Goal: Task Accomplishment & Management: Manage account settings

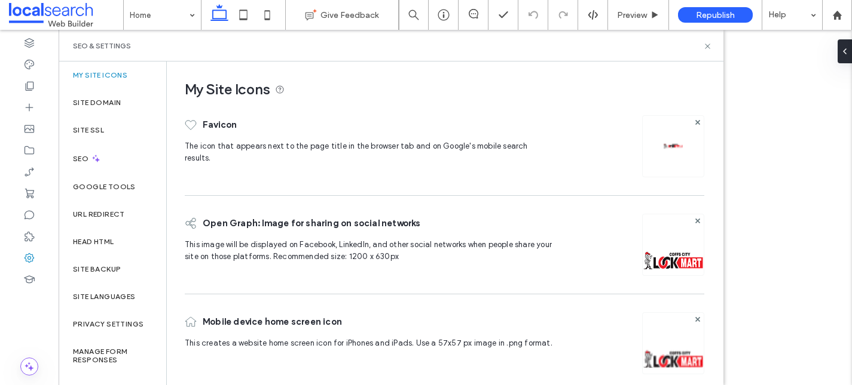
click at [108, 100] on label "Site Domain" at bounding box center [97, 103] width 48 height 8
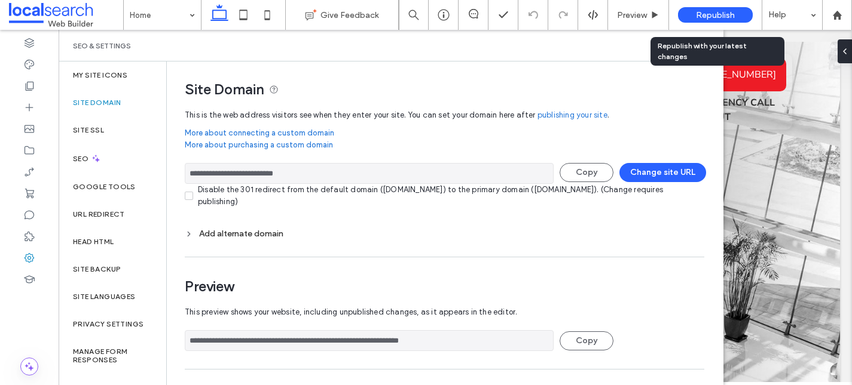
click at [714, 8] on div "Republish" at bounding box center [715, 15] width 75 height 16
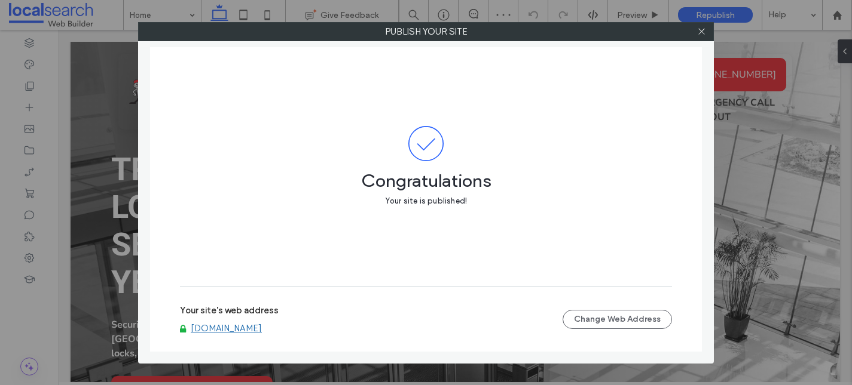
click at [235, 327] on link "[DOMAIN_NAME]" at bounding box center [226, 328] width 71 height 11
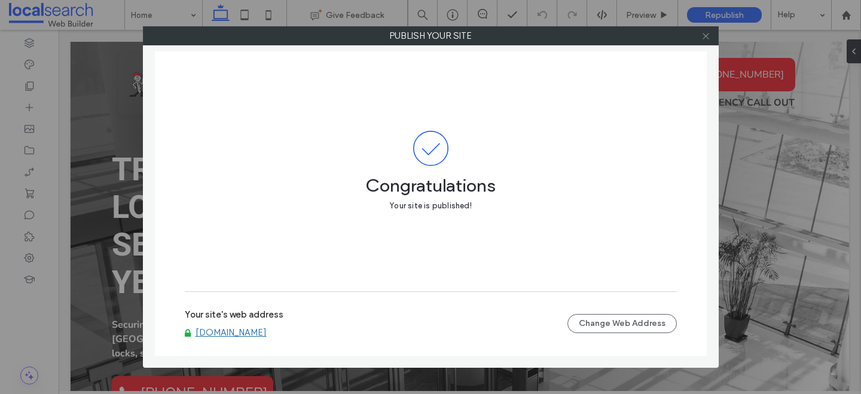
click at [706, 38] on icon at bounding box center [705, 36] width 9 height 9
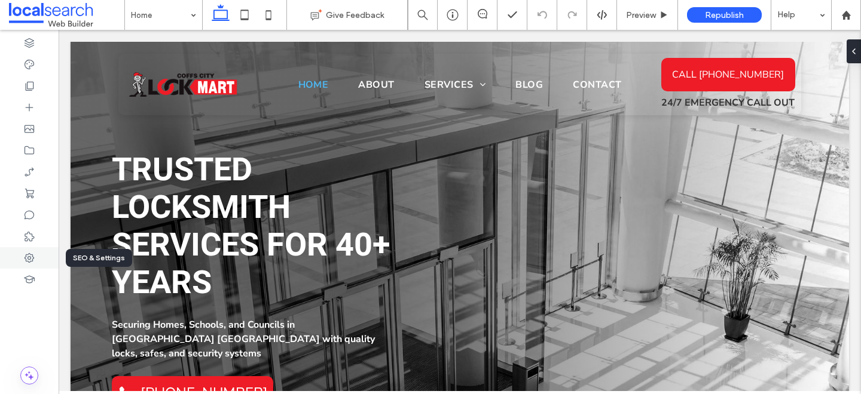
click at [19, 258] on div at bounding box center [29, 258] width 59 height 22
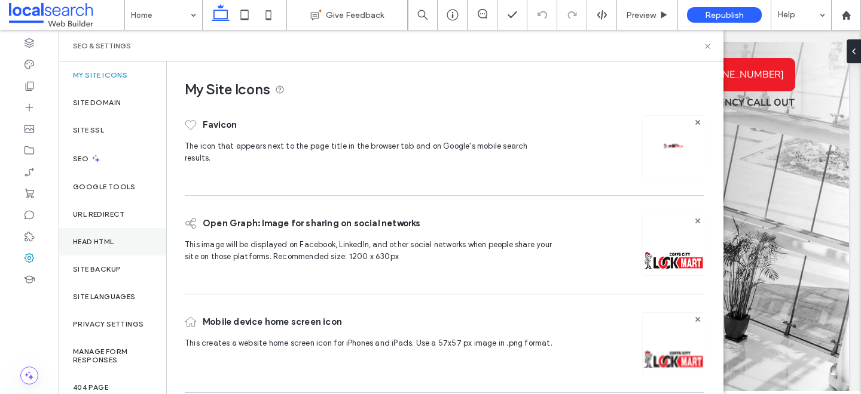
click at [90, 241] on label "Head HTML" at bounding box center [93, 242] width 41 height 8
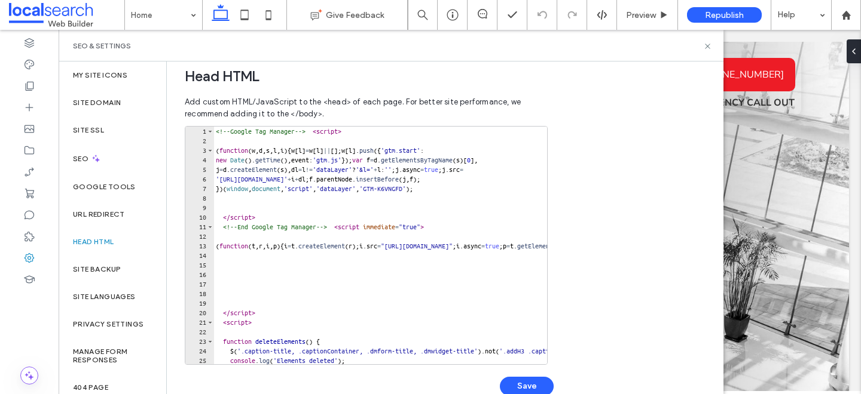
scroll to position [398, 0]
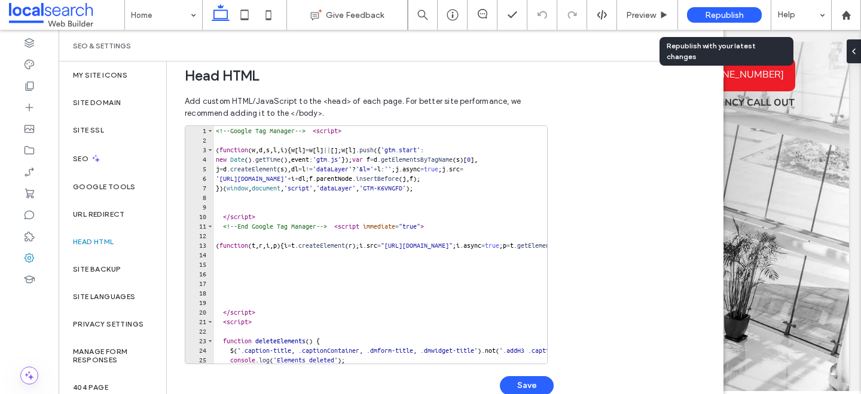
click at [698, 11] on div "Republish" at bounding box center [724, 15] width 75 height 16
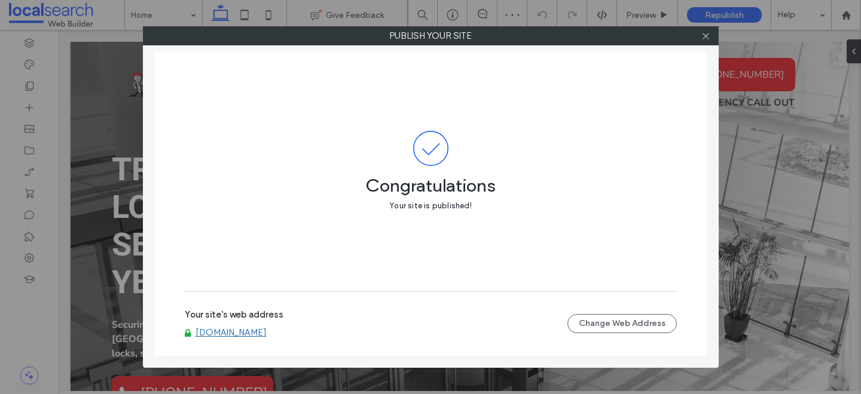
click at [233, 328] on link "[DOMAIN_NAME]" at bounding box center [230, 332] width 71 height 11
click at [707, 34] on icon at bounding box center [705, 36] width 9 height 9
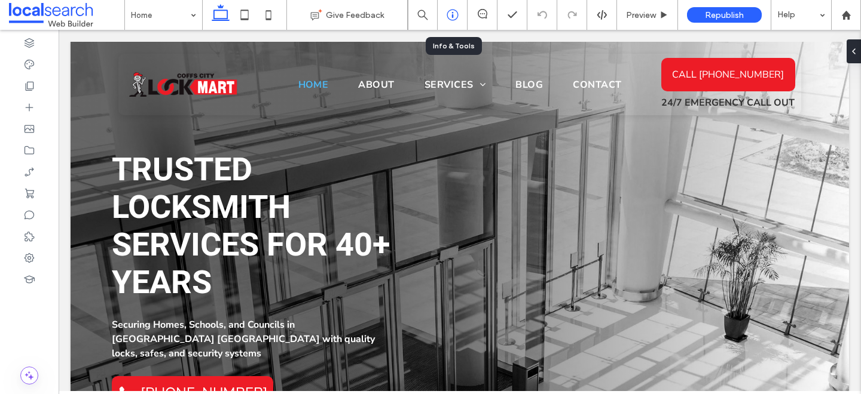
click at [460, 11] on div at bounding box center [451, 15] width 29 height 12
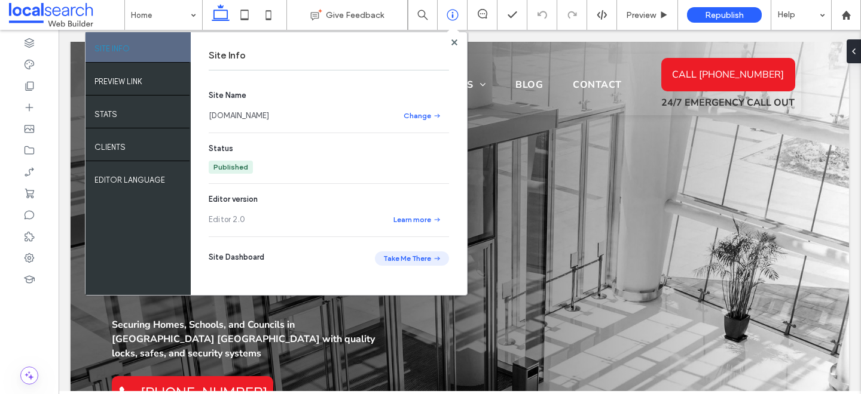
click at [414, 253] on button "Take Me There" at bounding box center [412, 259] width 74 height 14
click at [455, 41] on use at bounding box center [454, 42] width 6 height 6
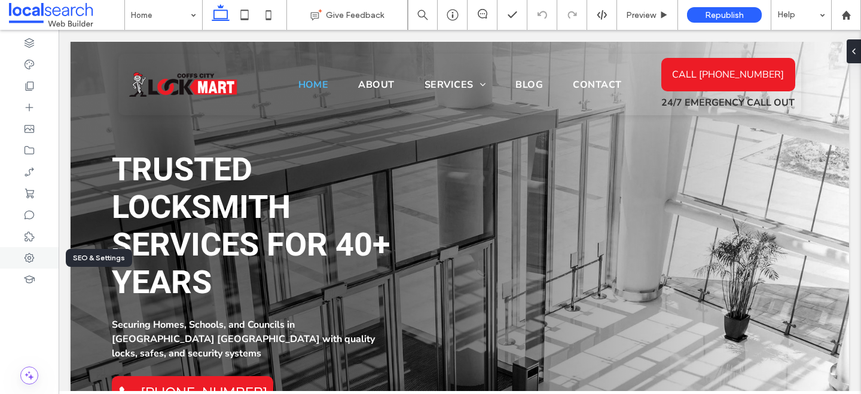
click at [31, 262] on icon at bounding box center [29, 258] width 12 height 12
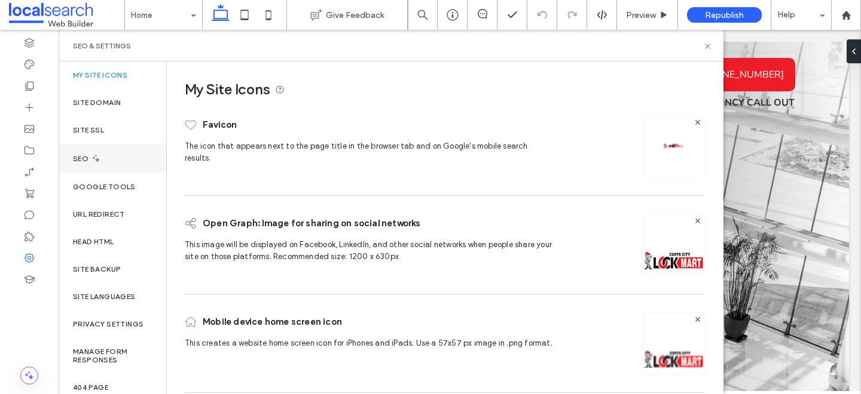
click at [97, 166] on div "SEO" at bounding box center [113, 158] width 108 height 29
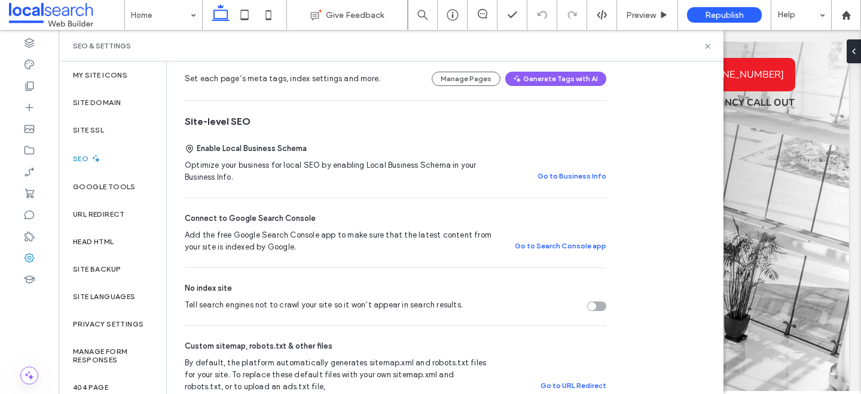
scroll to position [0, 0]
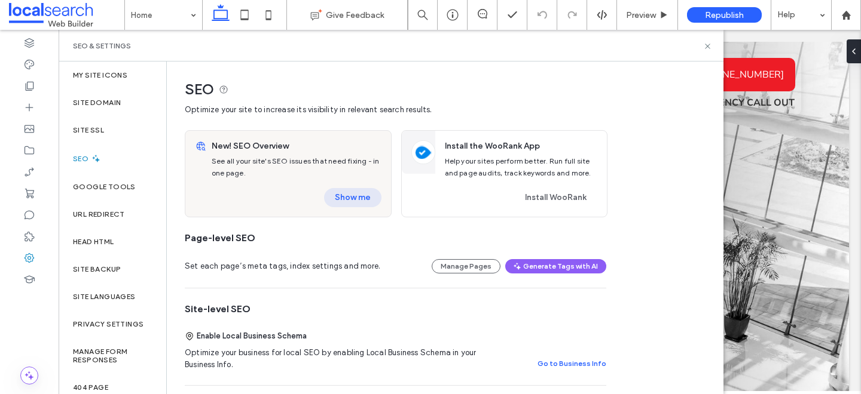
click at [351, 202] on button "Show me" at bounding box center [352, 197] width 57 height 19
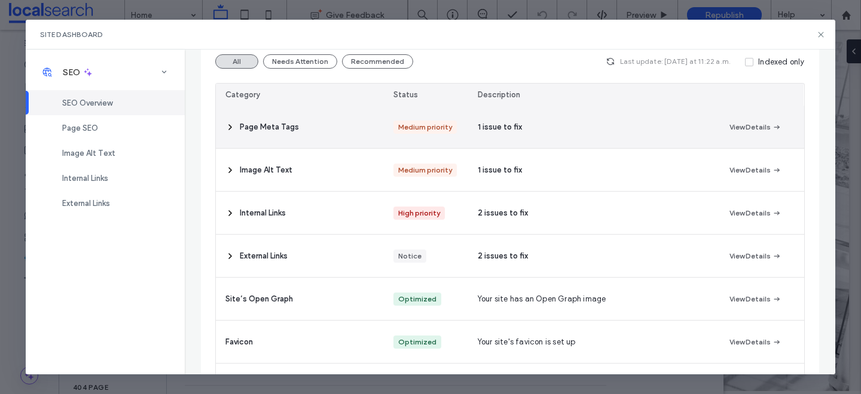
scroll to position [139, 0]
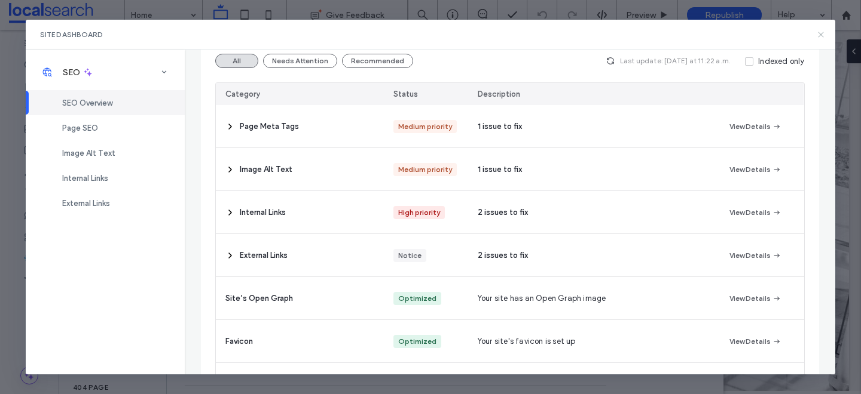
click at [824, 33] on icon at bounding box center [821, 35] width 10 height 10
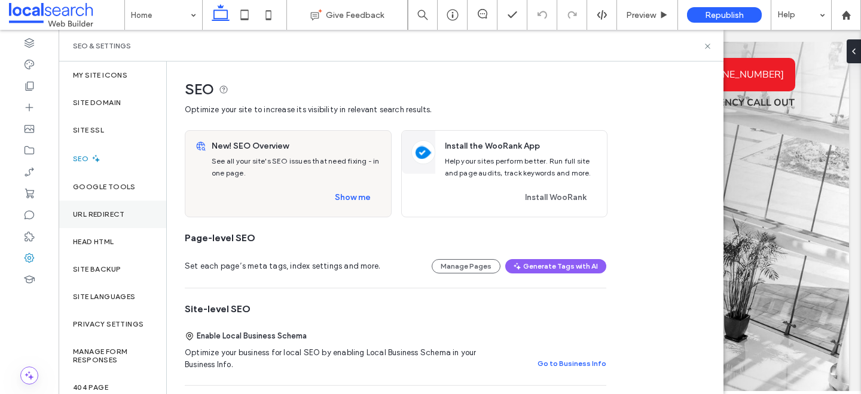
click at [80, 219] on div "URL Redirect" at bounding box center [113, 214] width 108 height 27
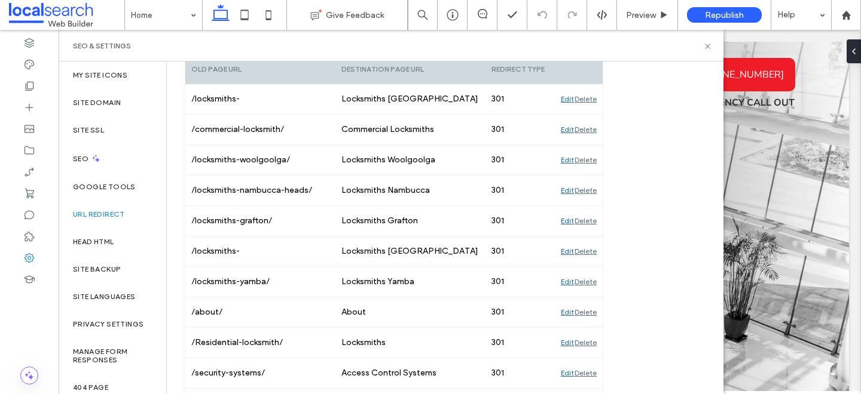
scroll to position [0, 0]
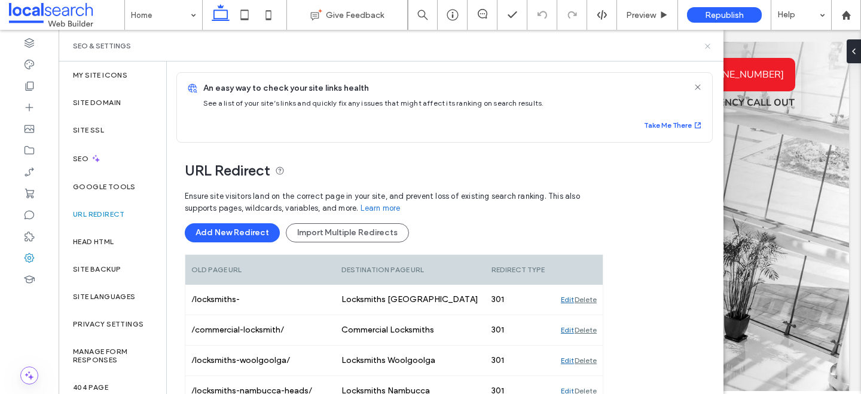
click at [704, 42] on icon at bounding box center [707, 46] width 9 height 9
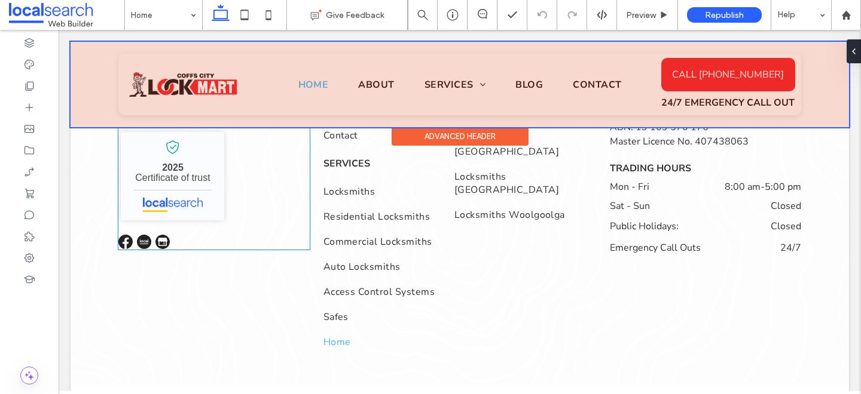
scroll to position [3648, 0]
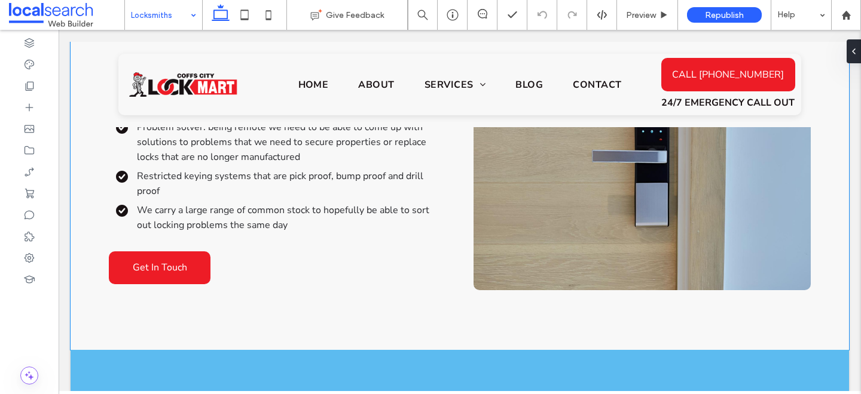
scroll to position [2463, 0]
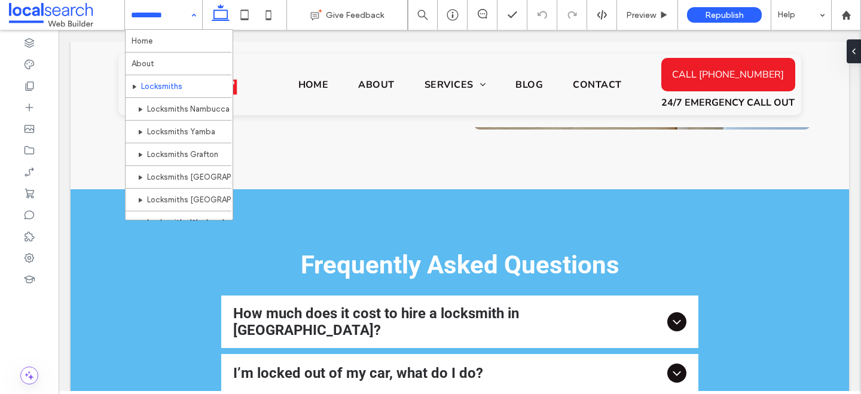
click at [177, 16] on input at bounding box center [160, 15] width 59 height 30
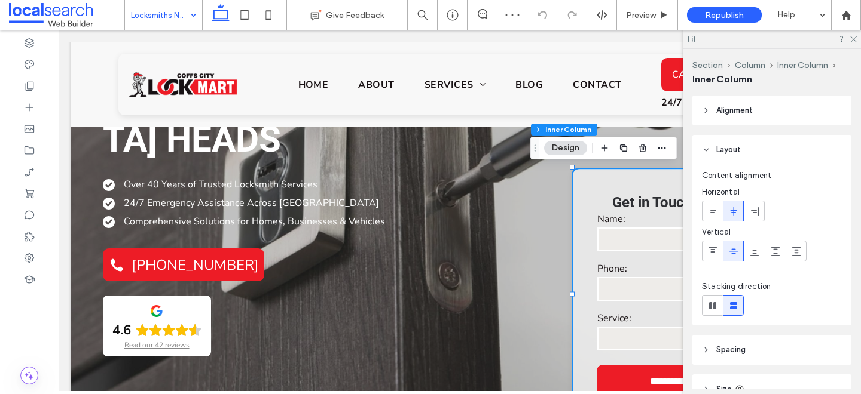
click at [678, 287] on input "tel" at bounding box center [698, 289] width 203 height 24
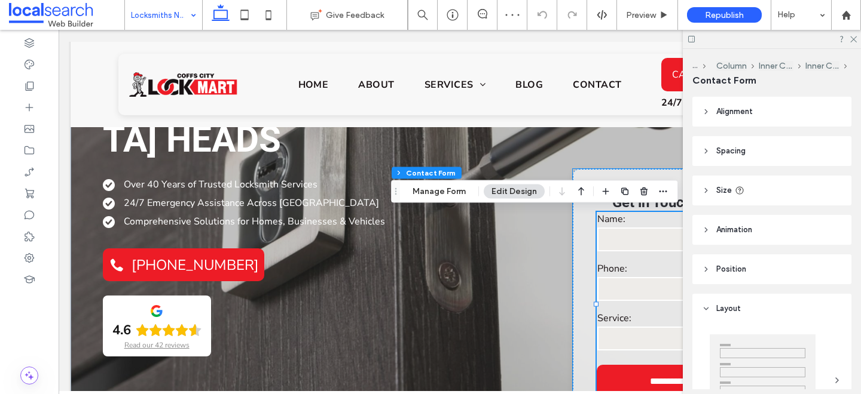
type input "*"
type input "***"
type input "*"
type input "***"
click at [437, 190] on button "Manage Form" at bounding box center [439, 192] width 69 height 14
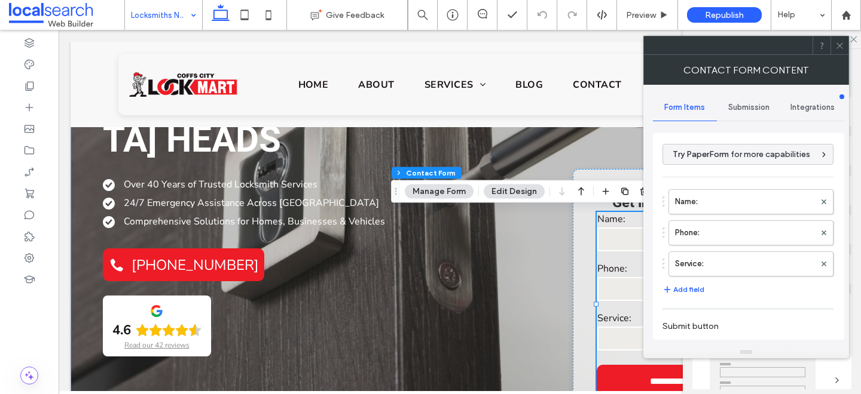
click at [746, 104] on span "Submission" at bounding box center [748, 108] width 41 height 10
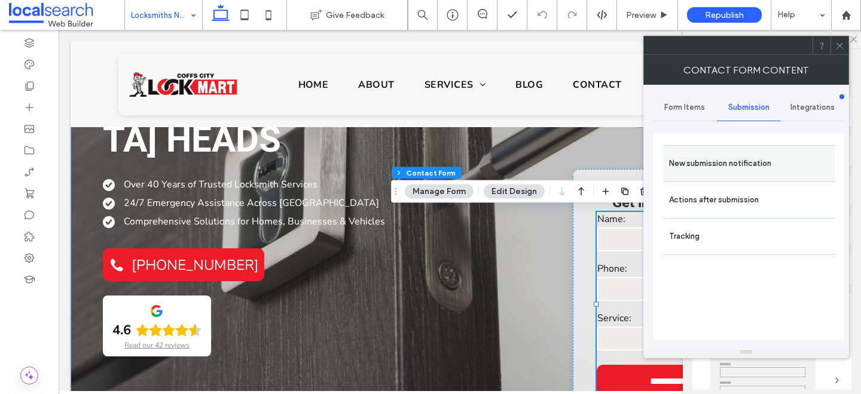
click at [714, 155] on label "New submission notification" at bounding box center [749, 164] width 160 height 24
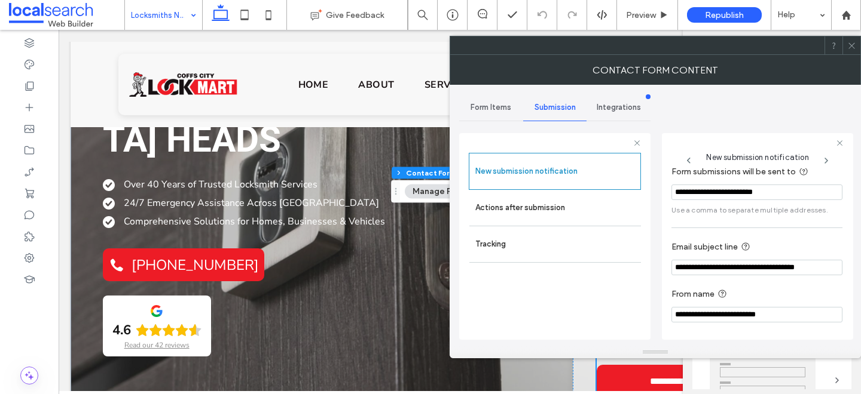
scroll to position [63, 0]
click at [556, 218] on label "Actions after submission" at bounding box center [555, 208] width 160 height 24
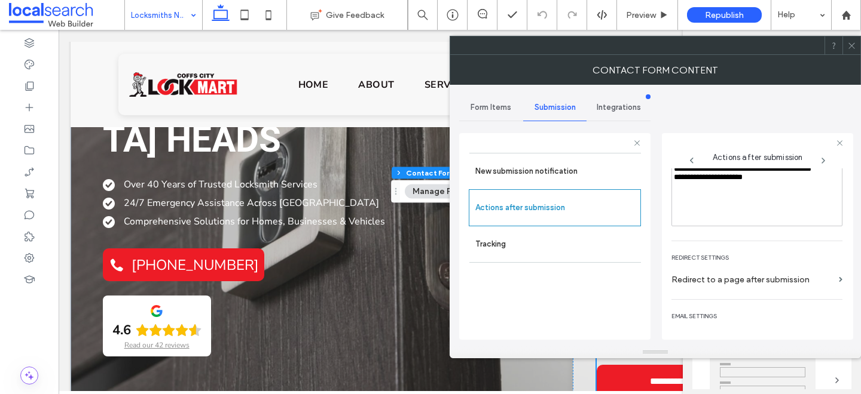
scroll to position [0, 0]
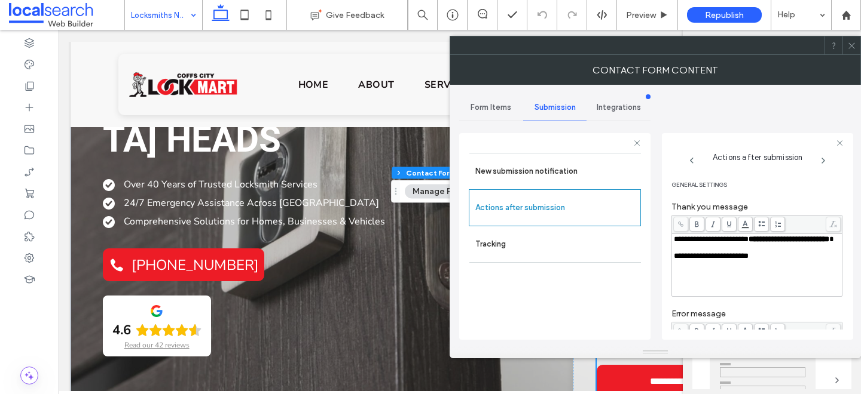
click at [850, 44] on use at bounding box center [851, 45] width 6 height 6
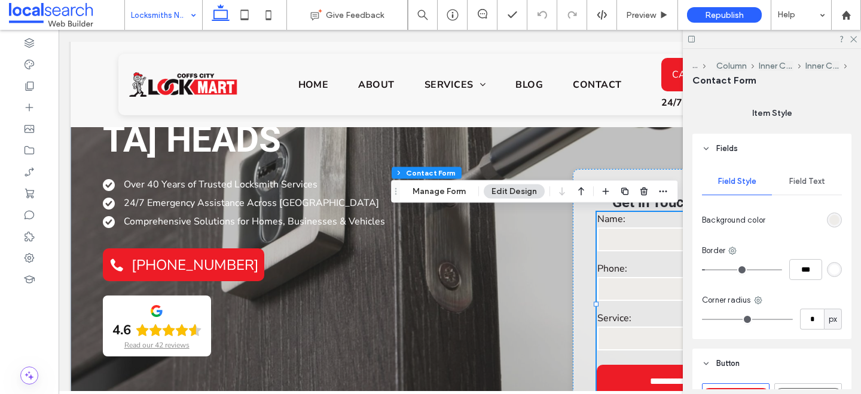
scroll to position [432, 0]
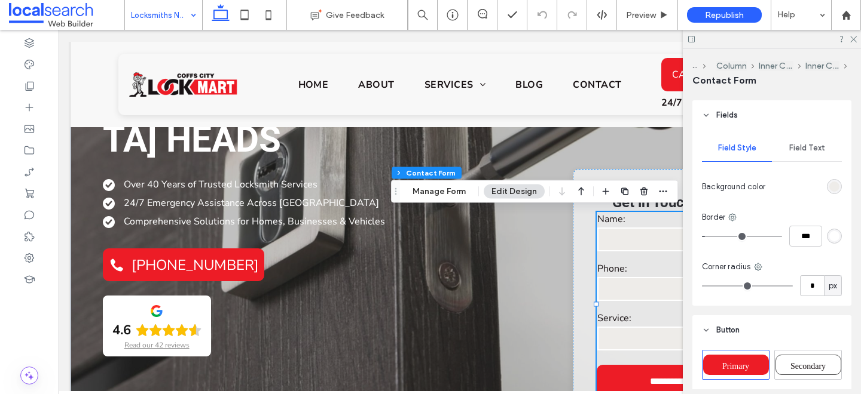
click at [800, 150] on span "Field Text" at bounding box center [807, 148] width 36 height 10
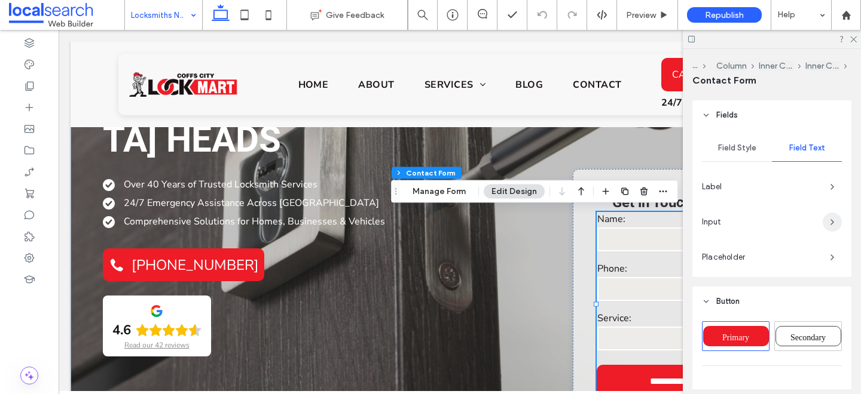
click at [825, 220] on span "button" at bounding box center [831, 222] width 19 height 19
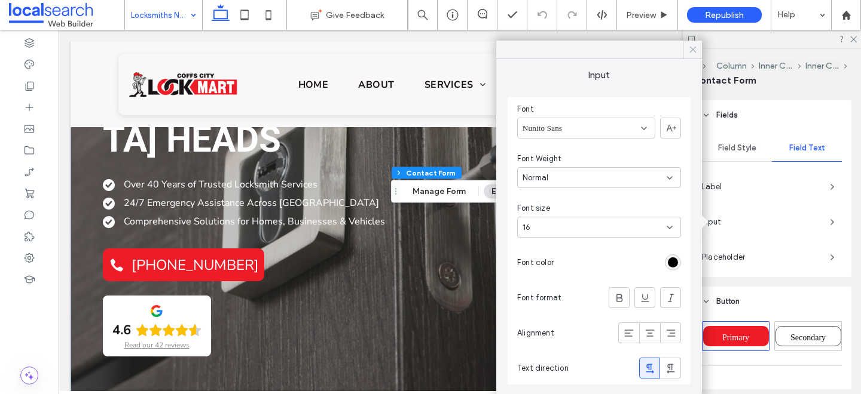
click at [690, 51] on icon at bounding box center [692, 49] width 11 height 11
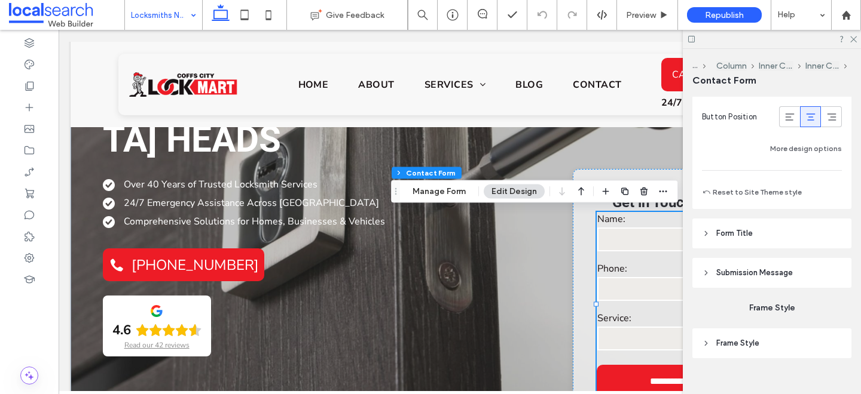
scroll to position [1046, 0]
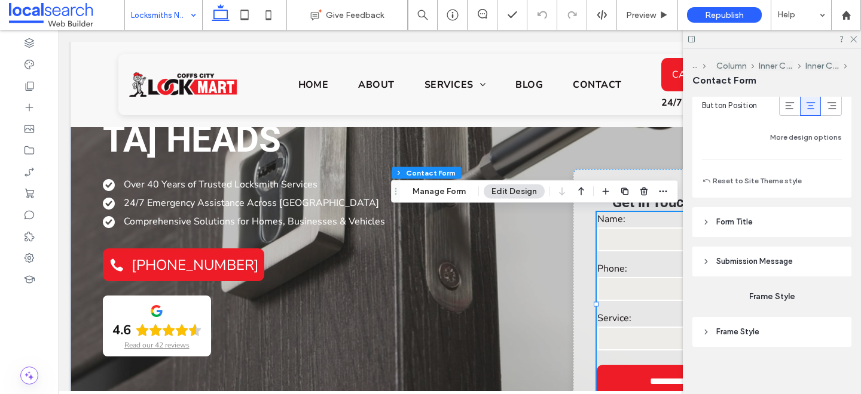
click at [740, 267] on span "Submission Message" at bounding box center [754, 262] width 76 height 12
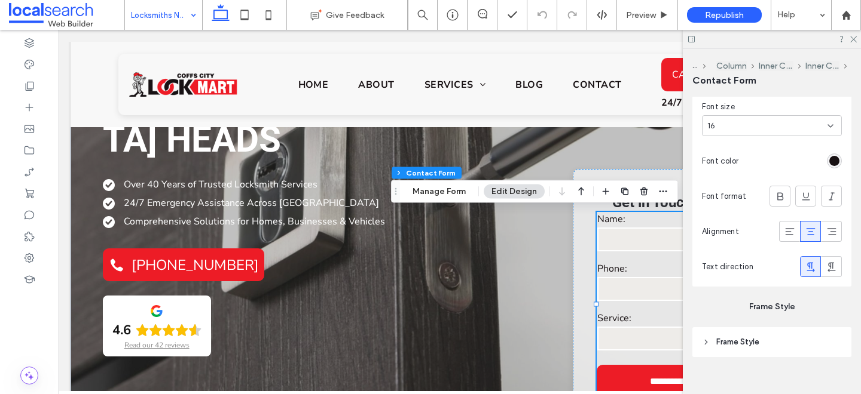
scroll to position [1327, 0]
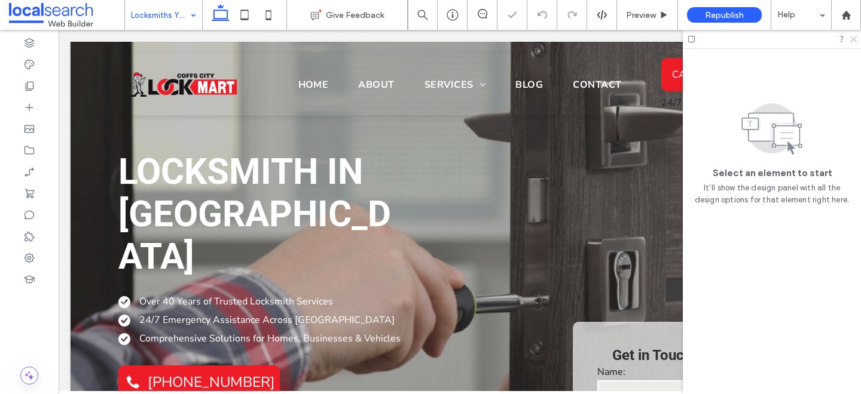
click at [851, 40] on icon at bounding box center [853, 39] width 8 height 8
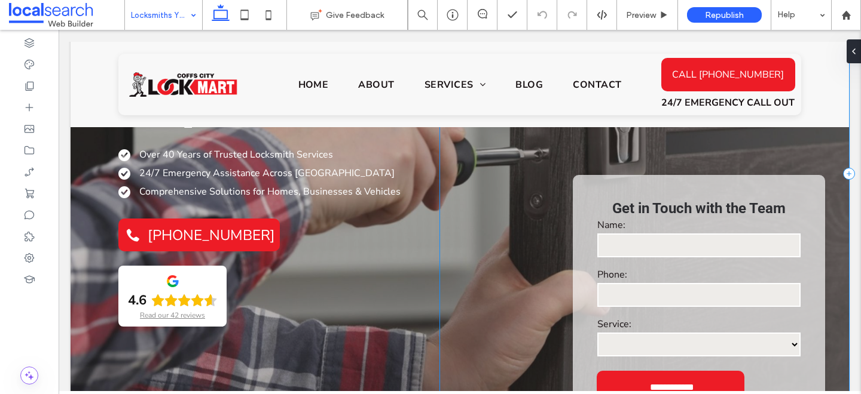
scroll to position [148, 0]
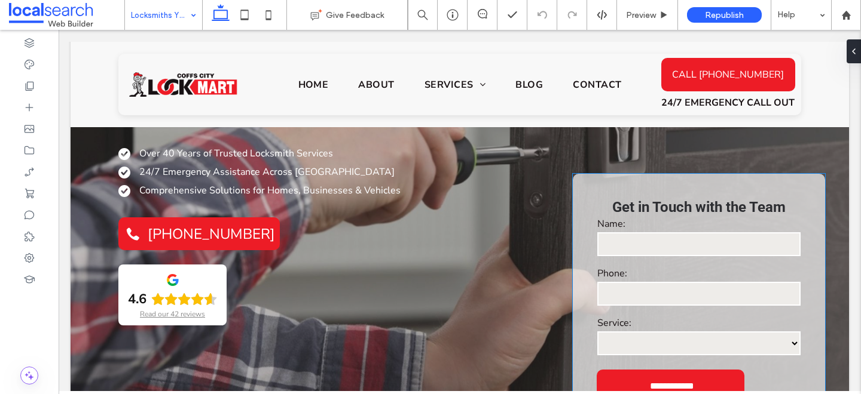
click at [727, 267] on label "Phone:" at bounding box center [698, 273] width 203 height 13
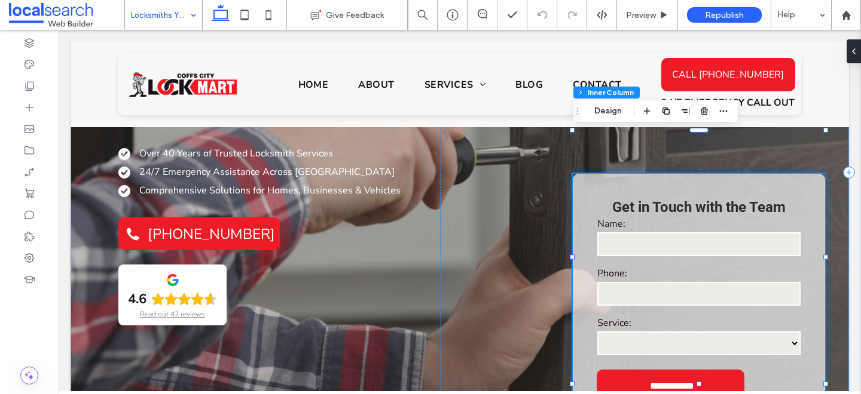
click at [727, 267] on label "Phone:" at bounding box center [698, 273] width 203 height 13
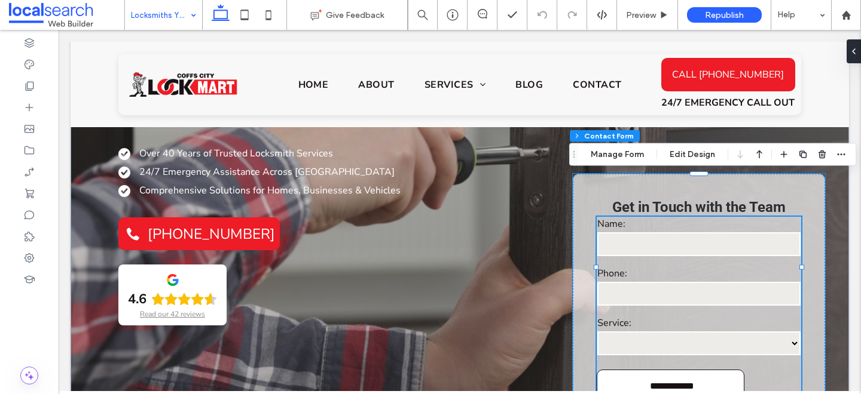
type input "*"
type input "***"
type input "*"
type input "***"
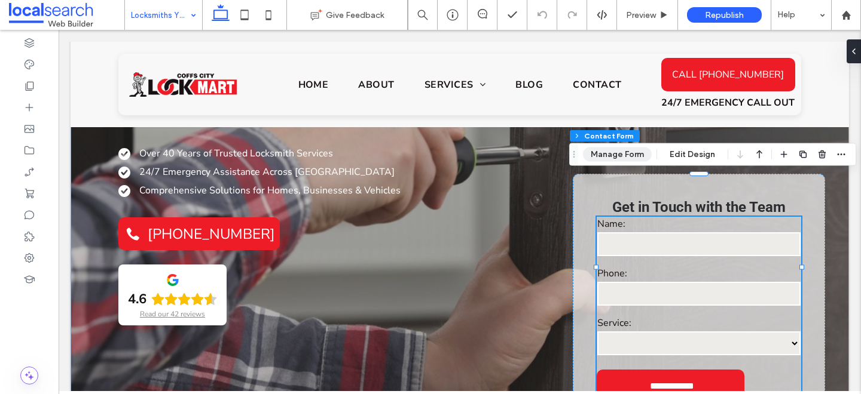
click at [598, 151] on button "Manage Form" at bounding box center [617, 155] width 69 height 14
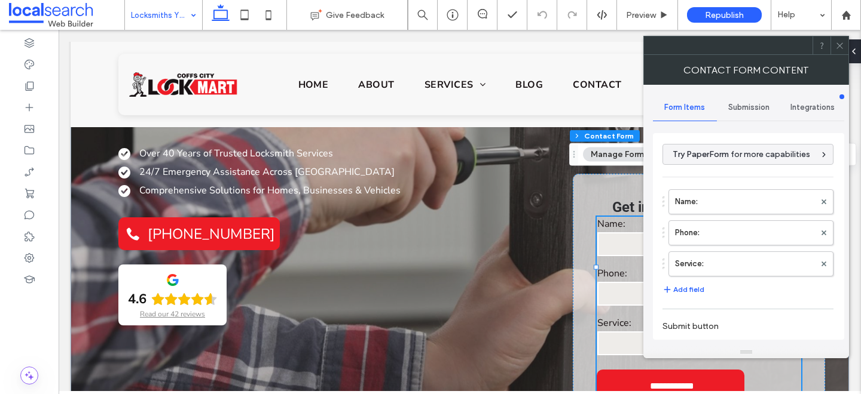
click at [755, 101] on div "Submission" at bounding box center [749, 107] width 64 height 26
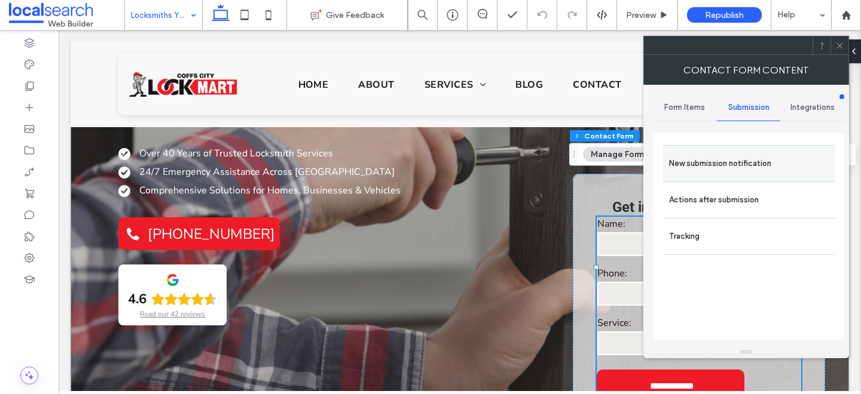
click at [723, 148] on div "New submission notification" at bounding box center [749, 163] width 172 height 36
click at [722, 157] on label "New submission notification" at bounding box center [749, 164] width 160 height 24
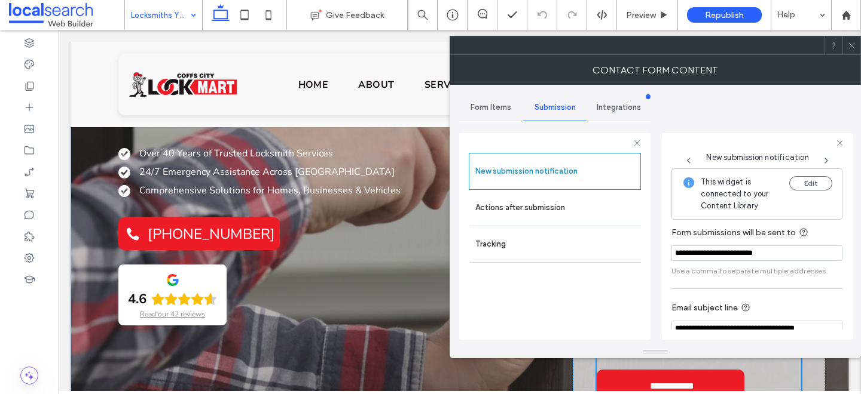
scroll to position [63, 0]
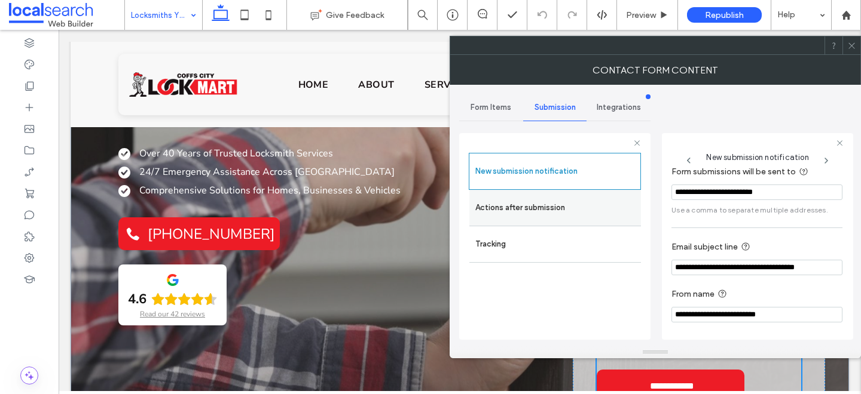
click at [522, 204] on label "Actions after submission" at bounding box center [555, 208] width 160 height 24
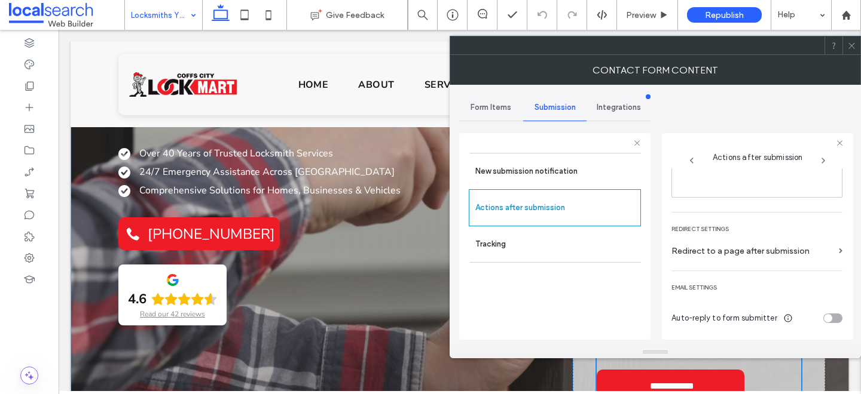
scroll to position [0, 0]
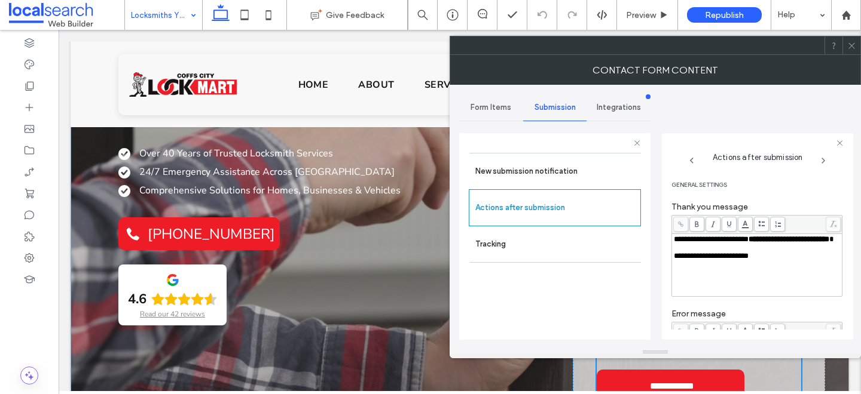
click at [847, 45] on icon at bounding box center [851, 45] width 9 height 9
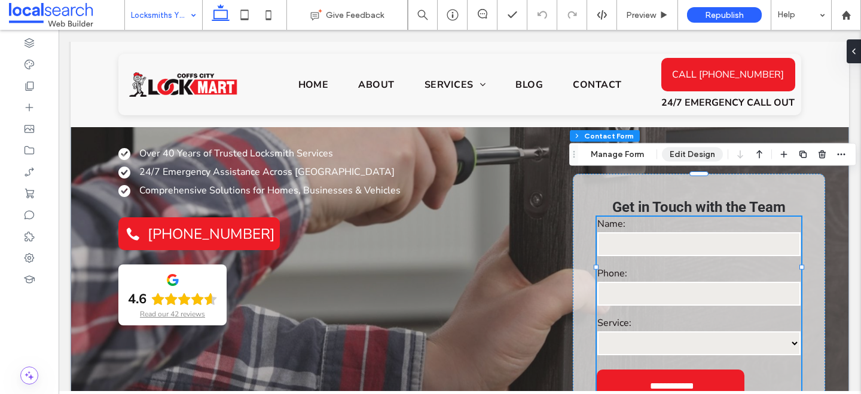
click at [696, 157] on button "Edit Design" at bounding box center [692, 155] width 61 height 14
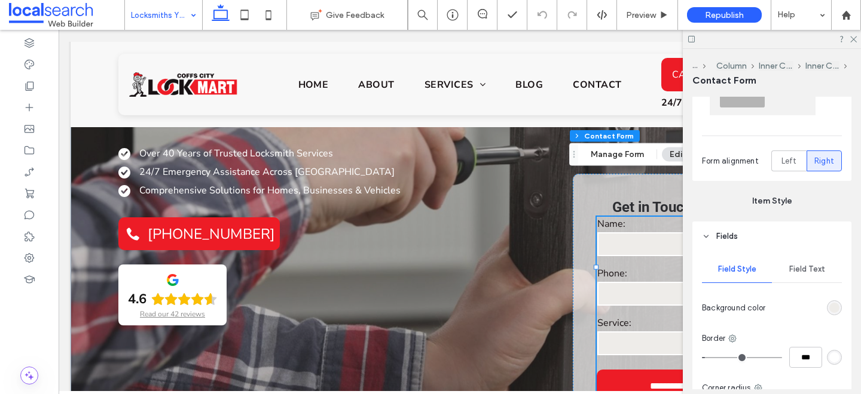
scroll to position [333, 0]
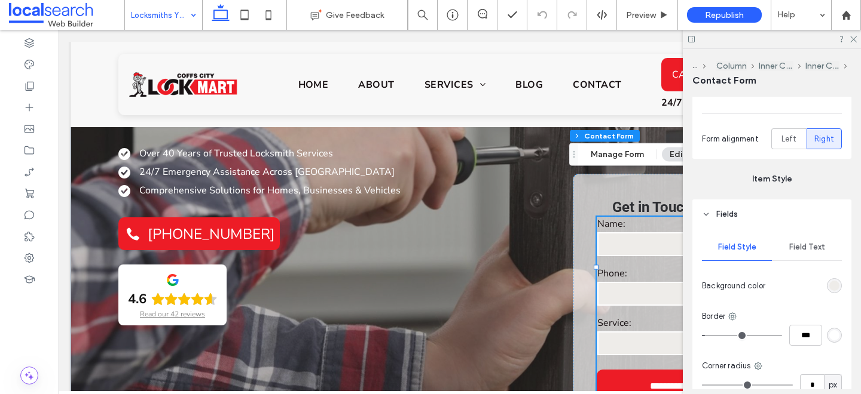
click at [813, 240] on div "Field Text" at bounding box center [806, 247] width 70 height 26
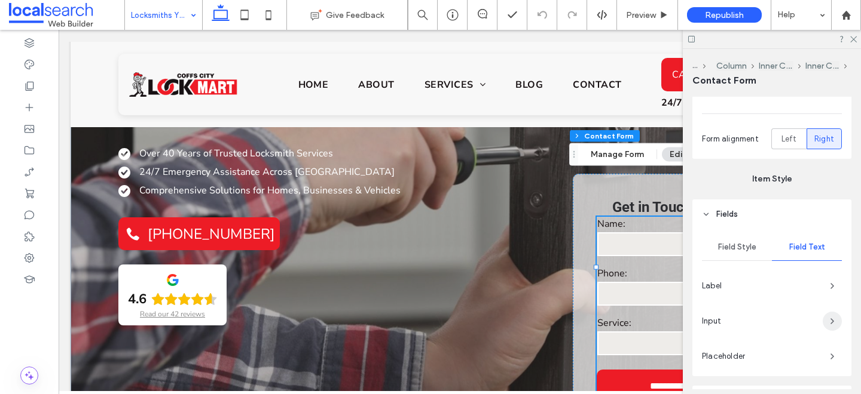
click at [830, 320] on icon "button" at bounding box center [832, 322] width 10 height 10
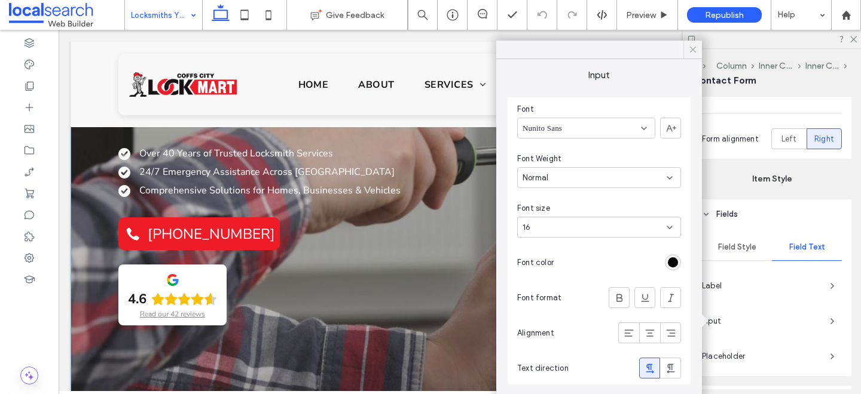
click at [694, 45] on icon at bounding box center [692, 49] width 11 height 11
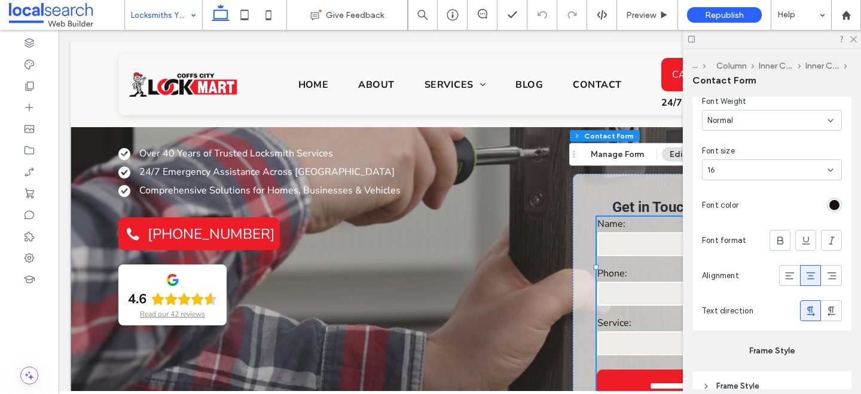
scroll to position [1285, 0]
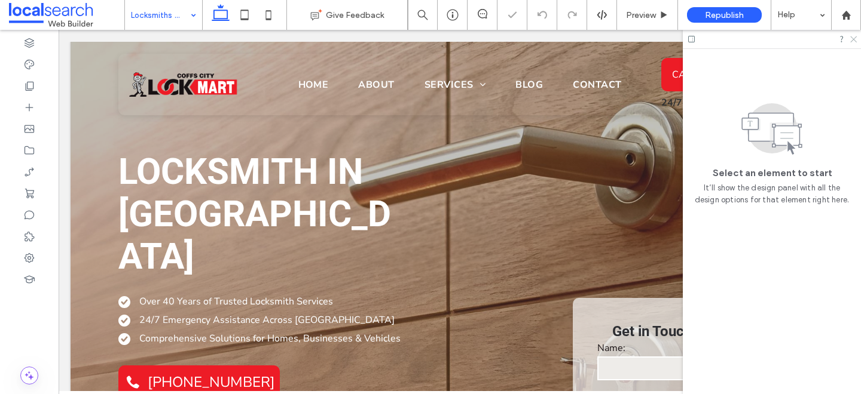
click at [851, 39] on icon at bounding box center [853, 39] width 8 height 8
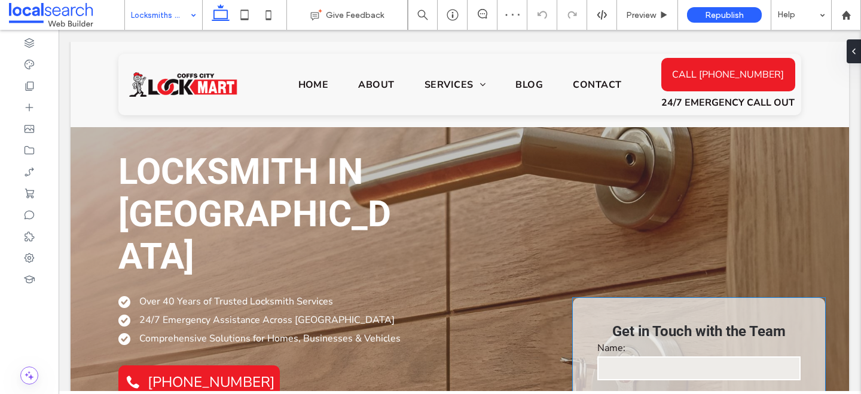
scroll to position [62, 0]
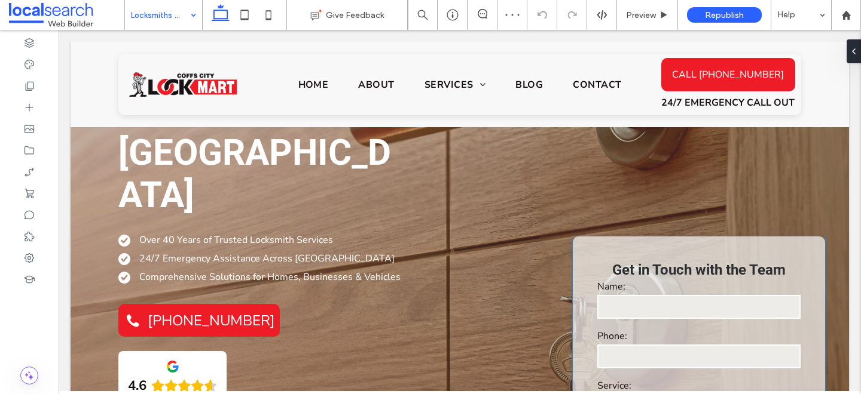
click at [676, 326] on div "Phone:" at bounding box center [699, 351] width 212 height 50
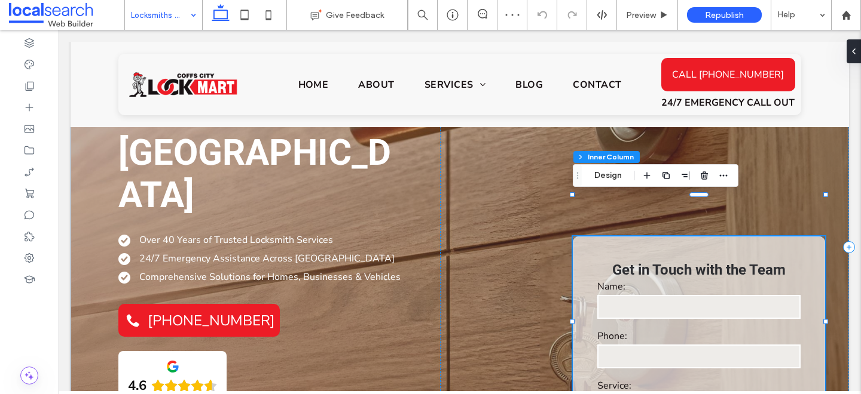
click at [676, 326] on div "Phone:" at bounding box center [699, 351] width 212 height 50
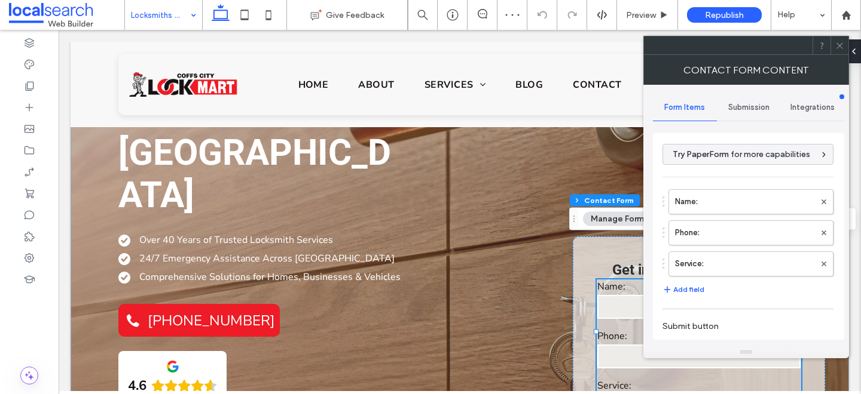
type input "**********"
type input "*"
type input "***"
type input "*"
type input "***"
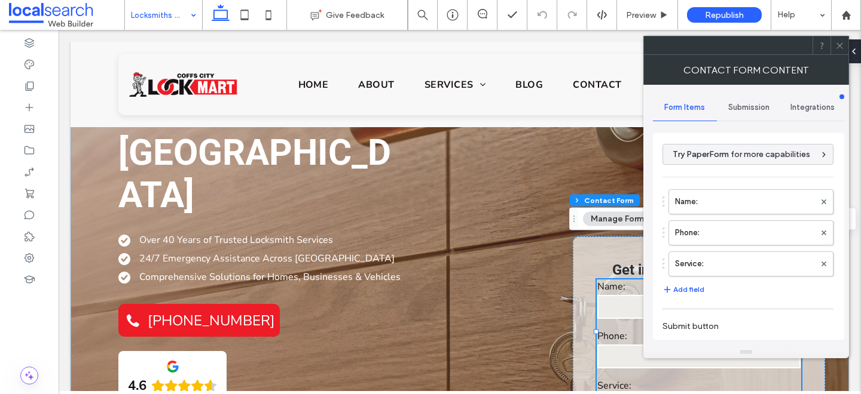
click at [740, 108] on span "Submission" at bounding box center [748, 108] width 41 height 10
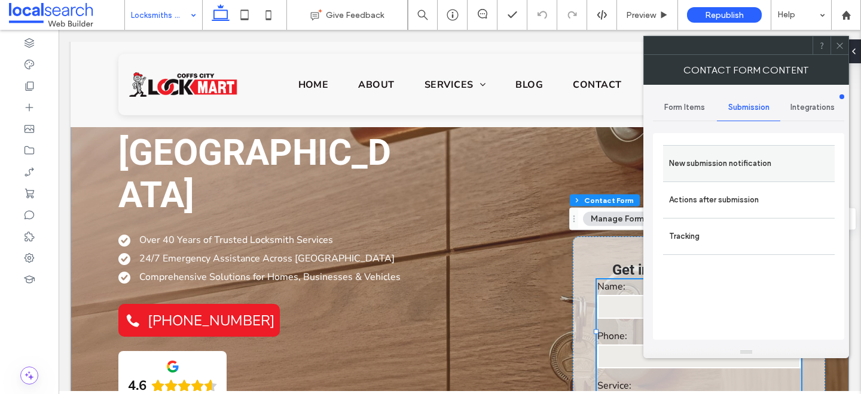
click at [718, 167] on label "New submission notification" at bounding box center [749, 164] width 160 height 24
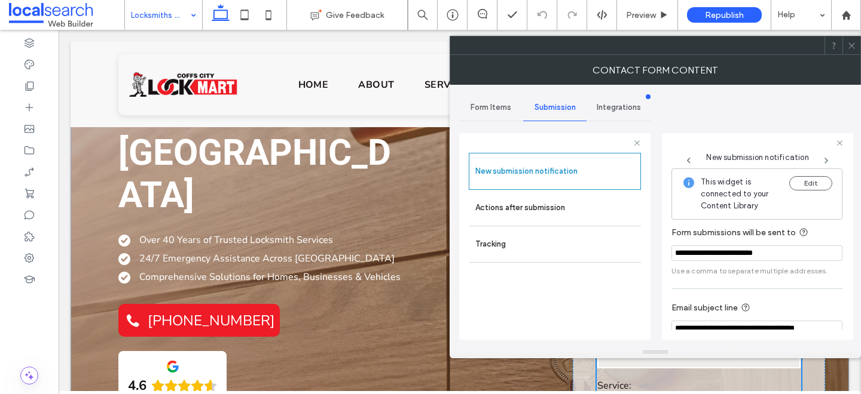
scroll to position [63, 0]
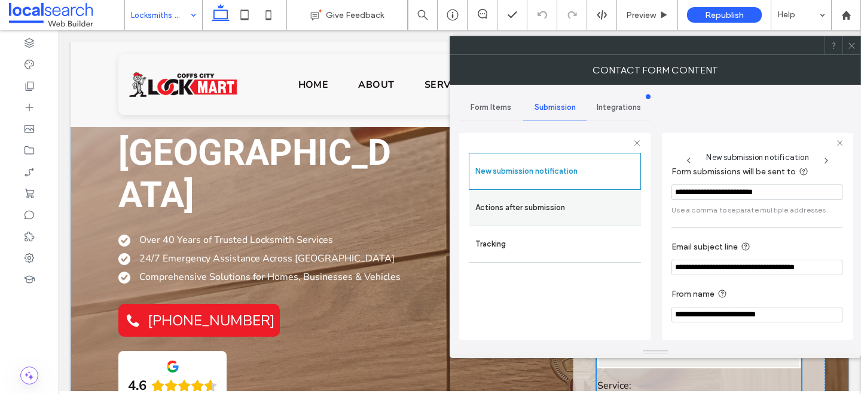
click at [560, 213] on label "Actions after submission" at bounding box center [555, 208] width 160 height 24
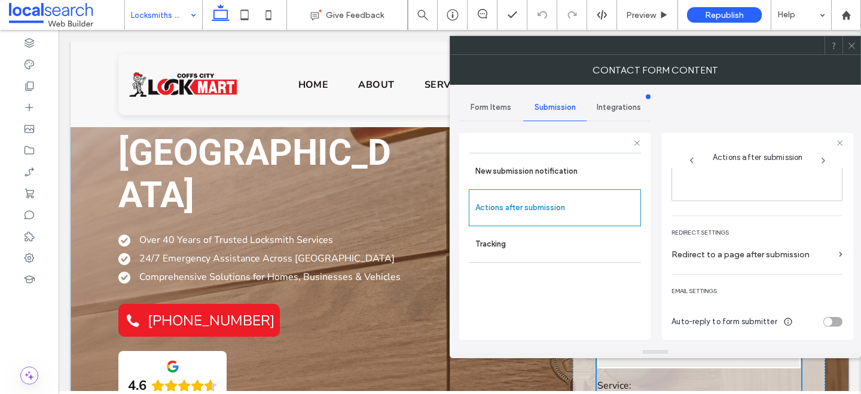
scroll to position [206, 0]
click at [851, 45] on use at bounding box center [851, 45] width 6 height 6
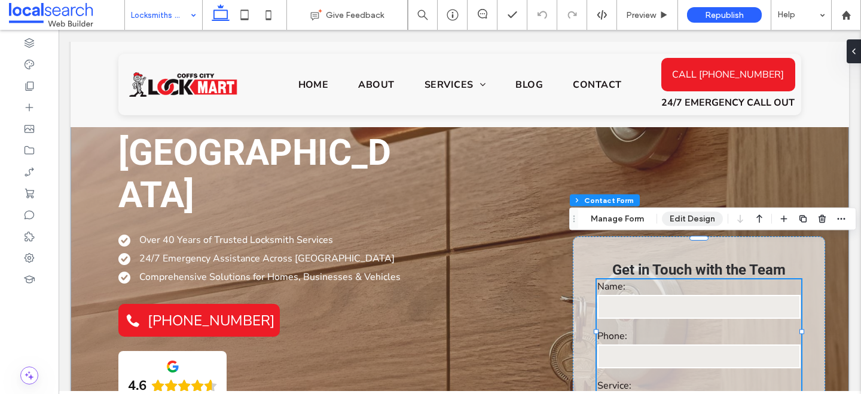
click at [689, 225] on button "Edit Design" at bounding box center [692, 219] width 61 height 14
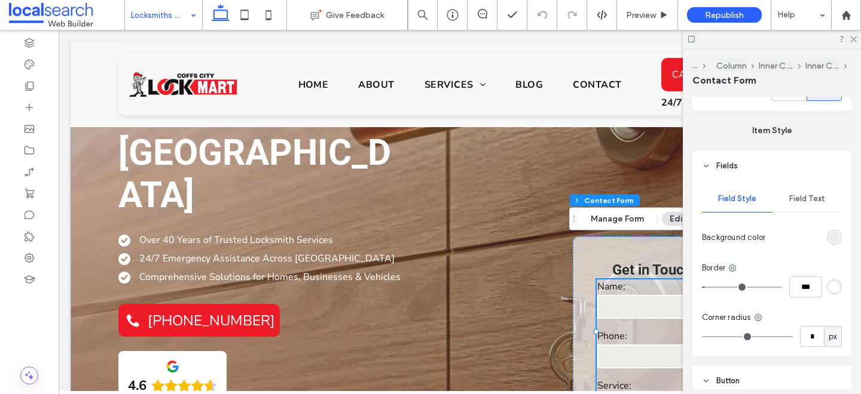
scroll to position [410, 0]
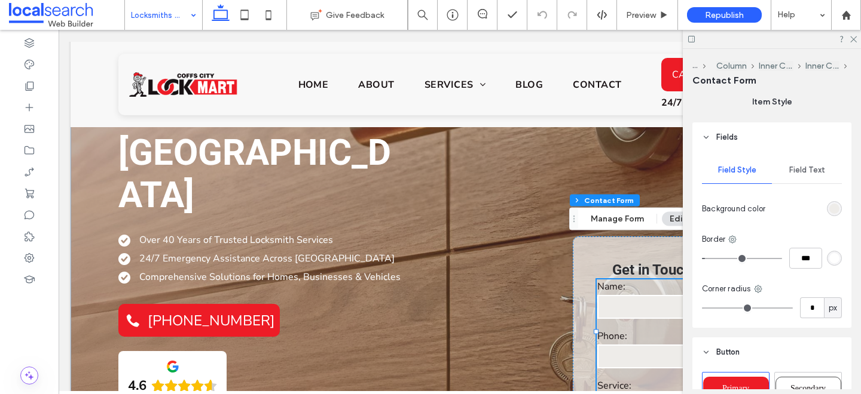
click at [796, 175] on div "Field Text" at bounding box center [806, 170] width 70 height 26
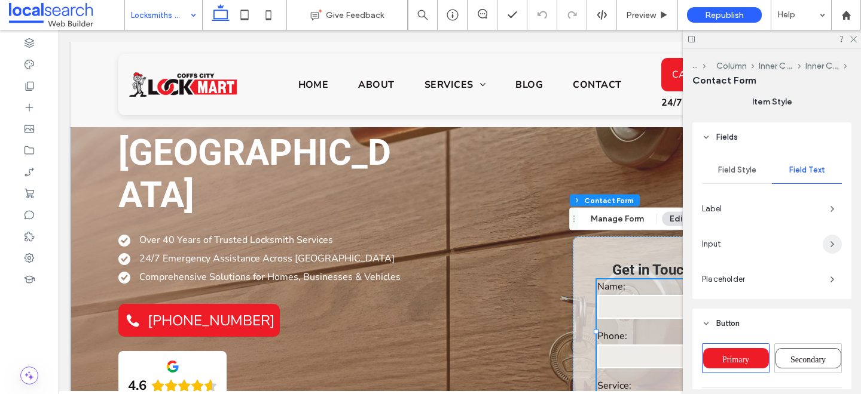
click at [829, 243] on icon "button" at bounding box center [832, 245] width 10 height 10
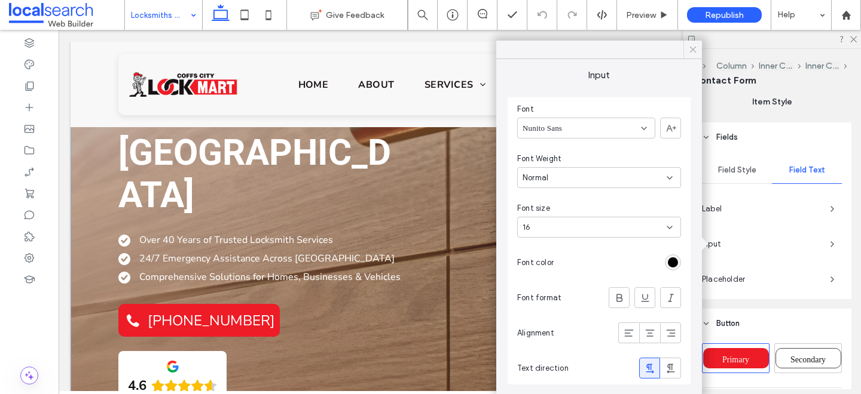
click at [691, 48] on use at bounding box center [693, 50] width 6 height 6
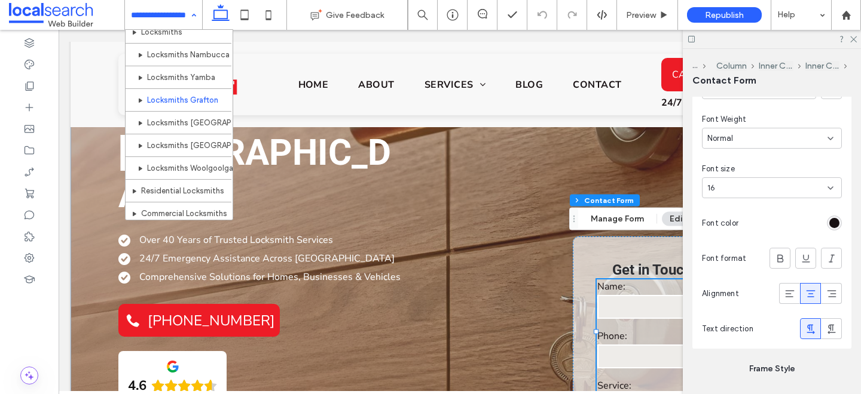
scroll to position [78, 0]
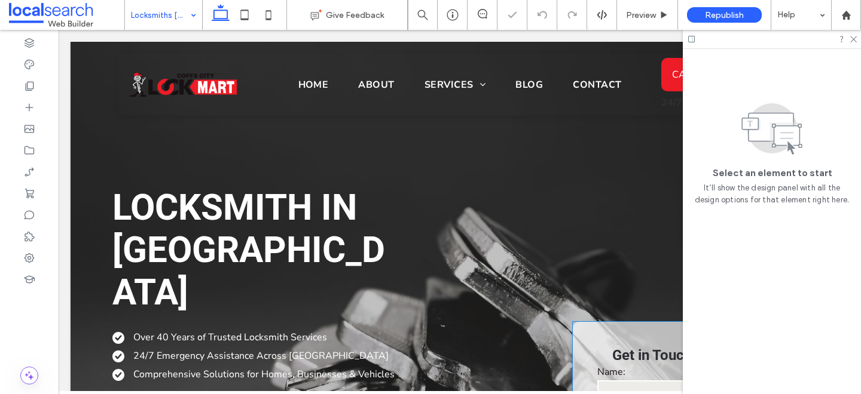
click at [629, 381] on input "text" at bounding box center [698, 393] width 203 height 24
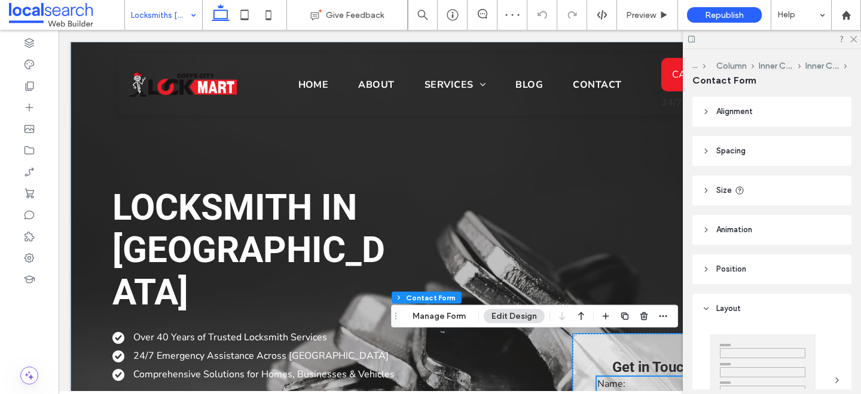
type input "*"
type input "***"
type input "*"
type input "***"
click at [433, 316] on button "Manage Form" at bounding box center [439, 317] width 69 height 14
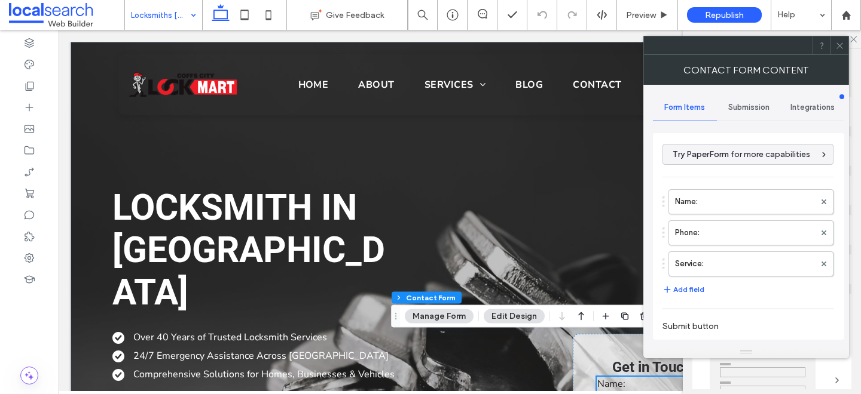
click at [736, 112] on span "Submission" at bounding box center [748, 108] width 41 height 10
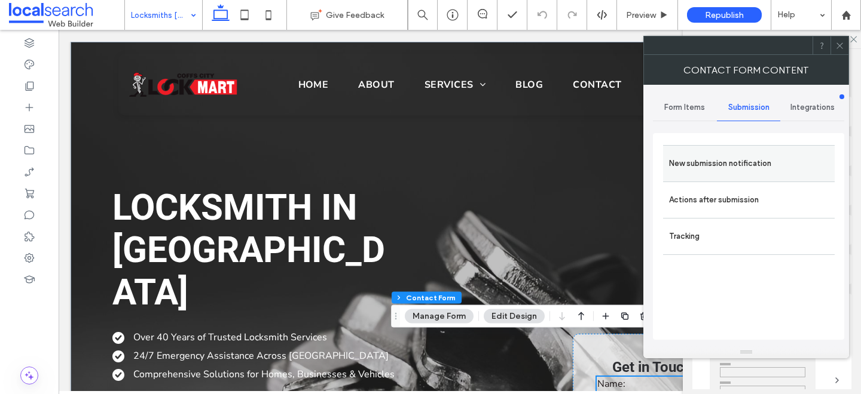
click at [724, 160] on label "New submission notification" at bounding box center [749, 164] width 160 height 24
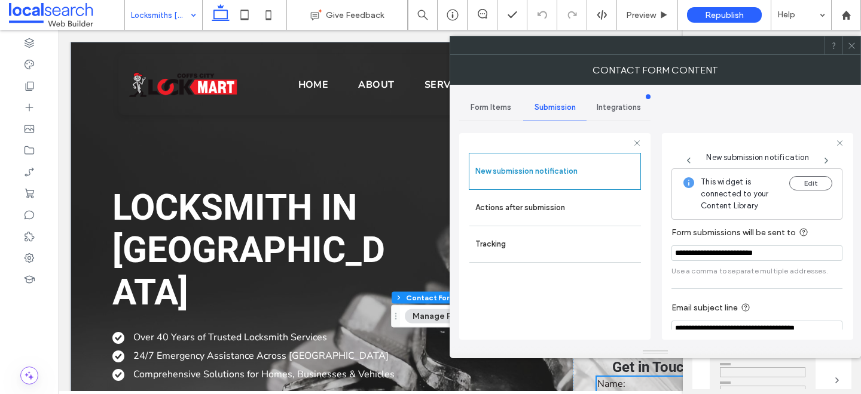
scroll to position [63, 0]
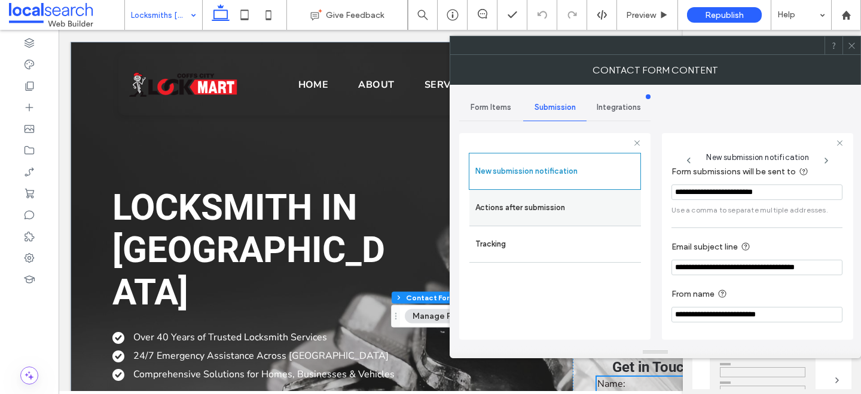
click at [549, 210] on label "Actions after submission" at bounding box center [555, 208] width 160 height 24
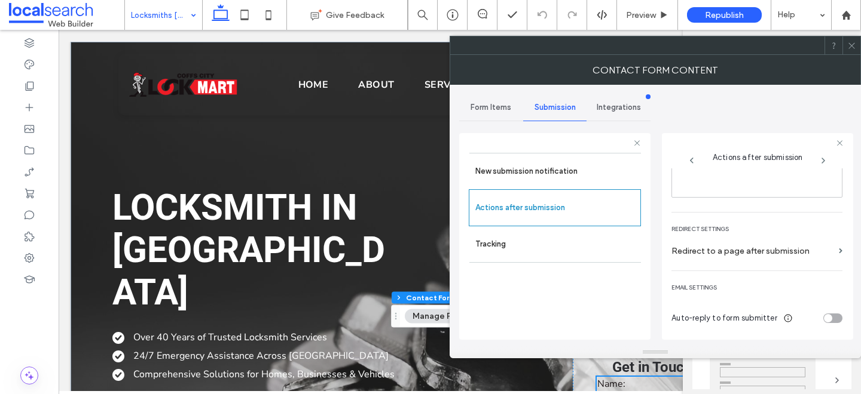
scroll to position [0, 0]
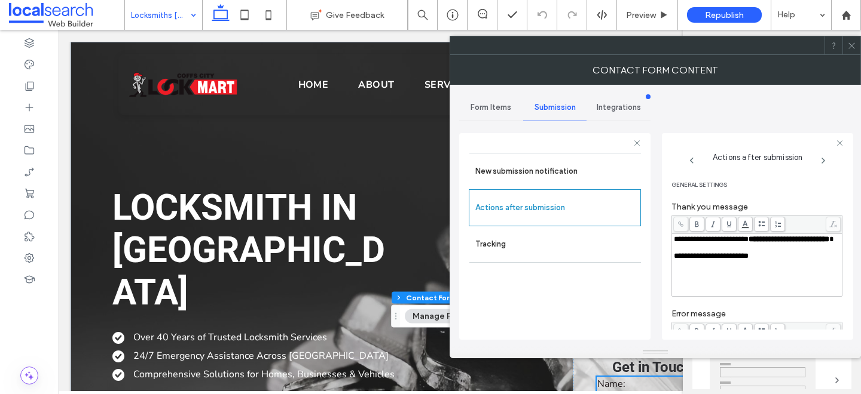
click at [851, 49] on icon at bounding box center [851, 45] width 9 height 9
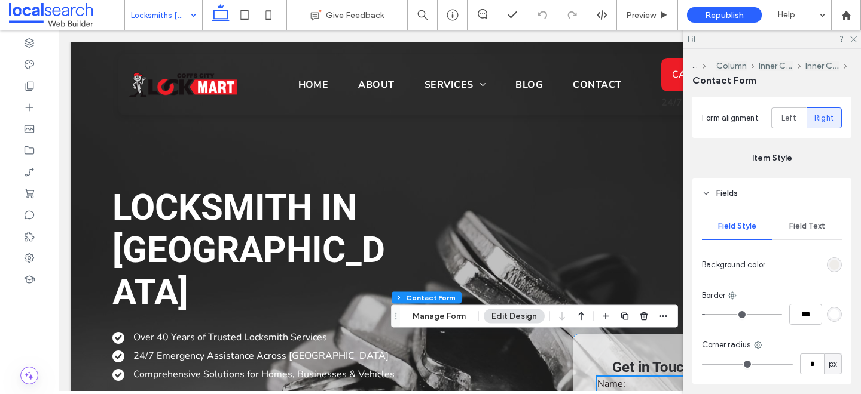
scroll to position [362, 0]
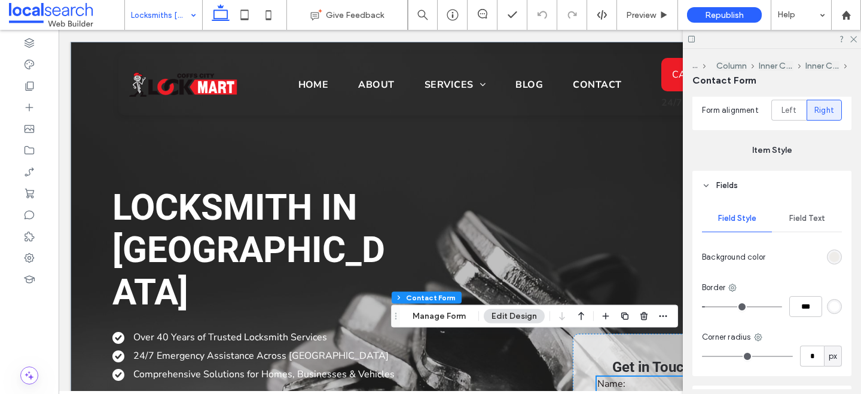
click at [795, 224] on div "Field Text" at bounding box center [806, 219] width 70 height 26
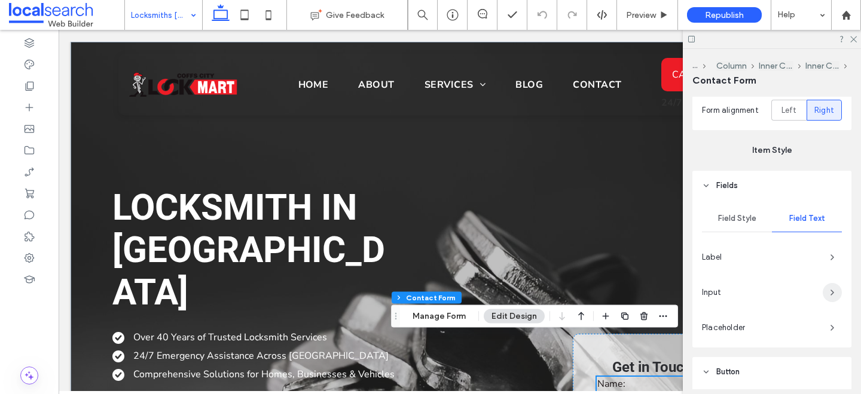
click at [826, 290] on span "button" at bounding box center [831, 292] width 19 height 19
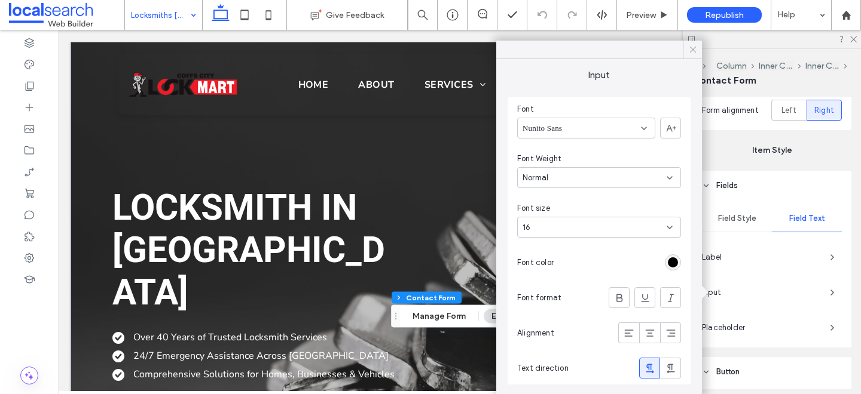
click at [691, 51] on icon at bounding box center [692, 49] width 11 height 11
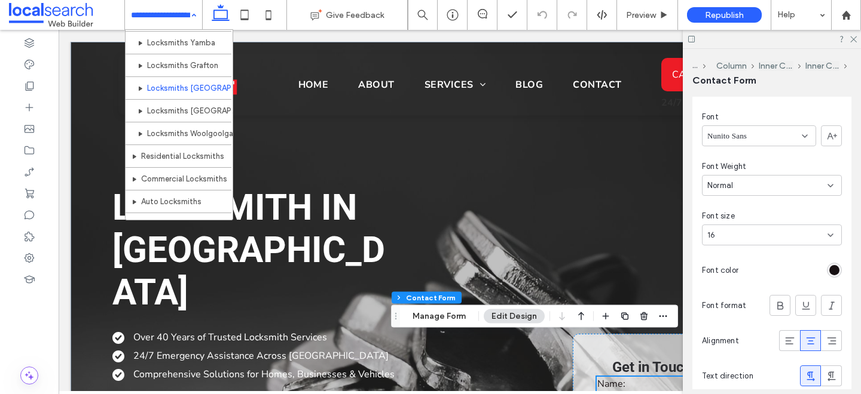
scroll to position [110, 0]
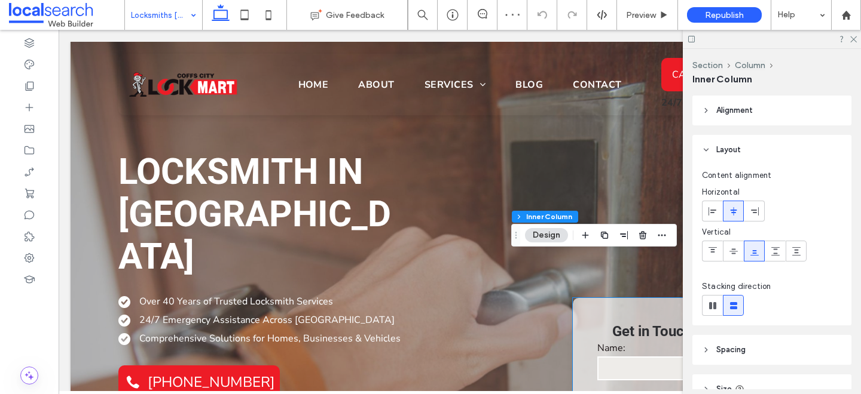
type input "**"
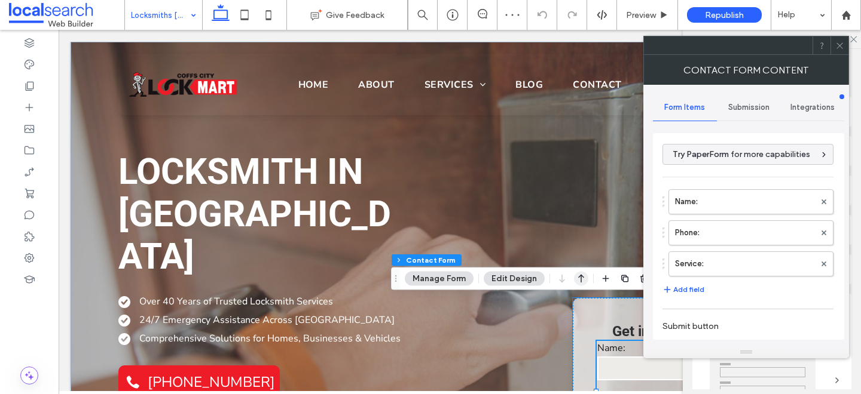
type input "**********"
type input "*"
type input "***"
type input "*"
type input "***"
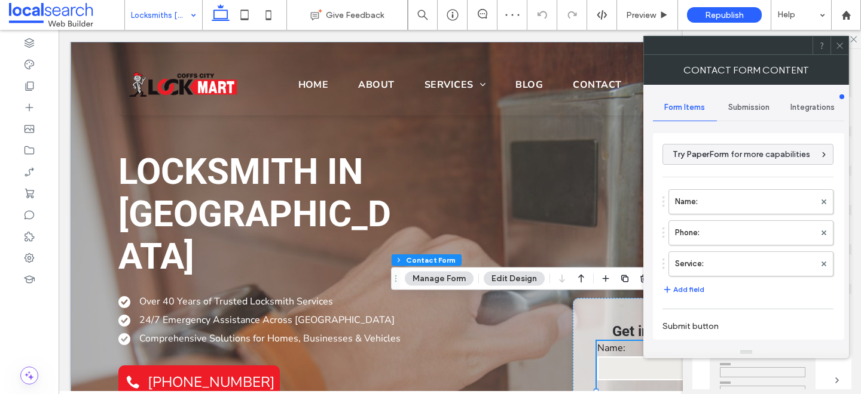
click at [749, 110] on span "Submission" at bounding box center [748, 108] width 41 height 10
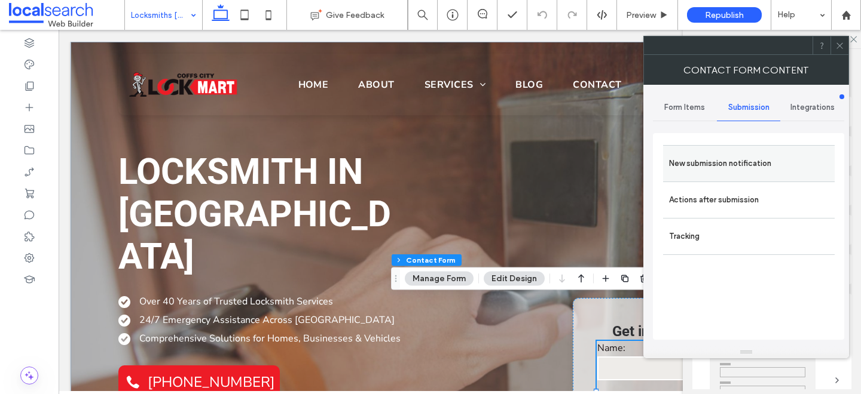
click at [720, 156] on label "New submission notification" at bounding box center [749, 164] width 160 height 24
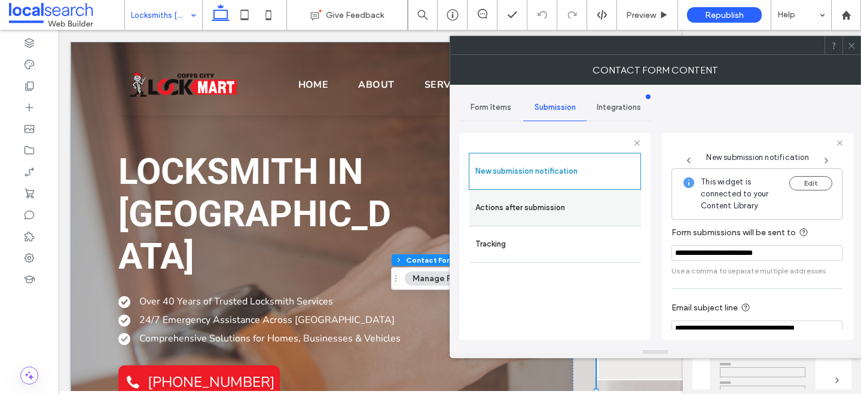
click at [559, 212] on label "Actions after submission" at bounding box center [555, 208] width 160 height 24
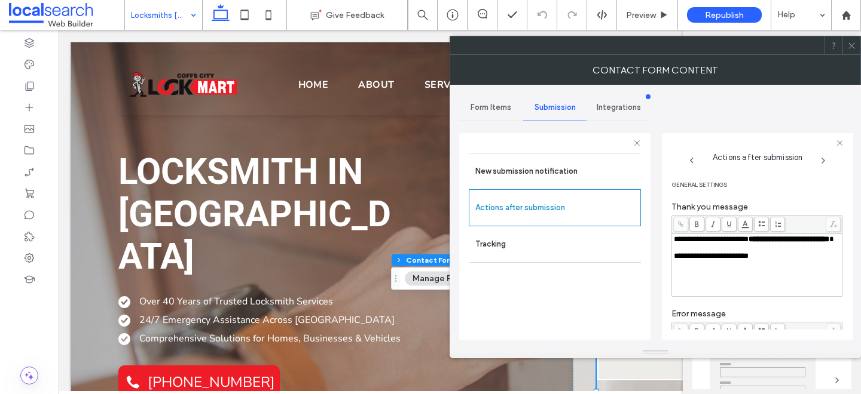
click at [851, 46] on icon at bounding box center [851, 45] width 9 height 9
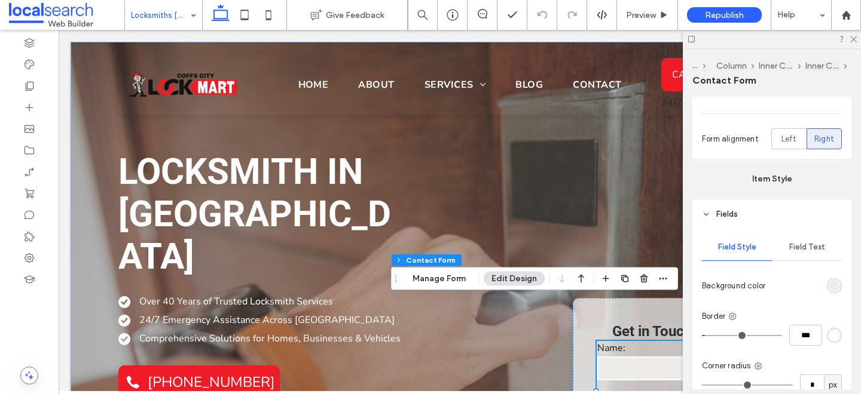
scroll to position [336, 0]
click at [799, 240] on span "Field Text" at bounding box center [807, 245] width 36 height 10
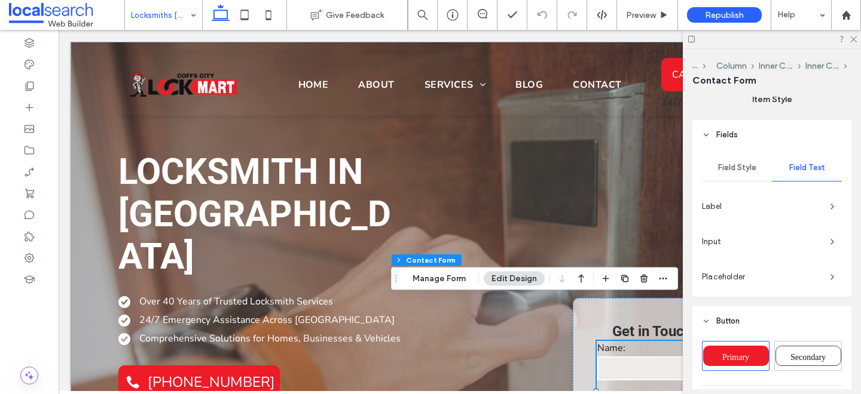
scroll to position [436, 0]
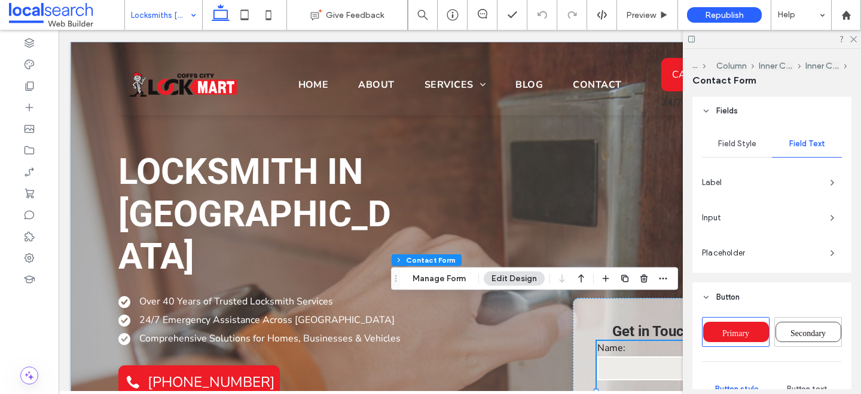
click at [819, 218] on span "Input" at bounding box center [761, 218] width 118 height 12
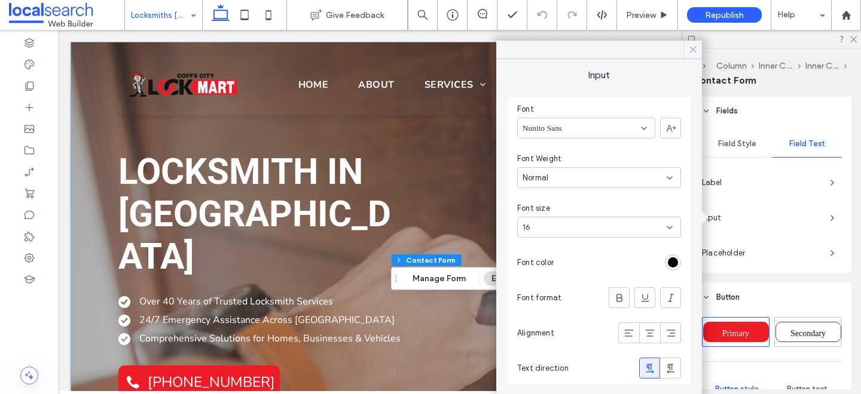
click at [691, 53] on icon at bounding box center [692, 49] width 11 height 11
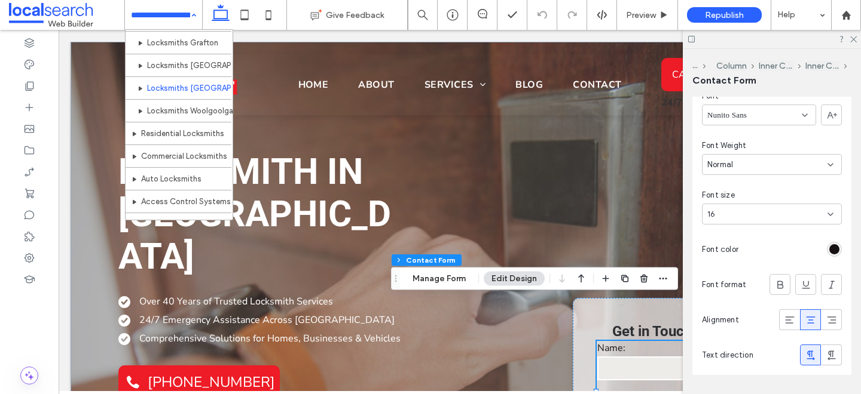
scroll to position [126, 0]
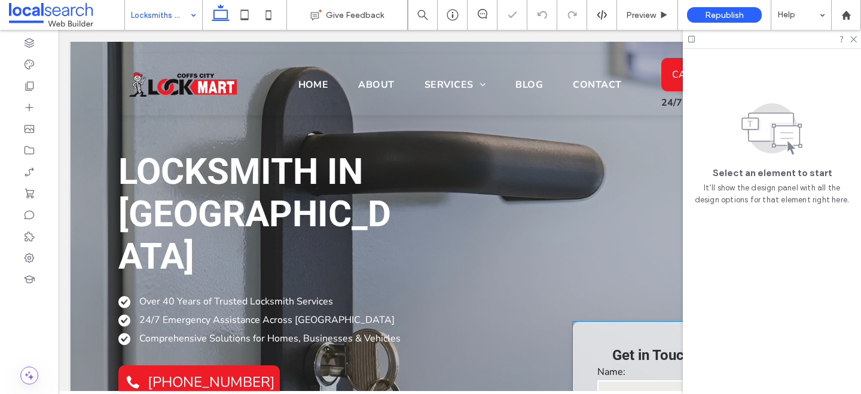
click at [620, 381] on input "text" at bounding box center [698, 393] width 203 height 24
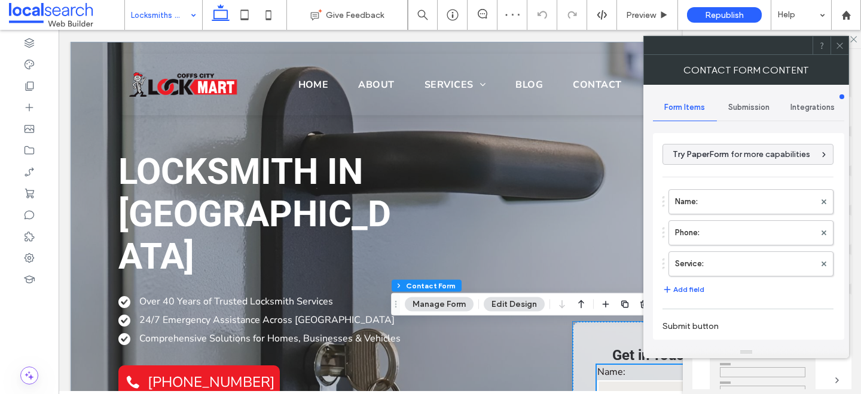
type input "*"
type input "***"
type input "*"
type input "***"
click at [737, 100] on div "Submission" at bounding box center [749, 107] width 64 height 26
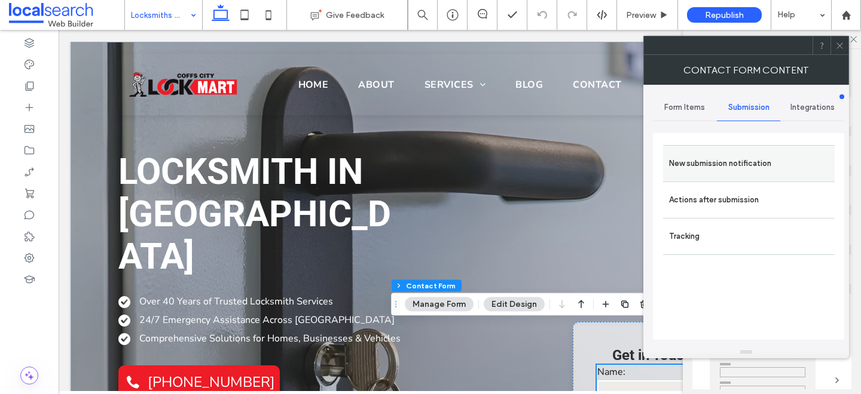
click at [715, 158] on label "New submission notification" at bounding box center [749, 164] width 160 height 24
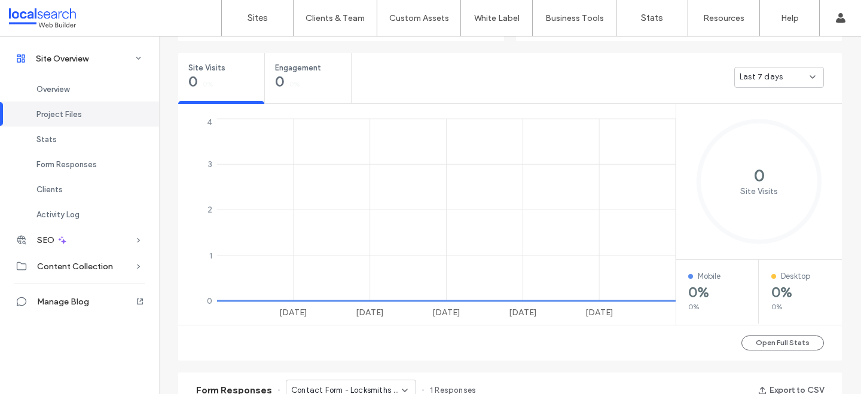
scroll to position [432, 0]
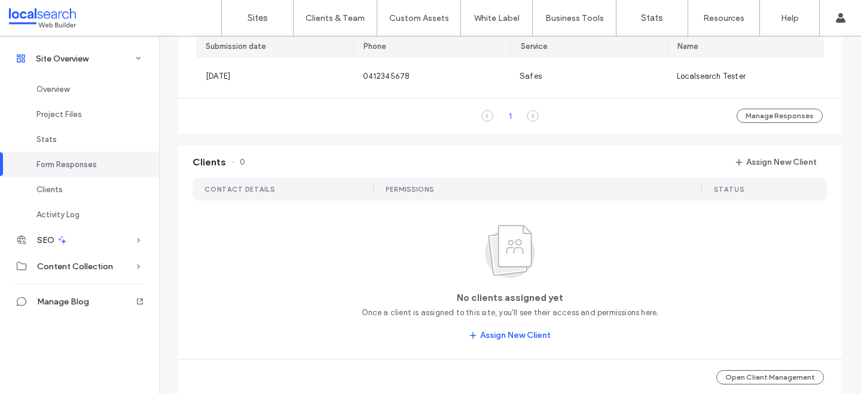
scroll to position [68, 0]
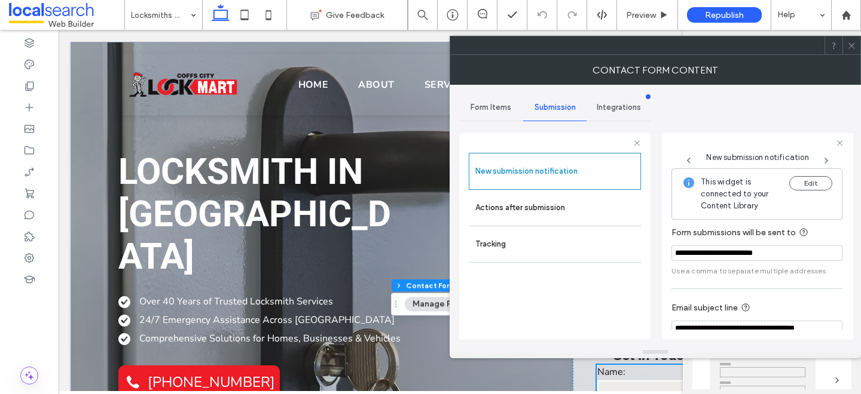
scroll to position [63, 0]
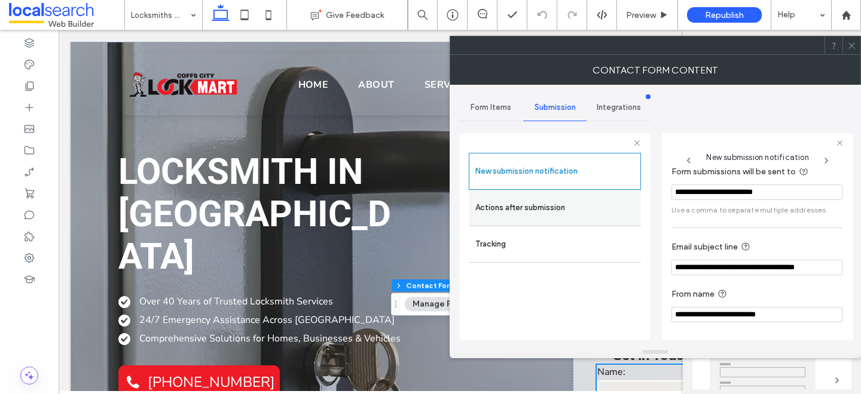
click at [532, 216] on label "Actions after submission" at bounding box center [555, 208] width 160 height 24
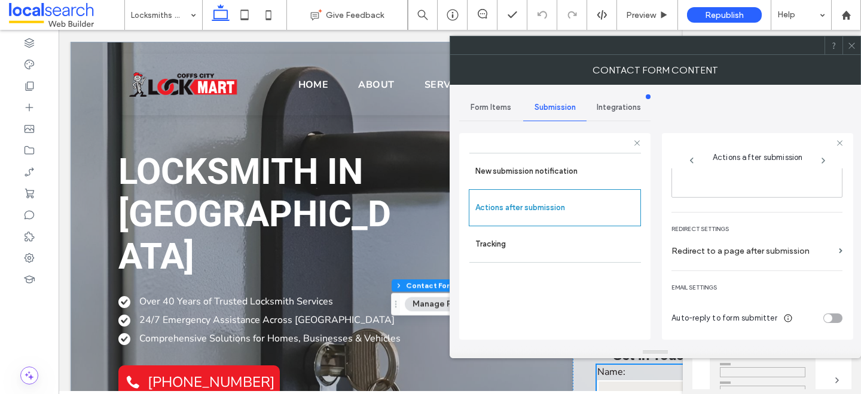
scroll to position [0, 0]
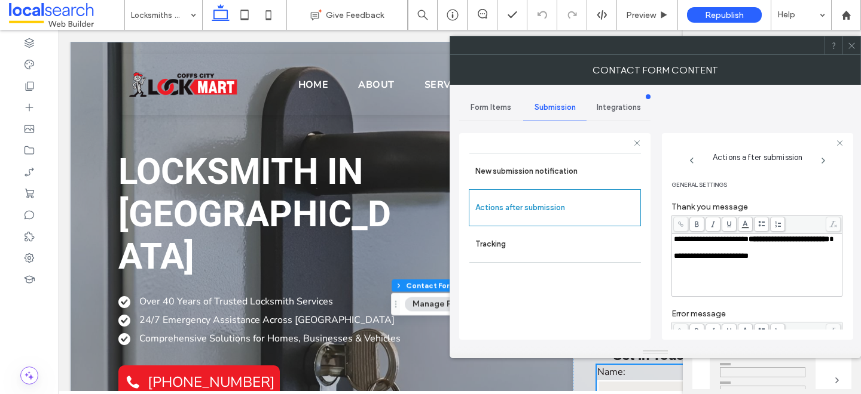
click at [850, 46] on icon at bounding box center [851, 45] width 9 height 9
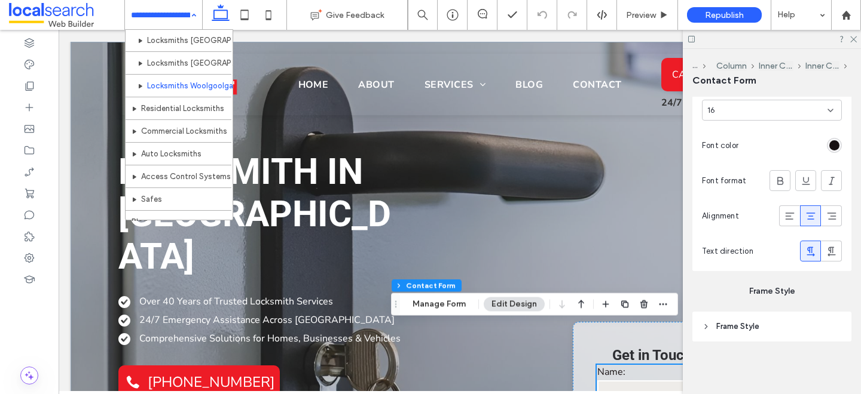
scroll to position [137, 0]
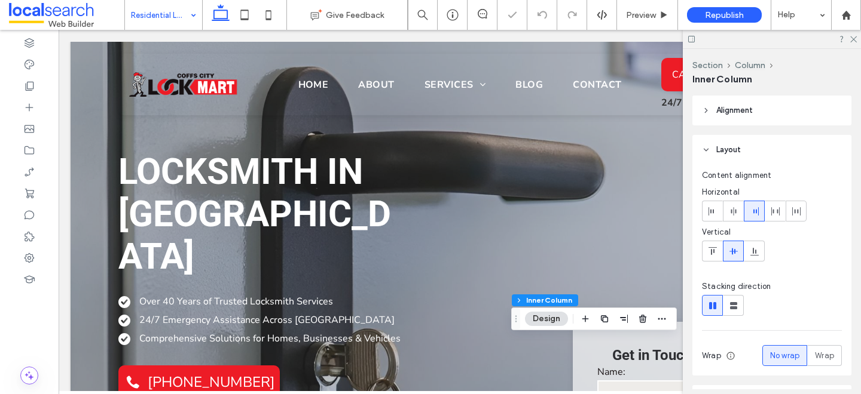
type input "**"
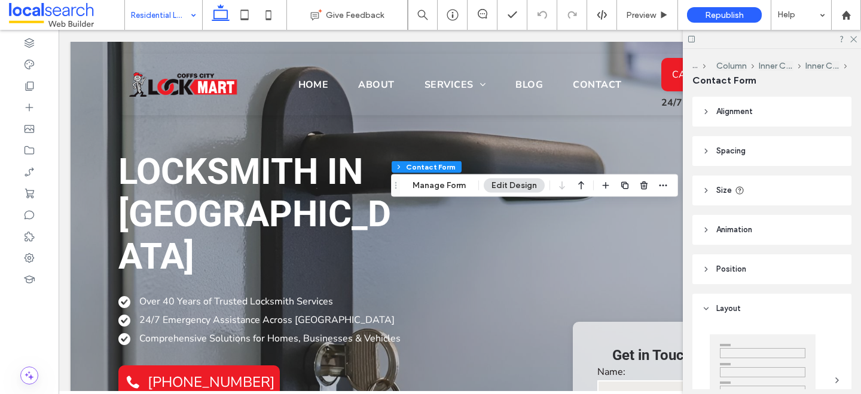
type input "*"
type input "***"
type input "*"
type input "***"
click at [427, 188] on button "Manage Form" at bounding box center [439, 186] width 69 height 14
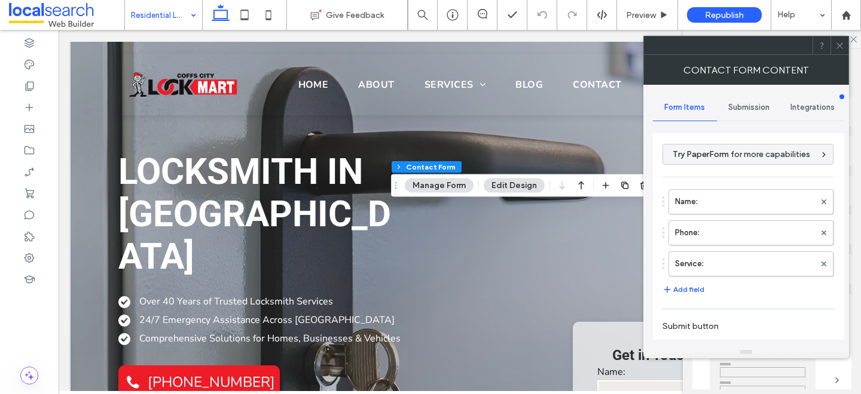
click at [749, 105] on span "Submission" at bounding box center [748, 108] width 41 height 10
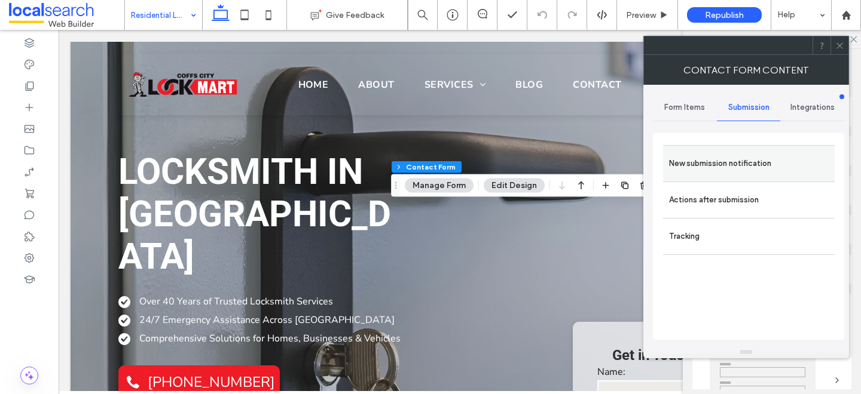
click at [707, 153] on label "New submission notification" at bounding box center [749, 164] width 160 height 24
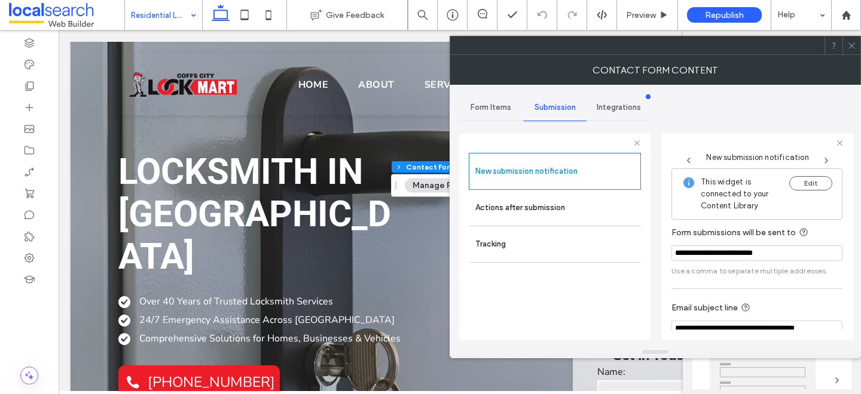
scroll to position [63, 0]
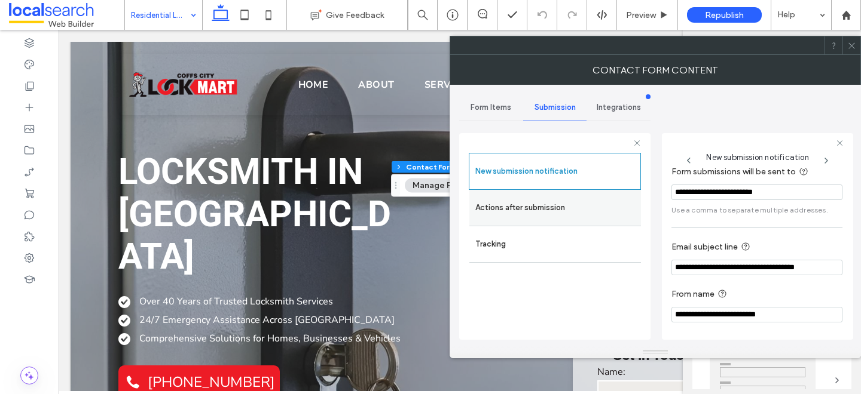
click at [552, 209] on label "Actions after submission" at bounding box center [555, 208] width 160 height 24
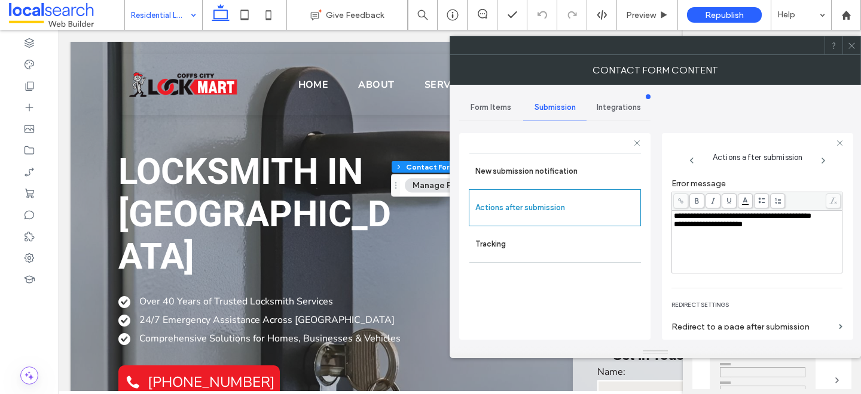
scroll to position [206, 0]
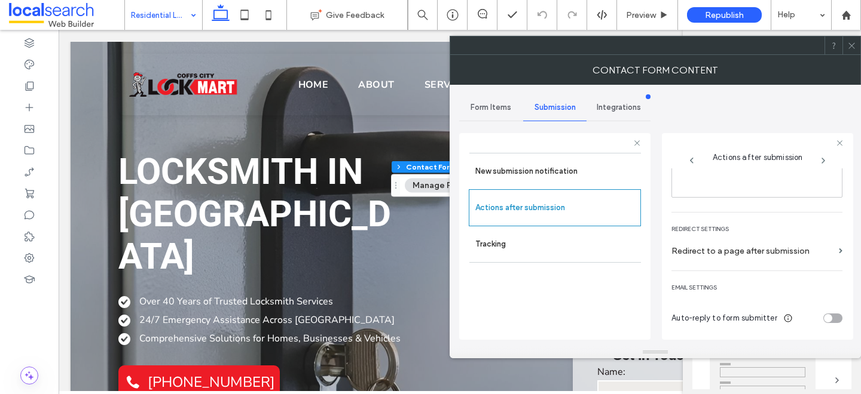
click at [855, 46] on icon at bounding box center [851, 45] width 9 height 9
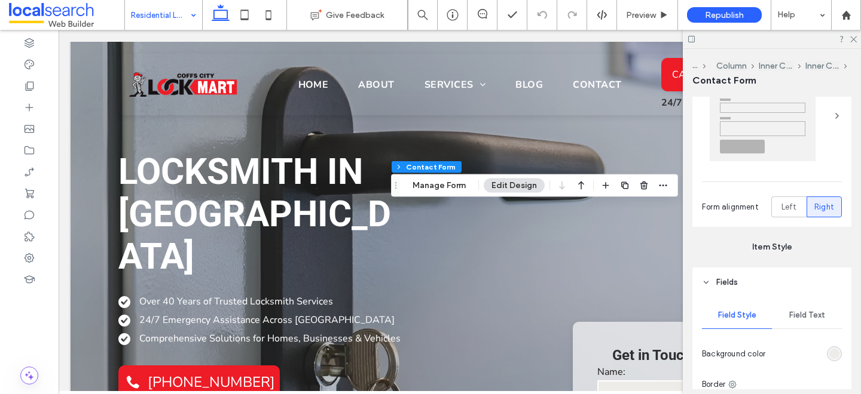
scroll to position [367, 0]
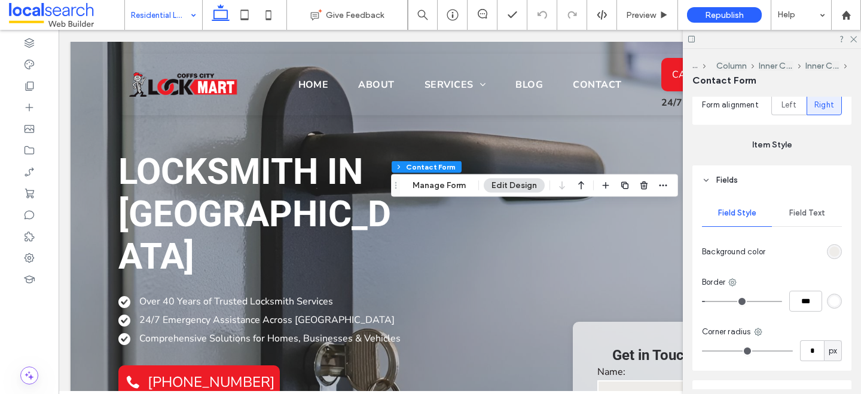
click at [794, 209] on span "Field Text" at bounding box center [807, 214] width 36 height 10
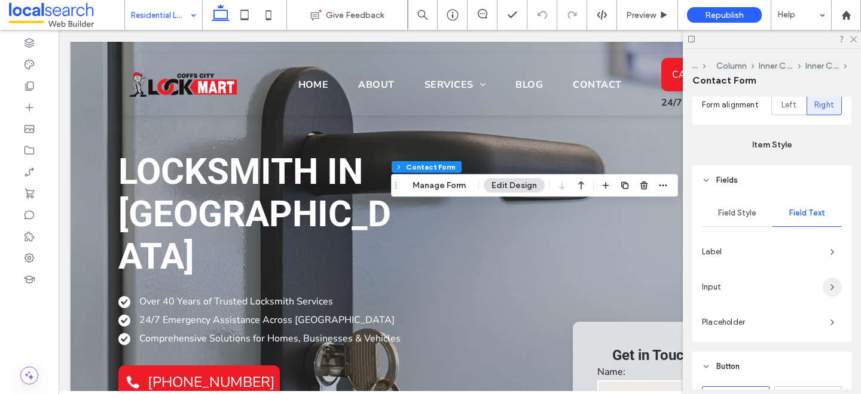
click at [827, 283] on icon "button" at bounding box center [832, 288] width 10 height 10
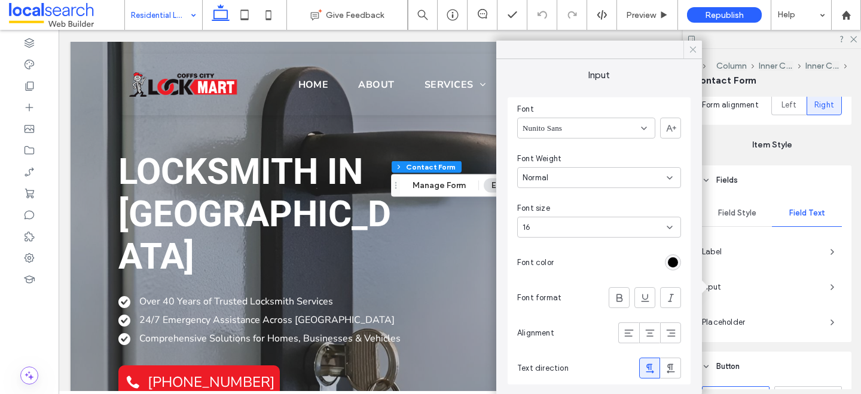
click at [693, 52] on icon at bounding box center [692, 49] width 11 height 11
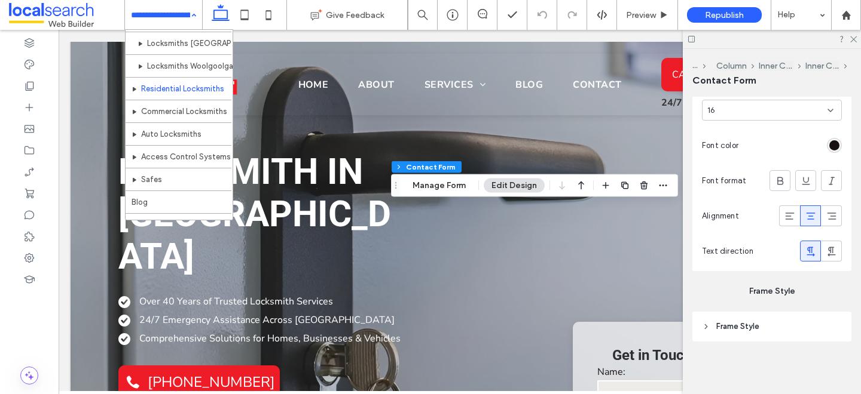
scroll to position [181, 0]
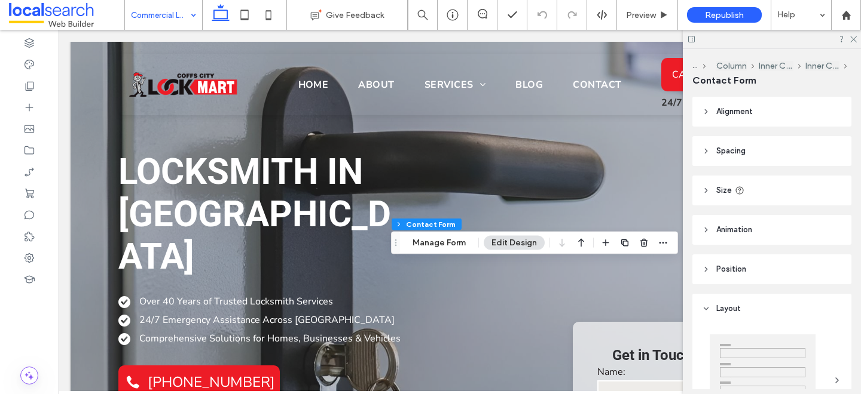
type input "*"
type input "***"
type input "*"
type input "***"
click at [436, 242] on button "Manage Form" at bounding box center [439, 243] width 69 height 14
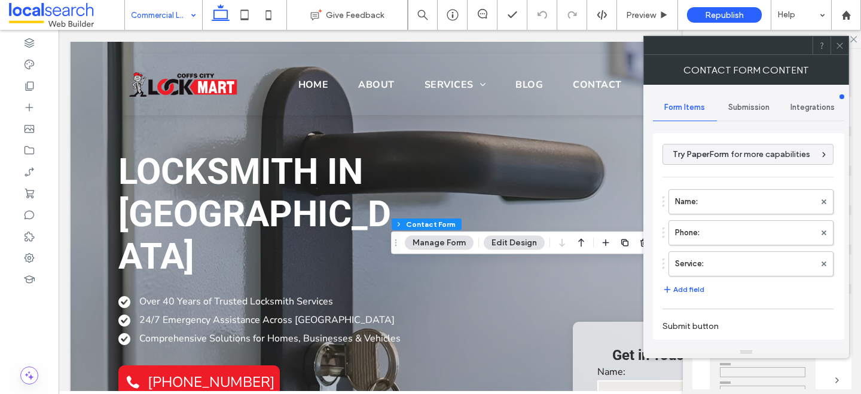
click at [750, 102] on div "Submission" at bounding box center [749, 107] width 64 height 26
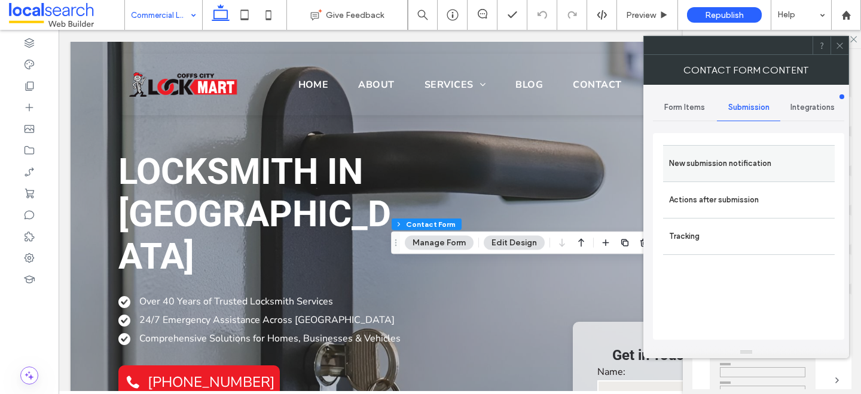
click at [706, 155] on label "New submission notification" at bounding box center [749, 164] width 160 height 24
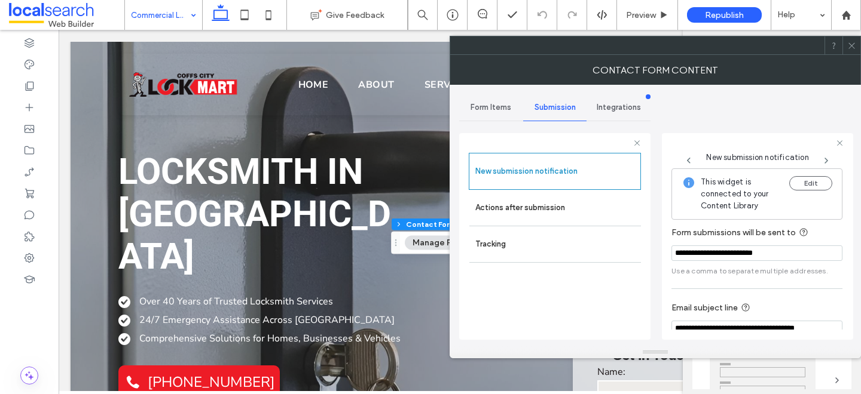
scroll to position [63, 0]
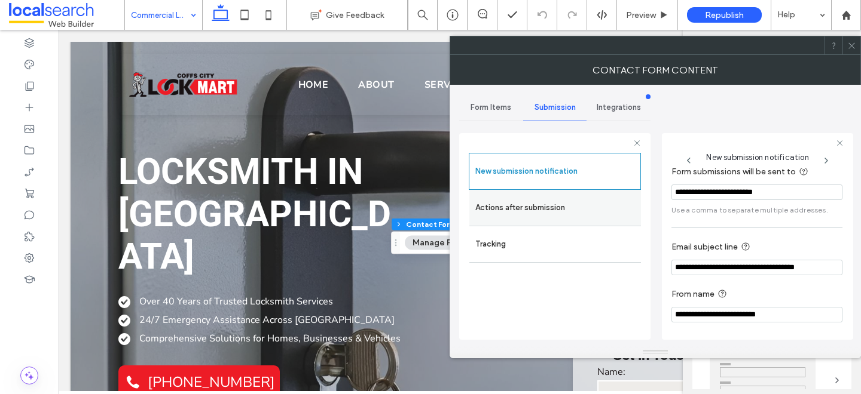
click at [562, 207] on label "Actions after submission" at bounding box center [555, 208] width 160 height 24
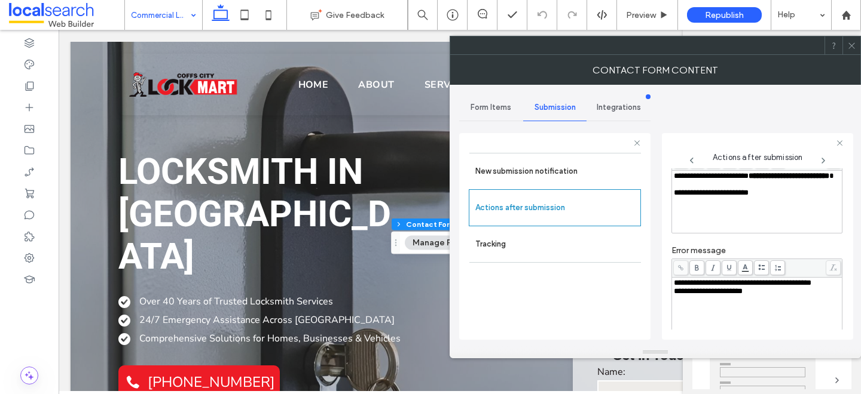
scroll to position [206, 0]
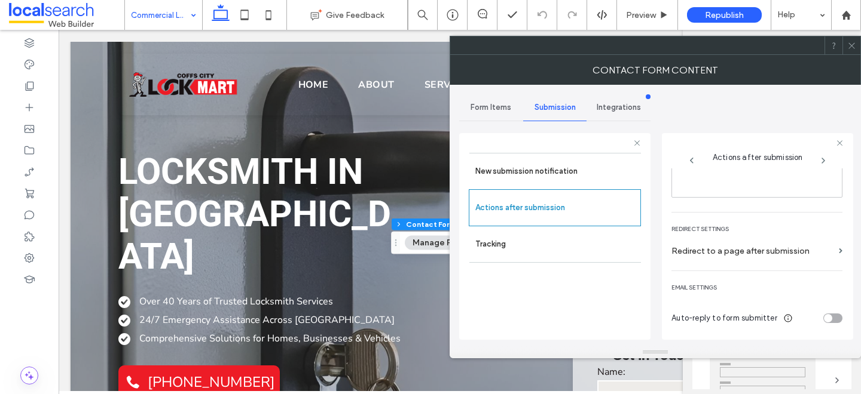
click at [847, 46] on icon at bounding box center [851, 45] width 9 height 9
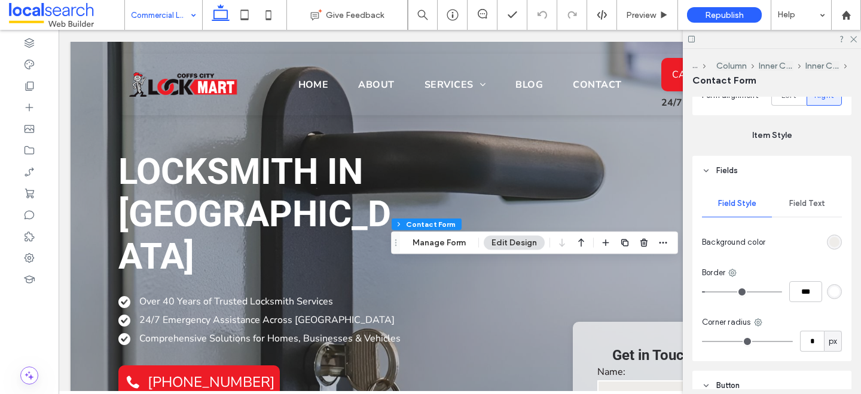
scroll to position [404, 0]
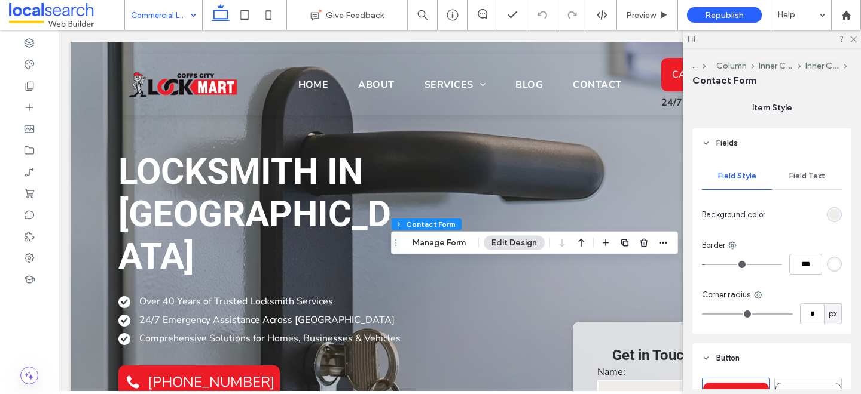
click at [814, 174] on span "Field Text" at bounding box center [807, 177] width 36 height 10
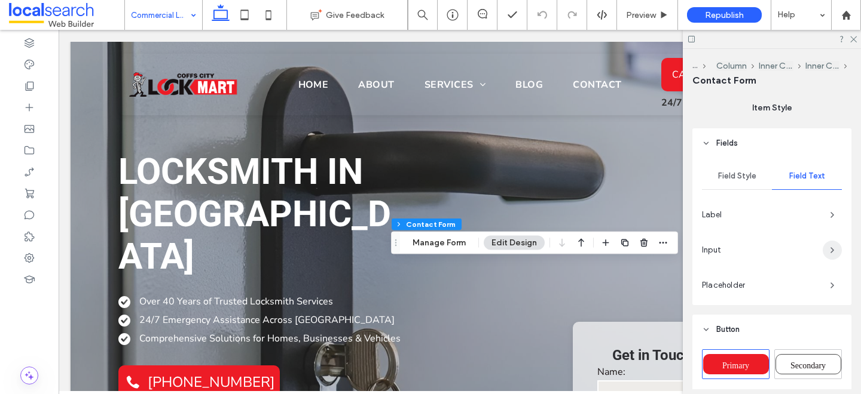
click at [825, 249] on span "button" at bounding box center [831, 250] width 19 height 19
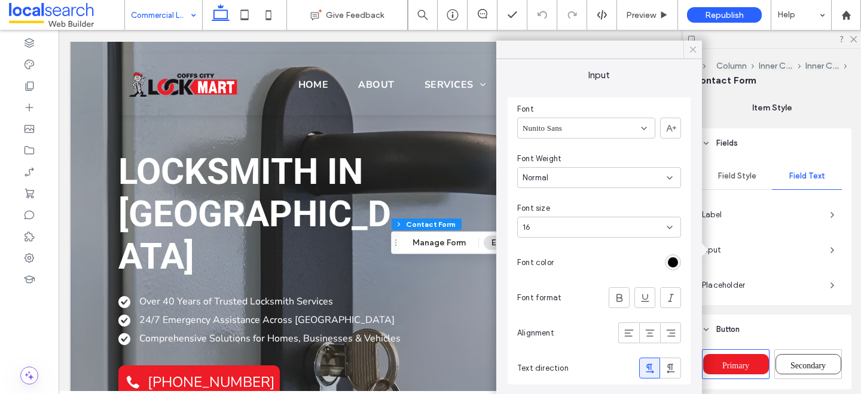
click at [694, 49] on icon at bounding box center [692, 49] width 11 height 11
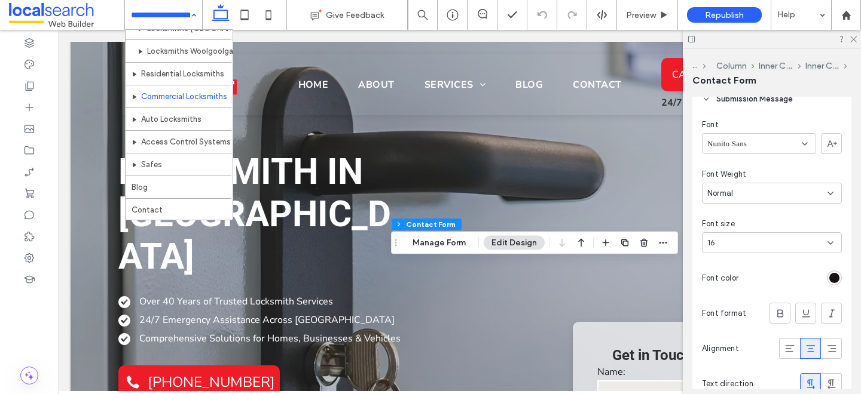
scroll to position [181, 0]
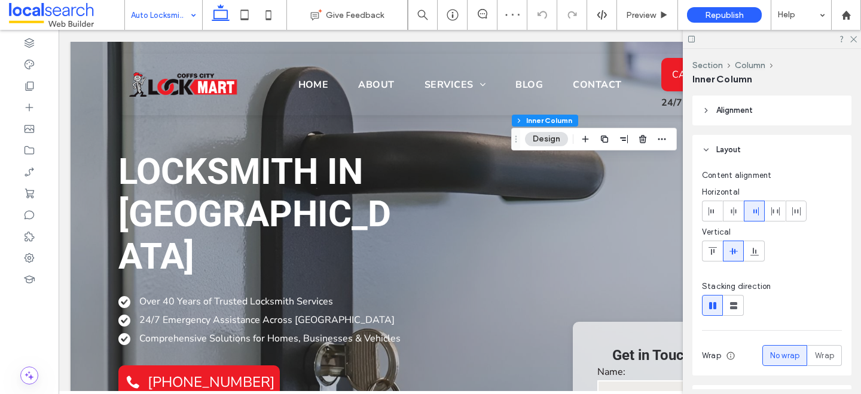
type input "**"
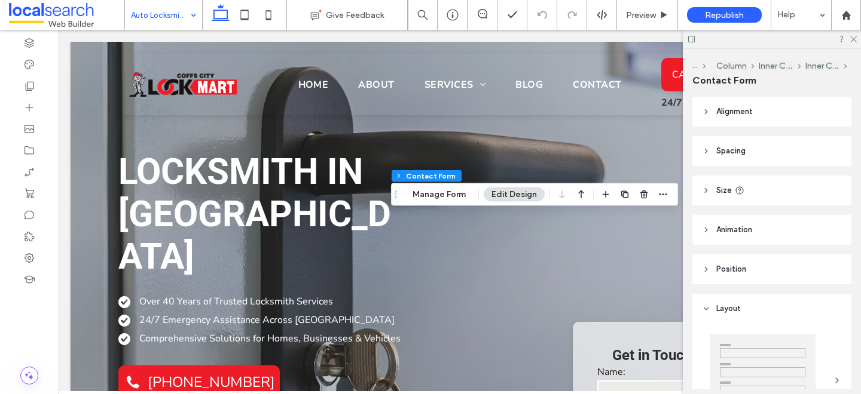
type input "*"
type input "***"
type input "*"
type input "***"
click at [445, 192] on button "Manage Form" at bounding box center [439, 195] width 69 height 14
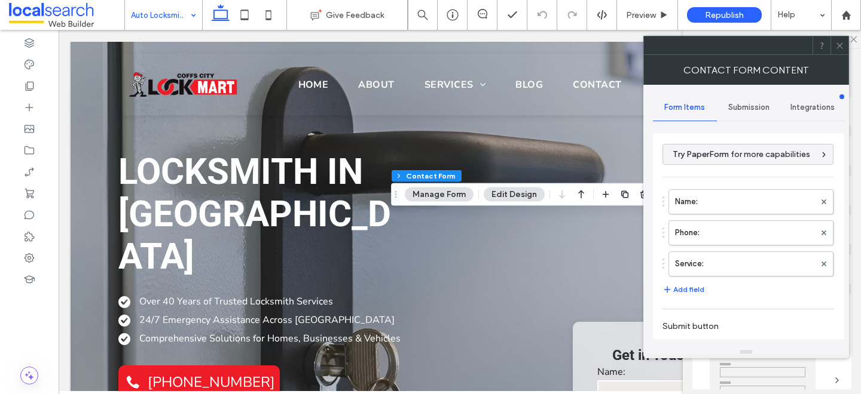
click at [737, 112] on span "Submission" at bounding box center [748, 108] width 41 height 10
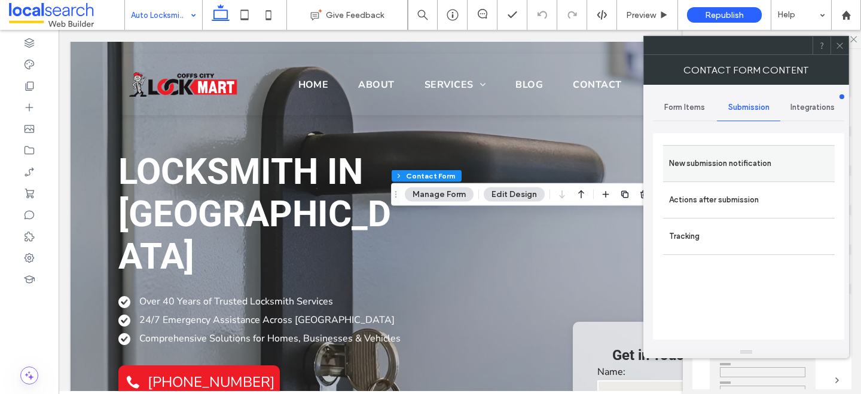
click at [729, 160] on label "New submission notification" at bounding box center [749, 164] width 160 height 24
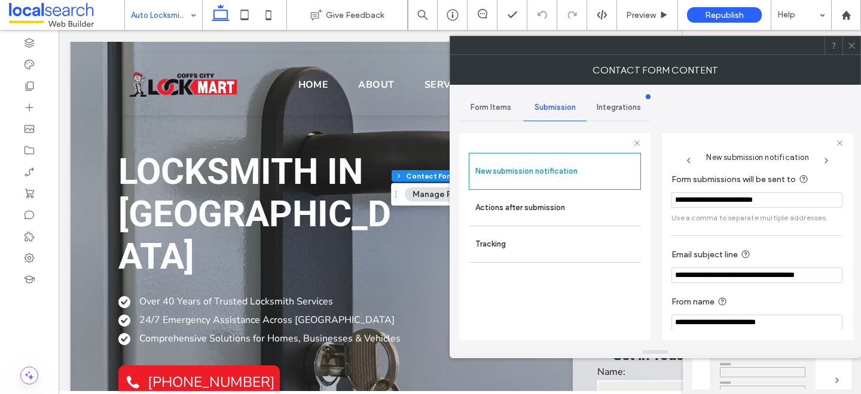
scroll to position [63, 0]
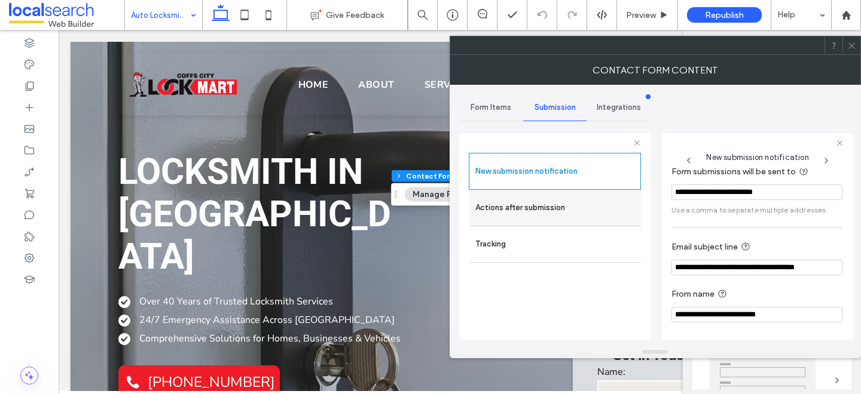
click at [516, 204] on label "Actions after submission" at bounding box center [555, 208] width 160 height 24
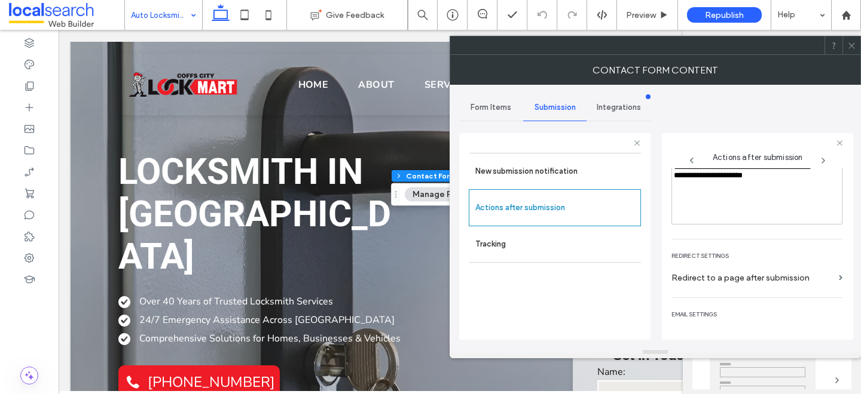
scroll to position [200, 0]
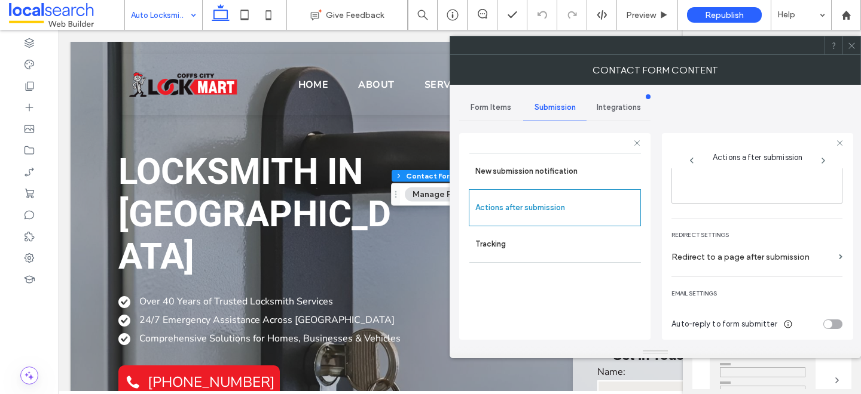
click at [850, 47] on icon at bounding box center [851, 45] width 9 height 9
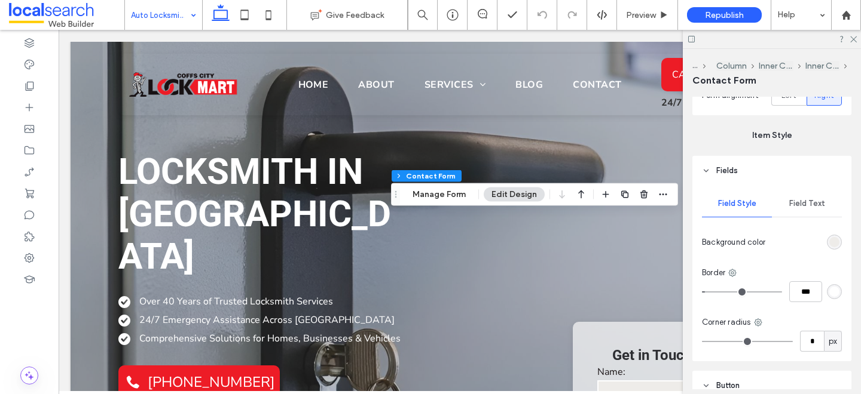
scroll to position [393, 0]
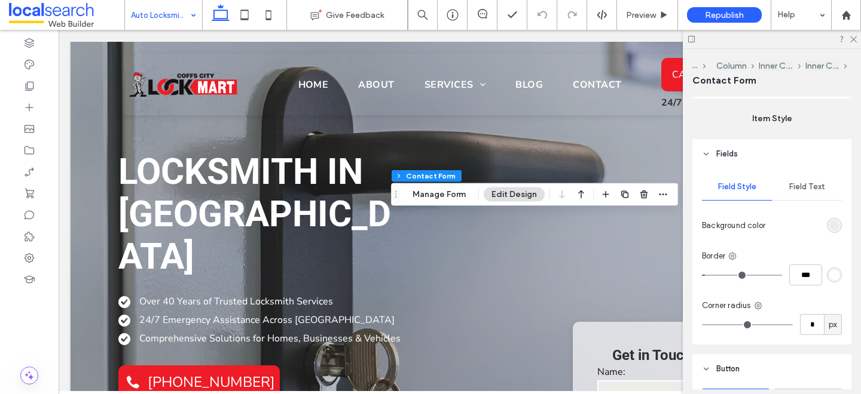
click at [800, 192] on div "Field Text" at bounding box center [806, 187] width 70 height 26
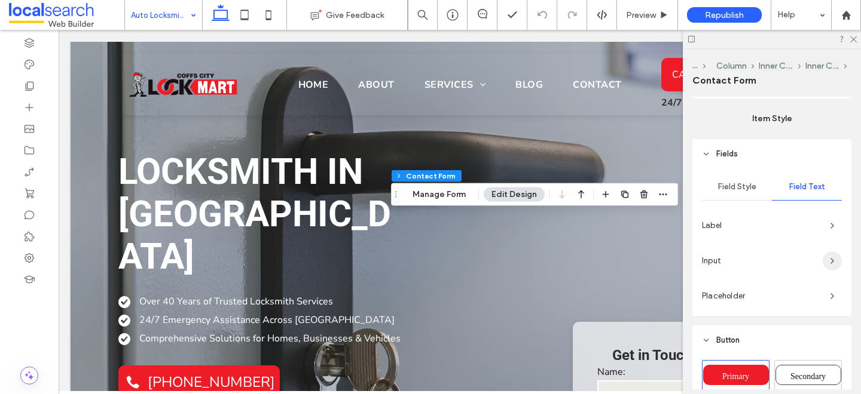
click at [822, 261] on span "button" at bounding box center [831, 261] width 19 height 19
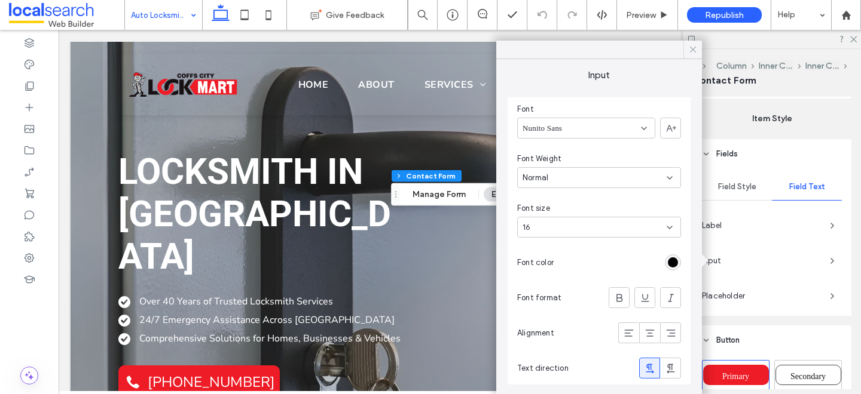
click at [691, 49] on icon at bounding box center [692, 49] width 11 height 11
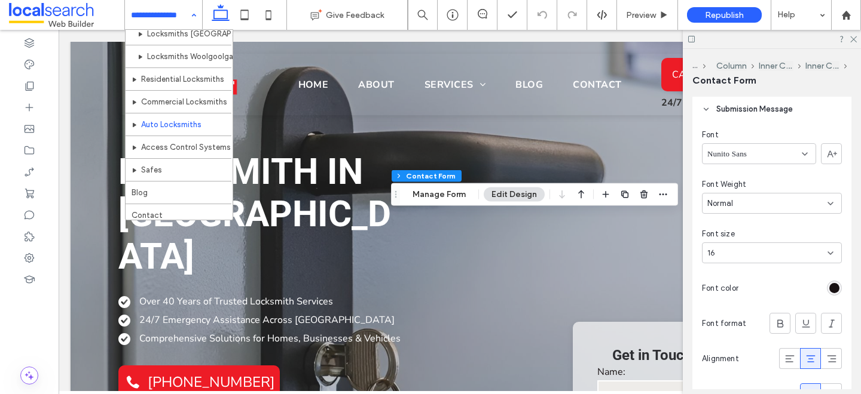
scroll to position [181, 0]
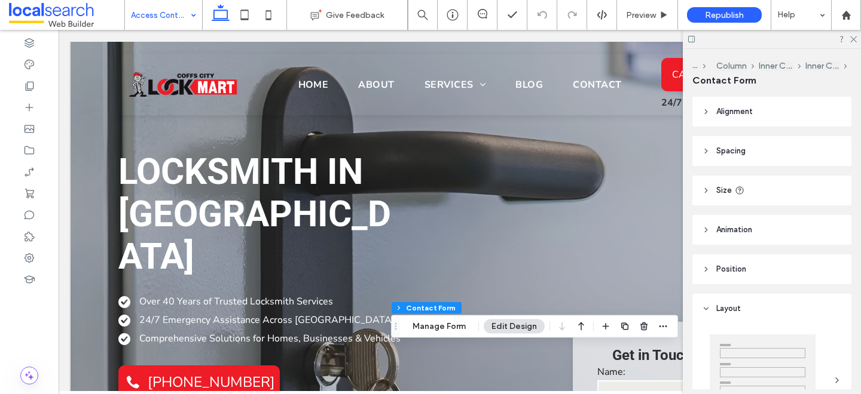
type input "*"
type input "***"
type input "*"
type input "***"
click at [439, 330] on button "Manage Form" at bounding box center [439, 327] width 69 height 14
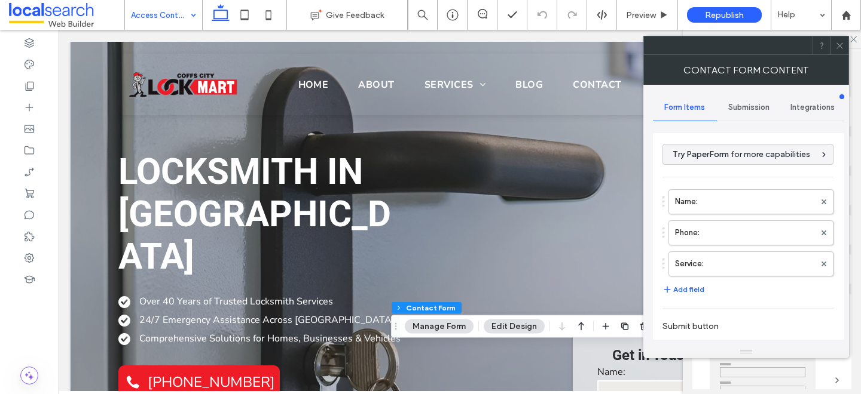
click at [739, 112] on span "Submission" at bounding box center [748, 108] width 41 height 10
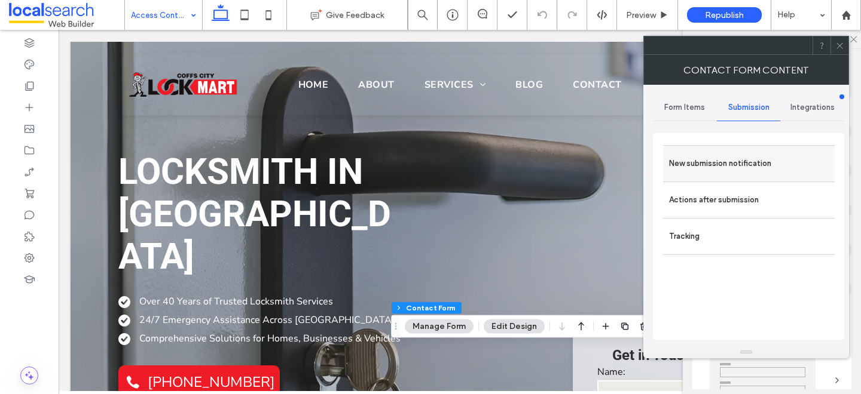
click at [706, 161] on label "New submission notification" at bounding box center [749, 164] width 160 height 24
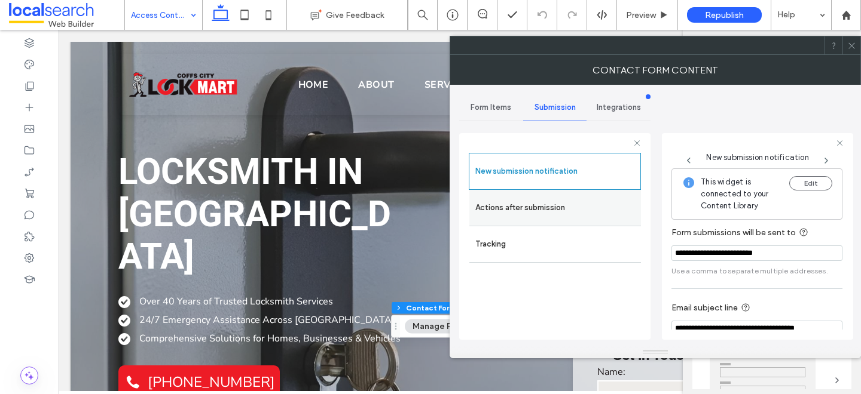
click at [568, 210] on label "Actions after submission" at bounding box center [555, 208] width 160 height 24
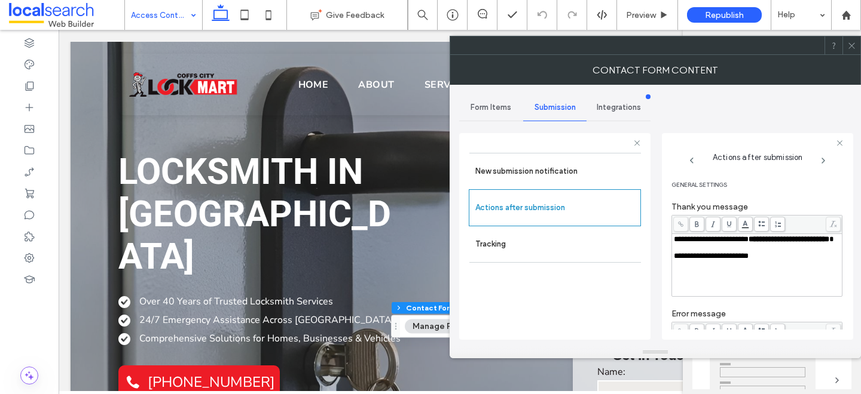
click at [852, 51] on span at bounding box center [851, 45] width 9 height 18
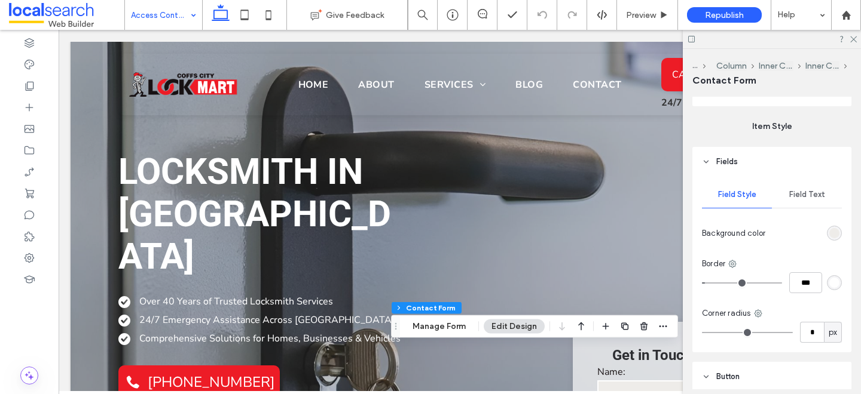
scroll to position [393, 0]
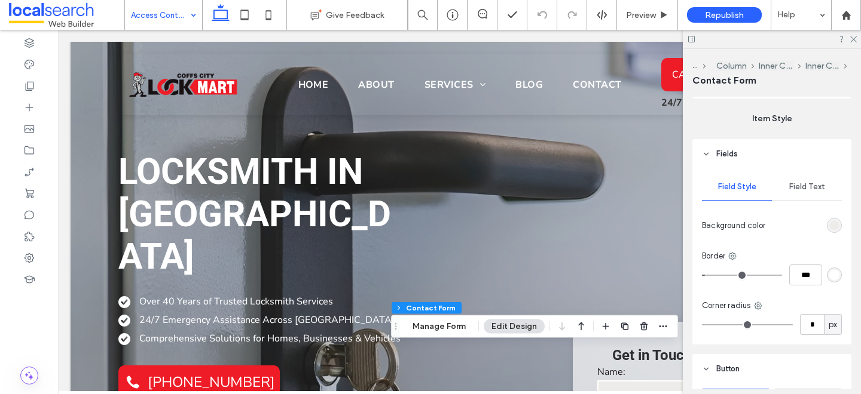
click at [806, 183] on span "Field Text" at bounding box center [807, 187] width 36 height 10
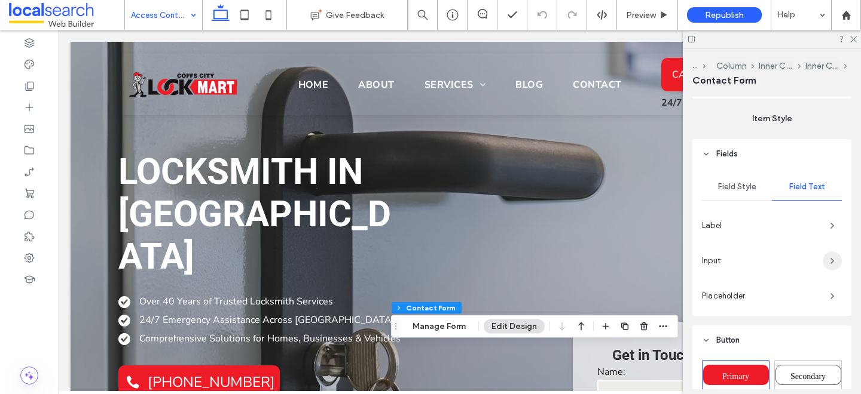
click at [831, 264] on icon "button" at bounding box center [832, 261] width 10 height 10
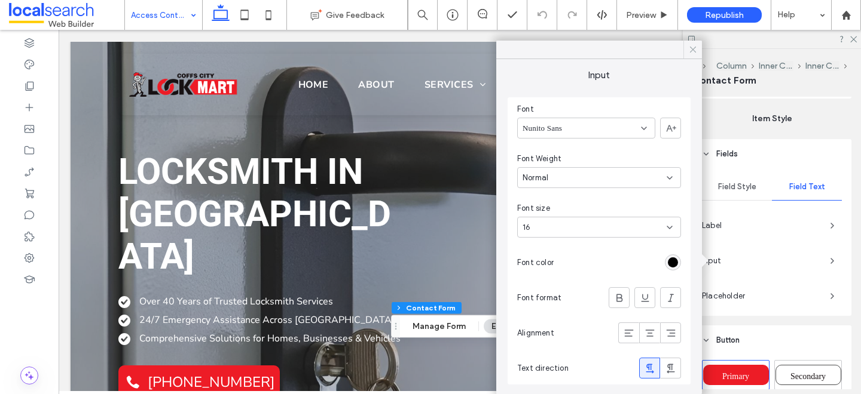
click at [695, 47] on use at bounding box center [693, 50] width 6 height 6
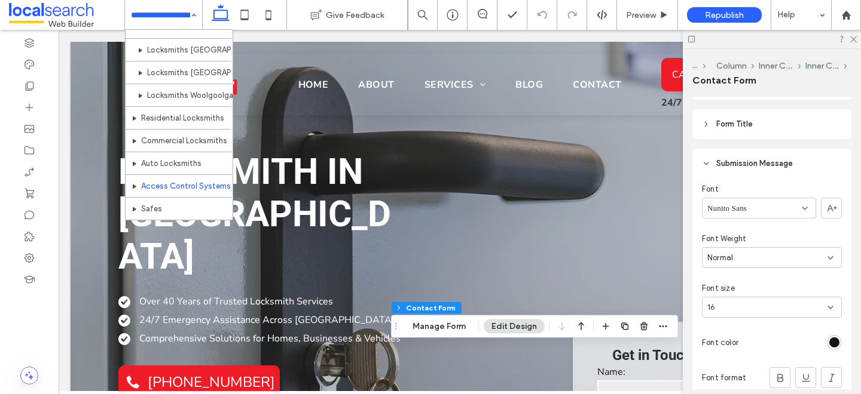
scroll to position [181, 0]
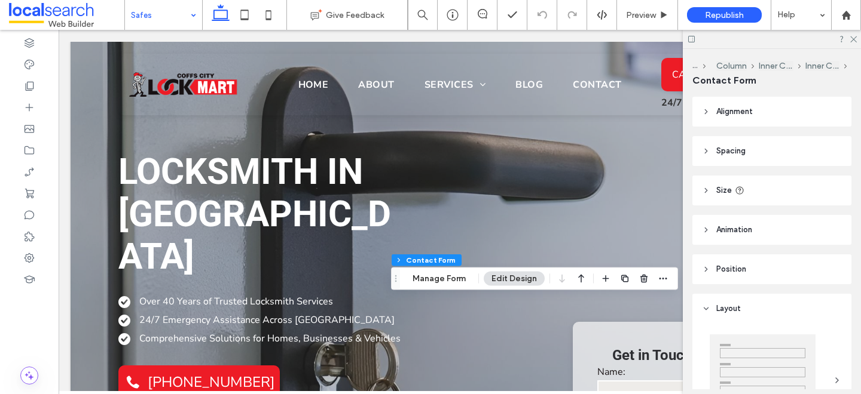
type input "*"
type input "***"
type input "*"
type input "***"
click at [455, 279] on button "Manage Form" at bounding box center [439, 279] width 69 height 14
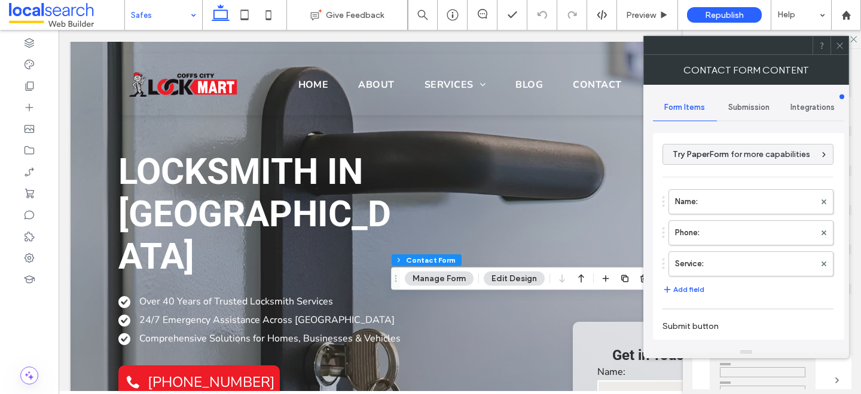
click at [739, 109] on span "Submission" at bounding box center [748, 108] width 41 height 10
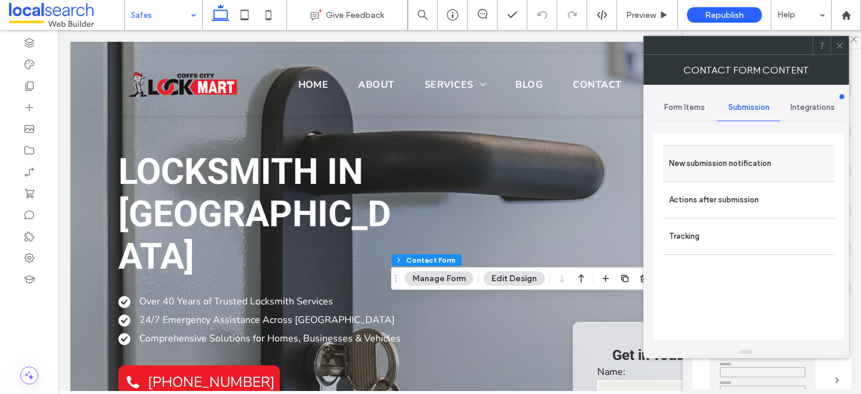
click at [721, 166] on label "New submission notification" at bounding box center [749, 164] width 160 height 24
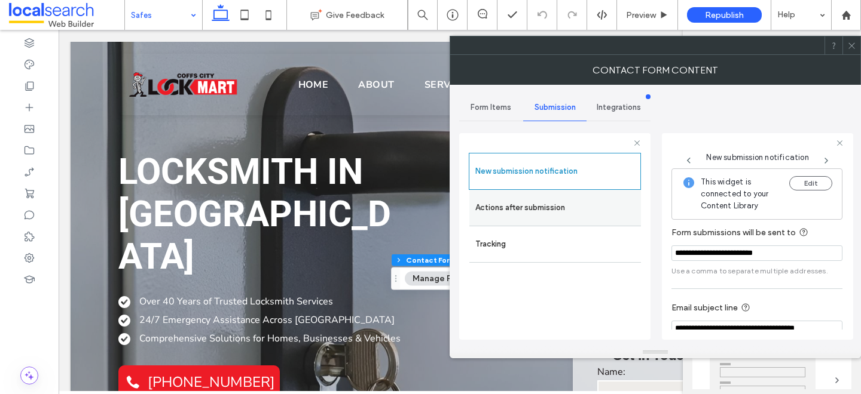
click at [541, 198] on label "Actions after submission" at bounding box center [555, 208] width 160 height 24
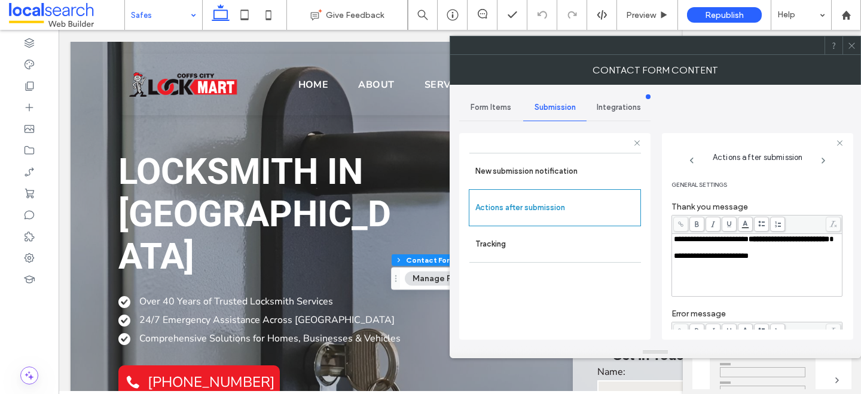
click at [851, 44] on icon at bounding box center [851, 45] width 9 height 9
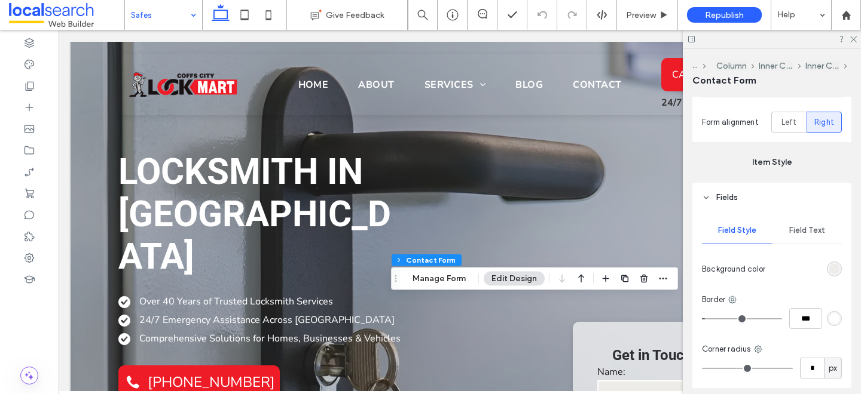
scroll to position [350, 0]
click at [804, 228] on span "Field Text" at bounding box center [807, 230] width 36 height 10
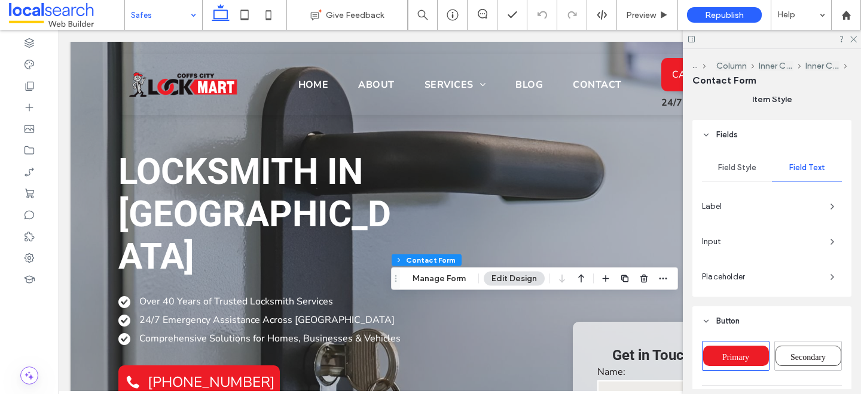
scroll to position [435, 0]
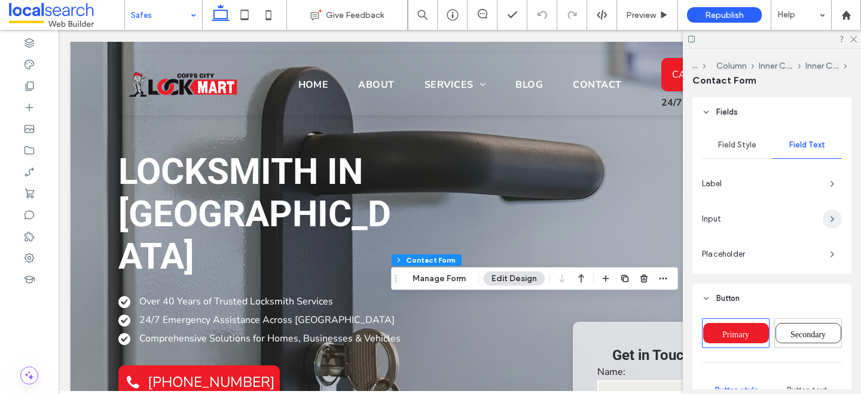
click at [826, 217] on span "button" at bounding box center [831, 219] width 19 height 19
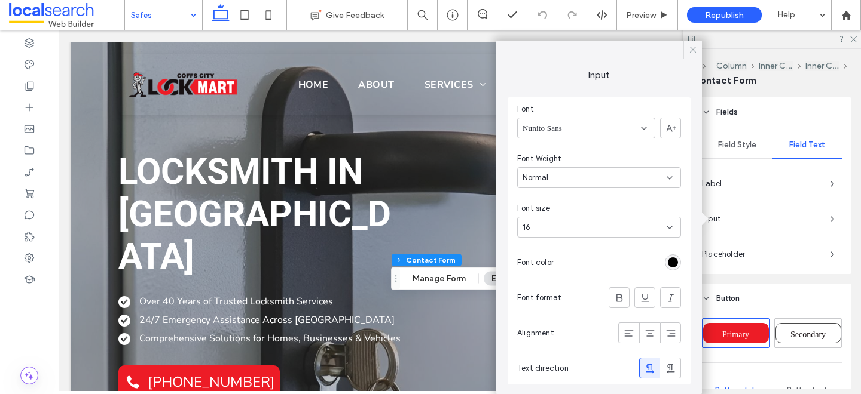
click at [688, 48] on icon at bounding box center [692, 49] width 11 height 11
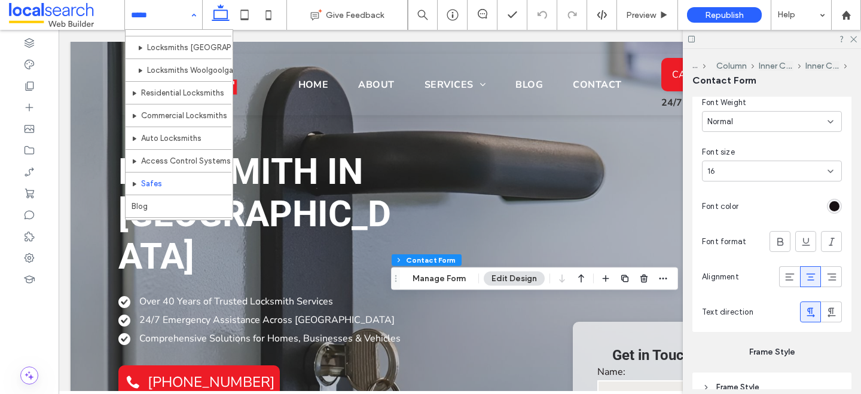
scroll to position [181, 0]
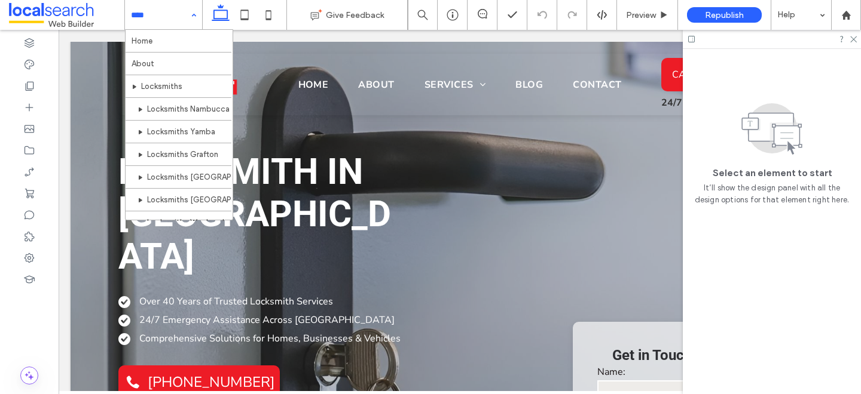
click at [174, 22] on input at bounding box center [160, 15] width 59 height 30
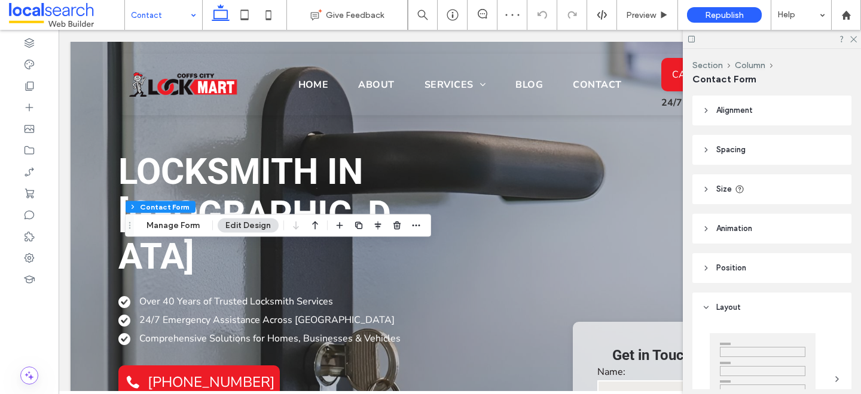
type input "*"
type input "***"
type input "**"
type input "*"
type input "***"
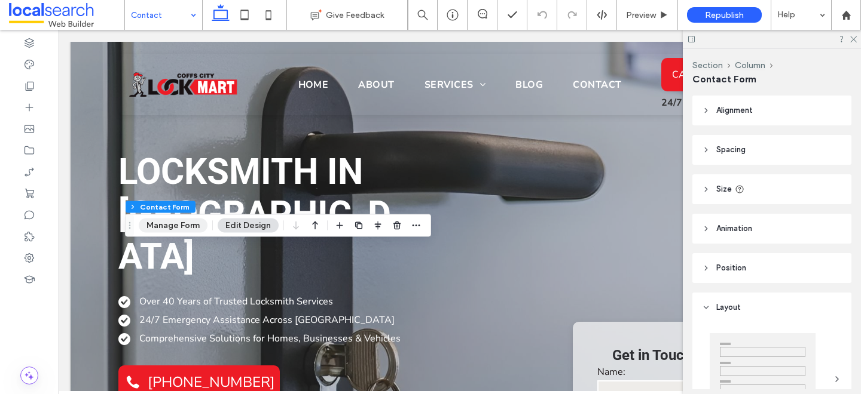
click at [157, 226] on button "Manage Form" at bounding box center [173, 226] width 69 height 14
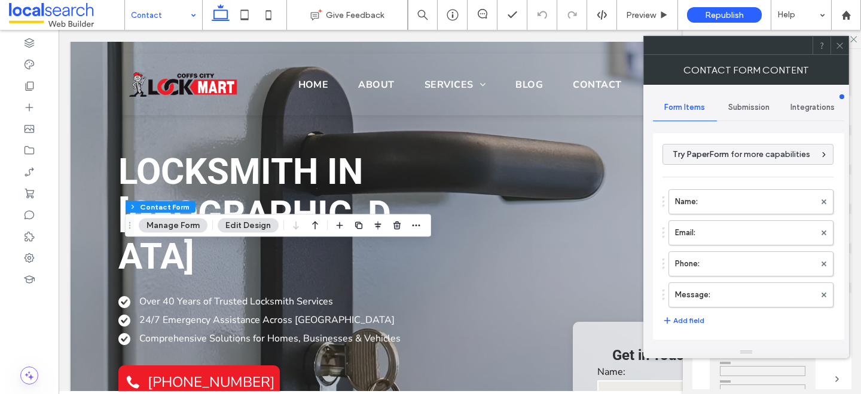
click at [732, 102] on div "Submission" at bounding box center [749, 107] width 64 height 26
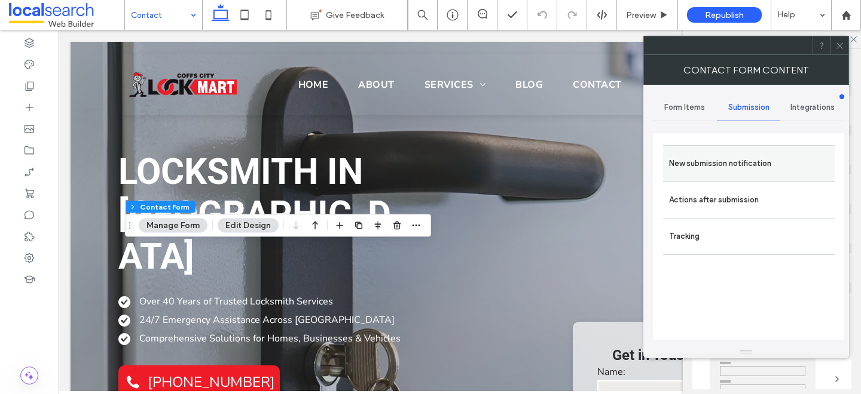
click at [729, 149] on div "New submission notification" at bounding box center [749, 163] width 172 height 36
click at [731, 161] on label "New submission notification" at bounding box center [749, 164] width 160 height 24
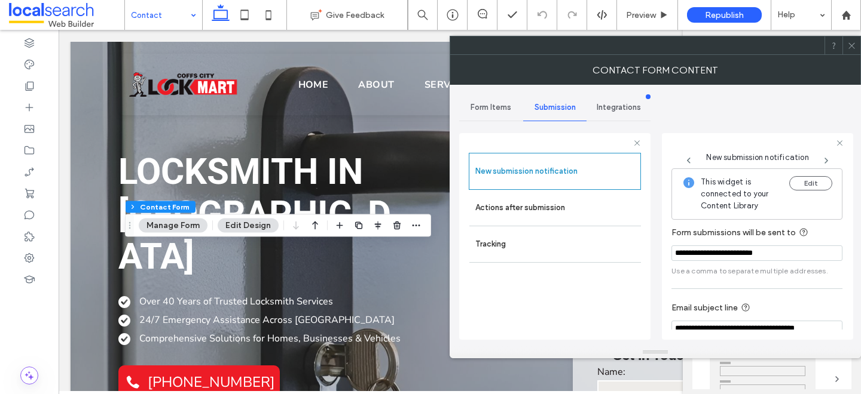
scroll to position [63, 0]
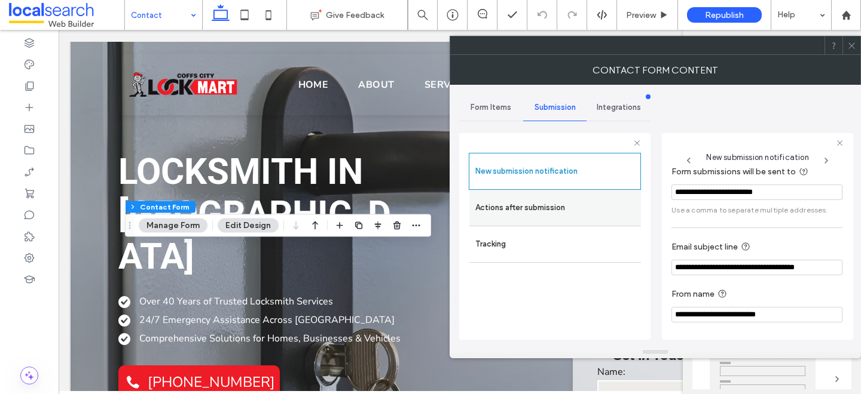
click at [549, 202] on label "Actions after submission" at bounding box center [555, 208] width 160 height 24
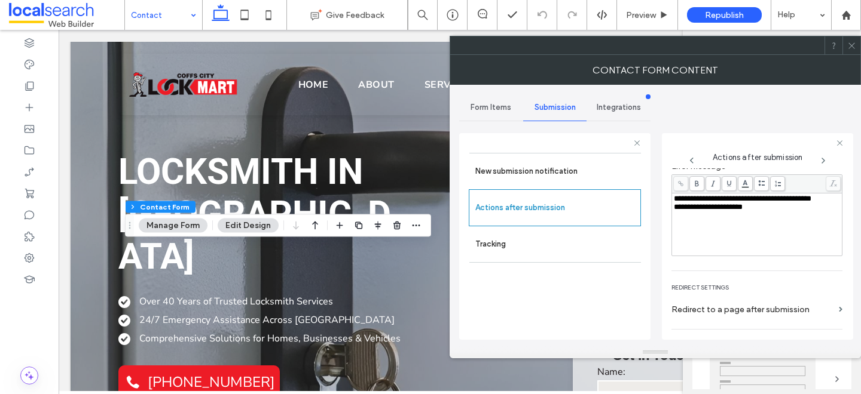
scroll to position [0, 0]
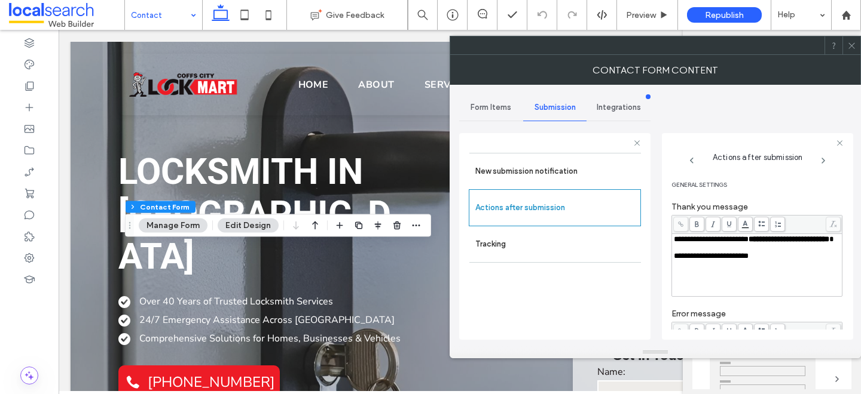
click at [849, 41] on icon at bounding box center [851, 45] width 9 height 9
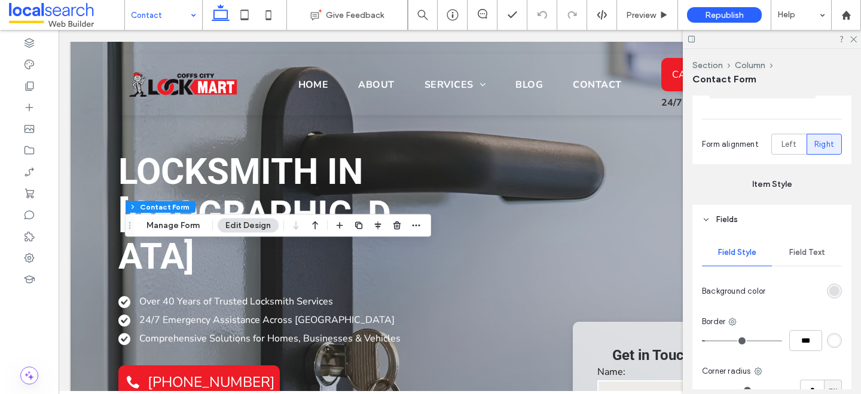
scroll to position [332, 0]
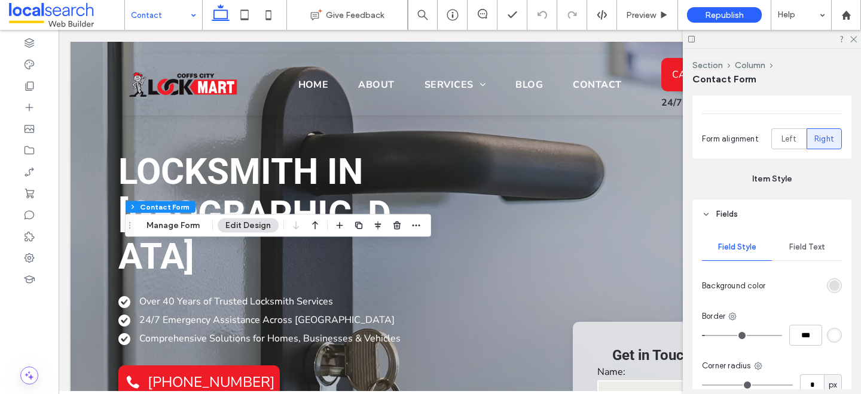
click at [795, 251] on span "Field Text" at bounding box center [807, 248] width 36 height 10
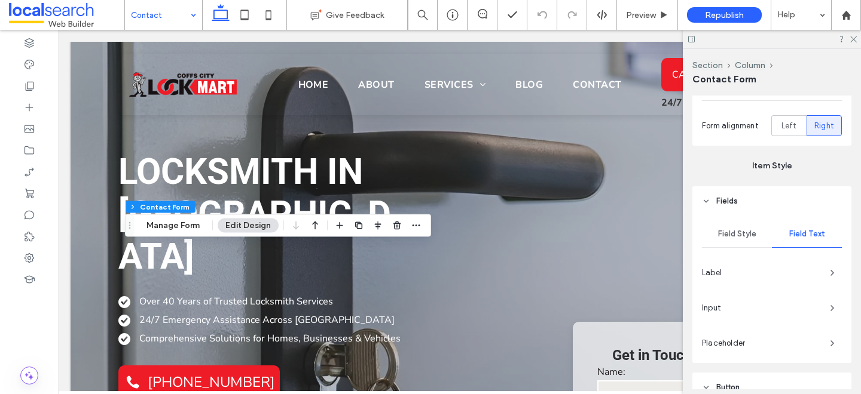
scroll to position [350, 0]
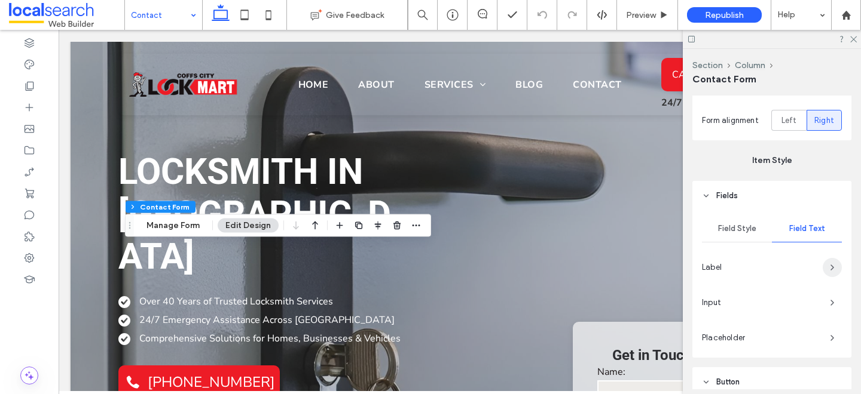
click at [825, 261] on span "button" at bounding box center [831, 267] width 19 height 19
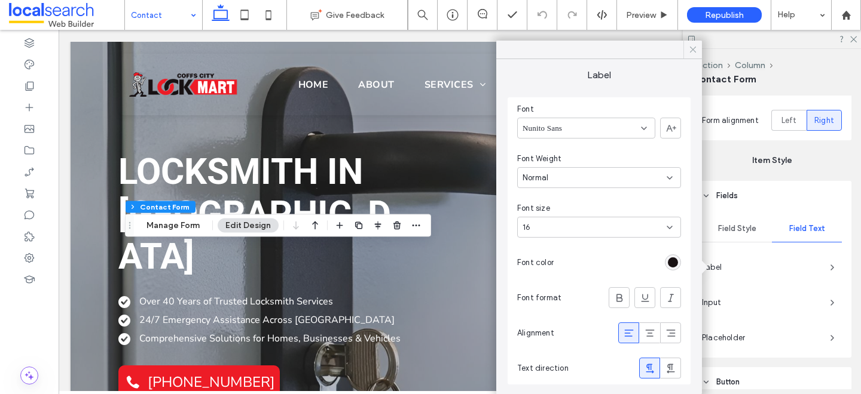
click at [692, 48] on icon at bounding box center [692, 49] width 11 height 11
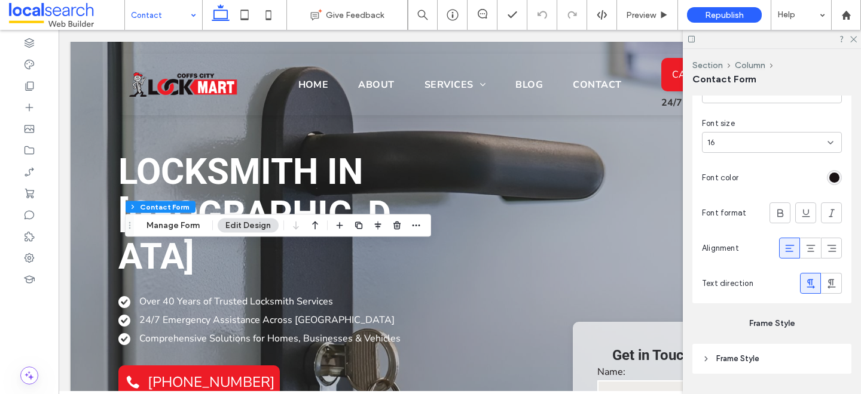
scroll to position [1340, 0]
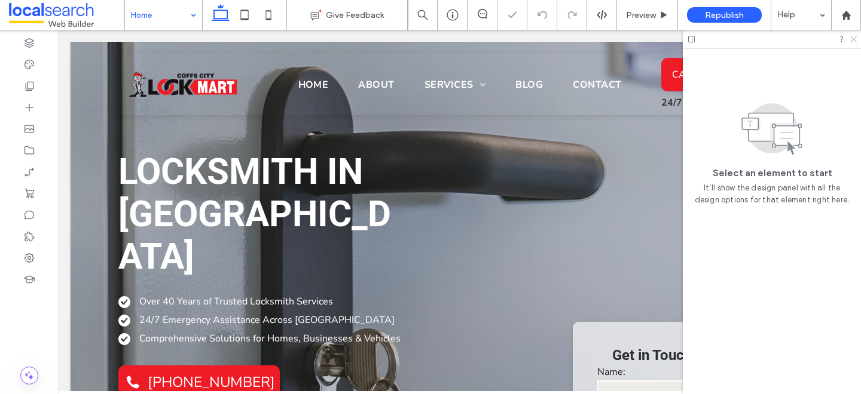
click at [855, 39] on icon at bounding box center [853, 39] width 8 height 8
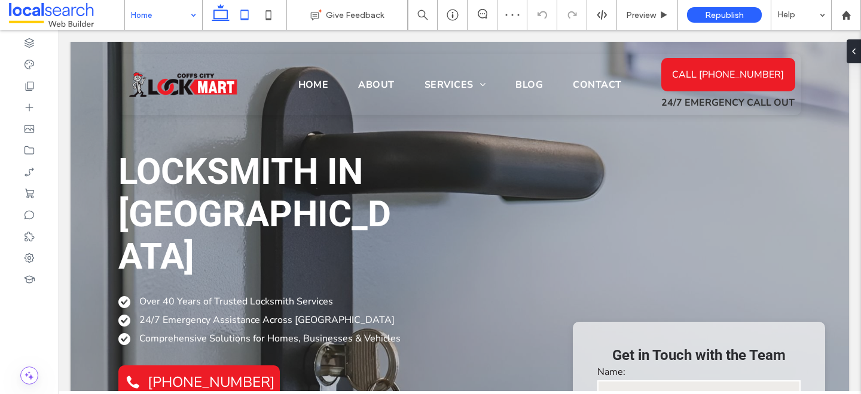
click at [250, 10] on icon at bounding box center [244, 15] width 24 height 24
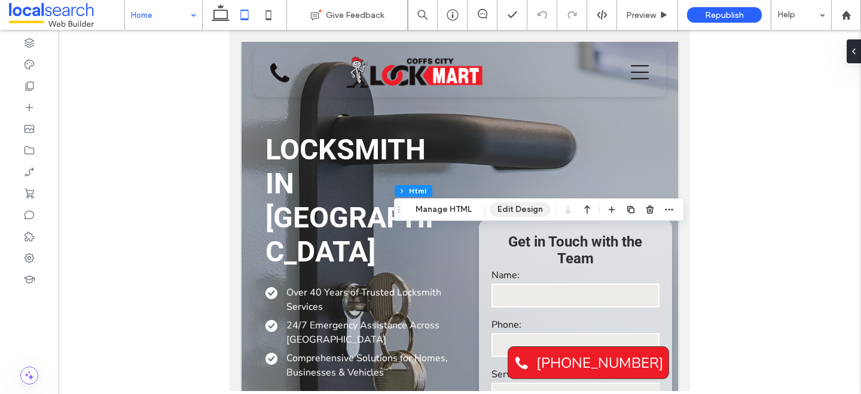
click at [528, 209] on button "Edit Design" at bounding box center [519, 210] width 61 height 14
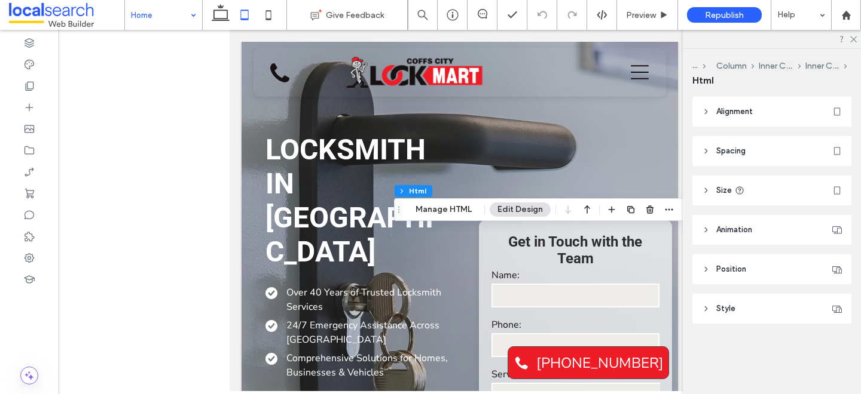
click at [720, 153] on span "Spacing" at bounding box center [730, 151] width 29 height 12
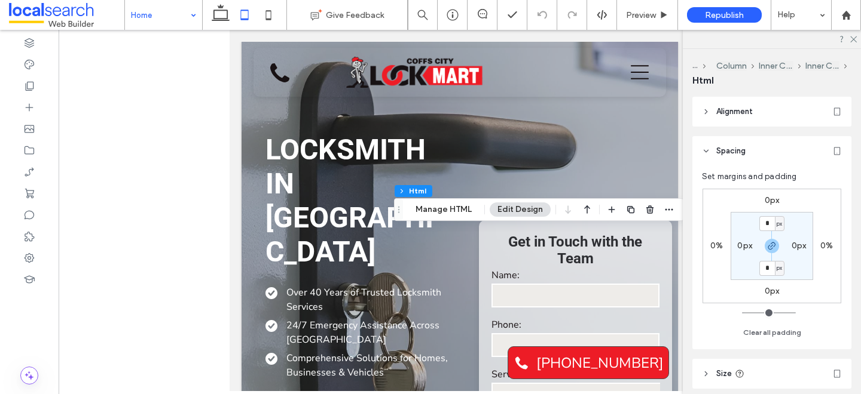
click at [770, 198] on label "0px" at bounding box center [771, 200] width 15 height 10
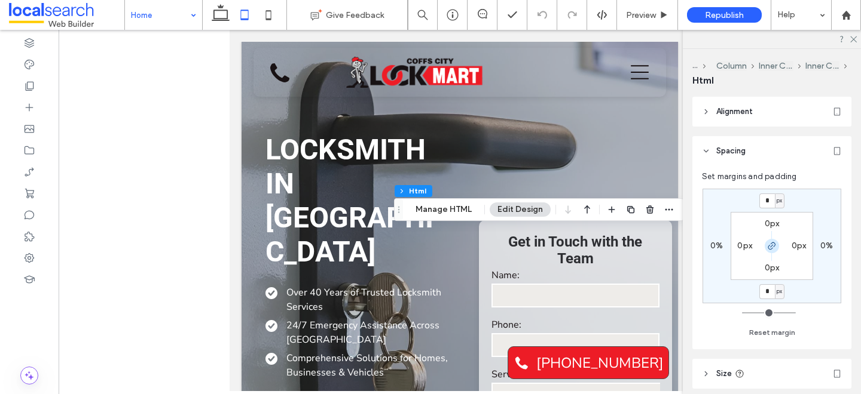
click at [771, 249] on icon "button" at bounding box center [772, 246] width 10 height 10
click at [771, 198] on input "*" at bounding box center [767, 201] width 16 height 15
type input "**"
click at [268, 14] on icon at bounding box center [268, 15] width 24 height 24
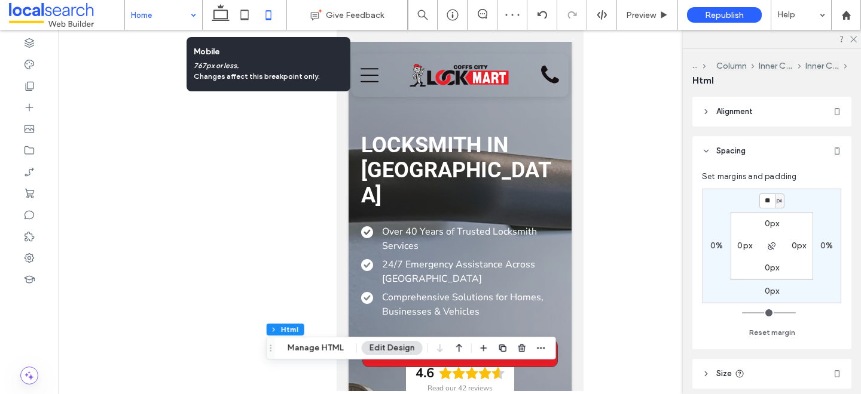
type input "*"
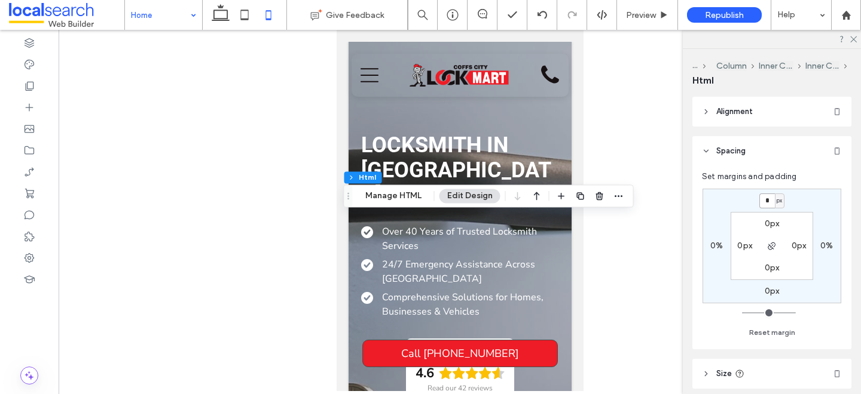
click at [768, 199] on input "*" at bounding box center [767, 201] width 16 height 15
type input "**"
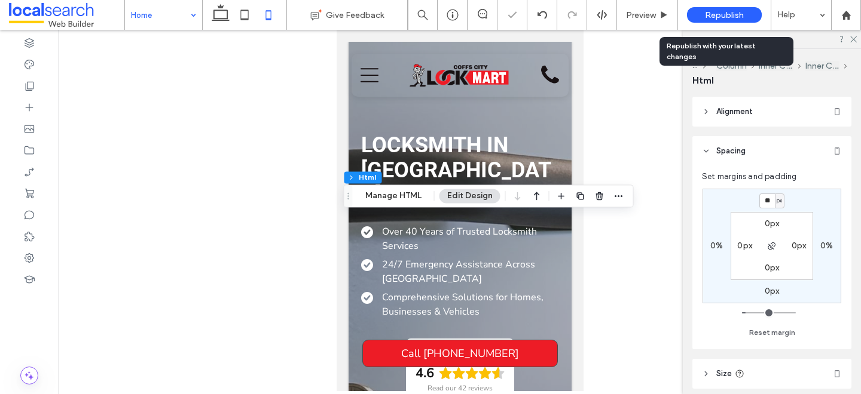
click at [700, 13] on div "Republish" at bounding box center [724, 15] width 75 height 16
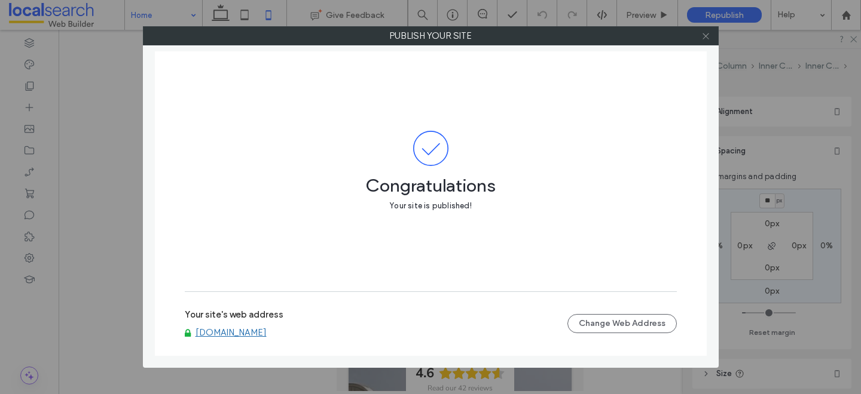
click at [701, 35] on icon at bounding box center [705, 36] width 9 height 9
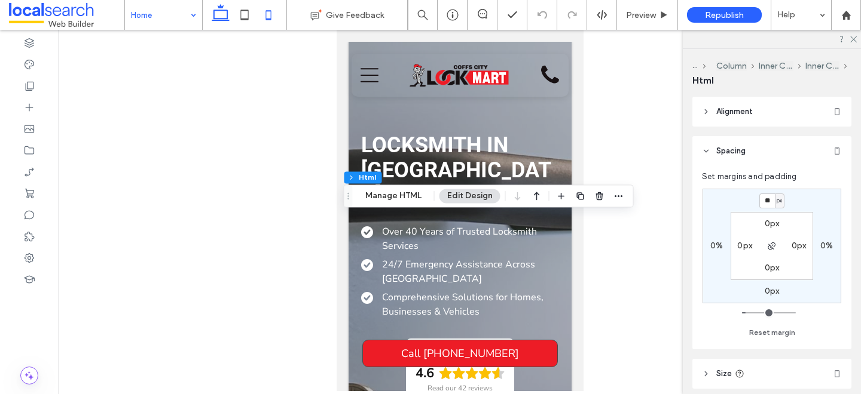
click at [222, 17] on icon at bounding box center [221, 15] width 24 height 24
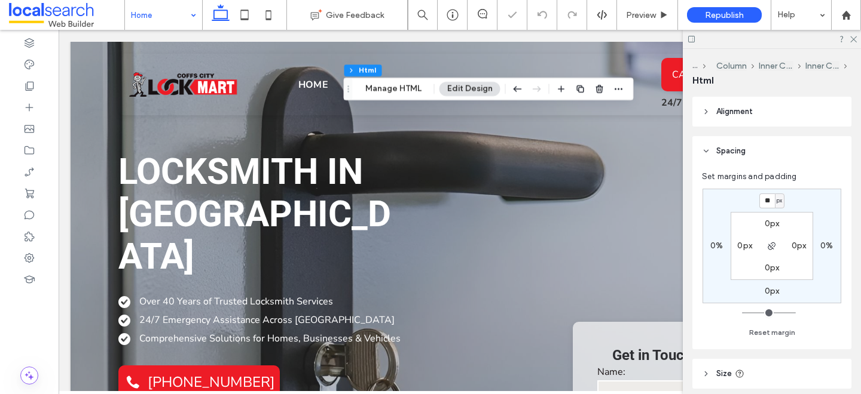
type input "*"
type input "**"
type input "*"
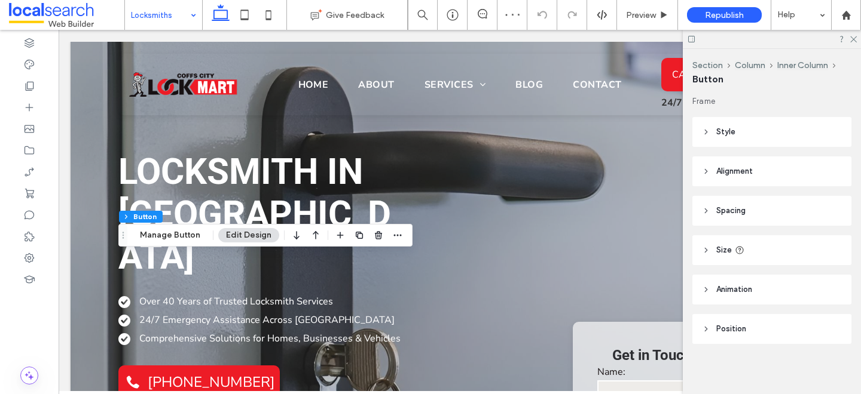
type input "**"
click at [718, 139] on header "Style" at bounding box center [771, 132] width 159 height 30
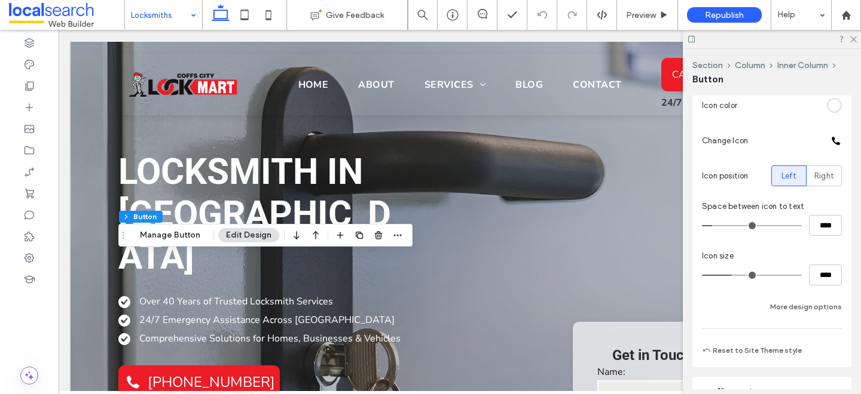
scroll to position [388, 0]
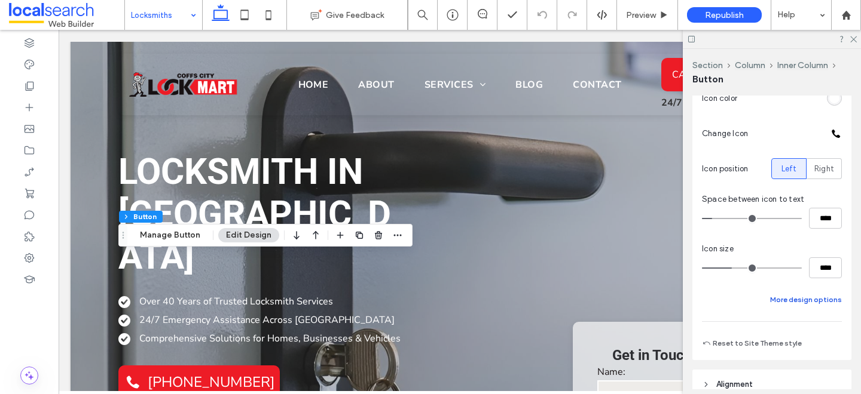
click at [801, 299] on button "More design options" at bounding box center [806, 300] width 72 height 14
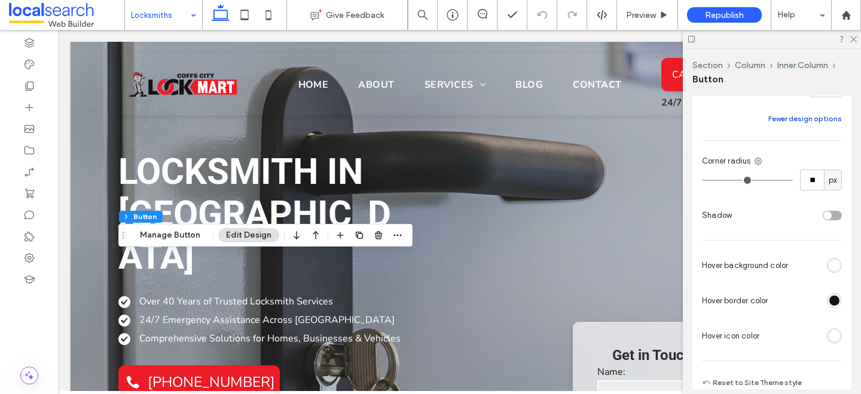
scroll to position [572, 0]
click at [832, 333] on div "rgb(255, 255, 255)" at bounding box center [834, 333] width 10 height 10
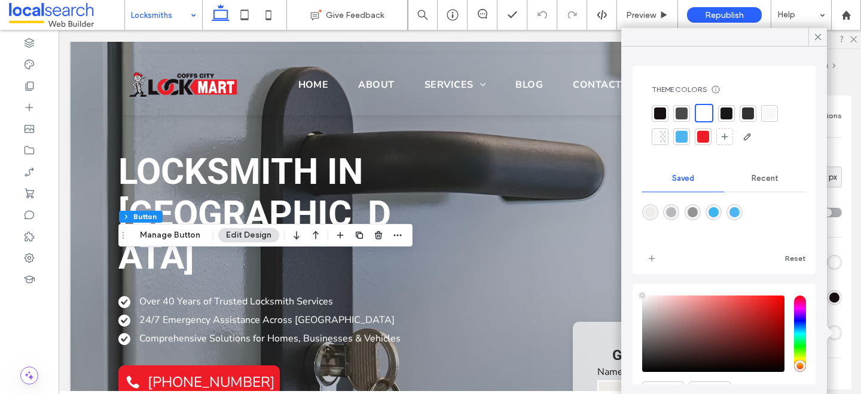
click at [660, 109] on div at bounding box center [660, 114] width 12 height 12
click at [818, 37] on icon at bounding box center [817, 37] width 11 height 11
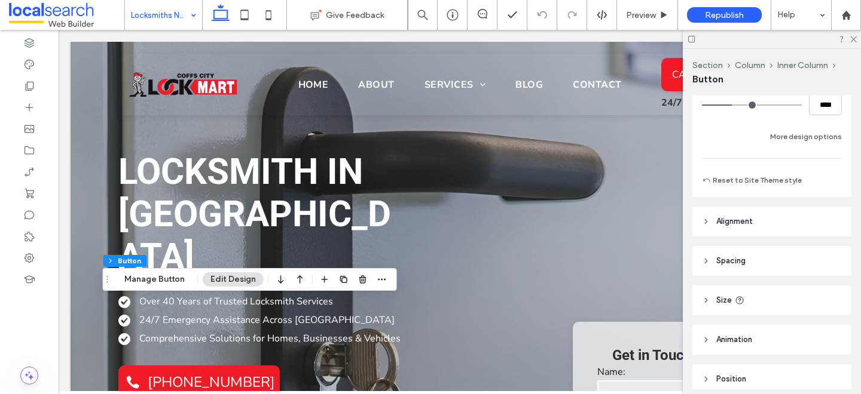
scroll to position [550, 0]
click at [813, 140] on button "More design options" at bounding box center [806, 138] width 72 height 14
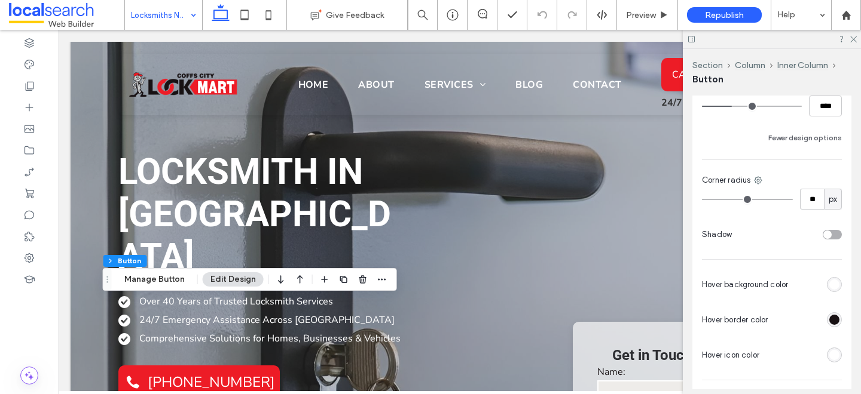
click at [831, 353] on div "rgb(255, 255, 255)" at bounding box center [834, 355] width 10 height 10
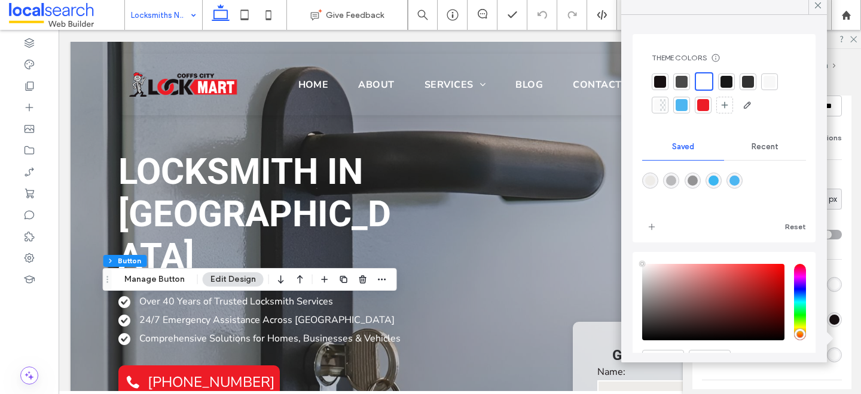
click at [659, 82] on div at bounding box center [660, 82] width 12 height 12
click at [815, 8] on icon at bounding box center [817, 5] width 11 height 11
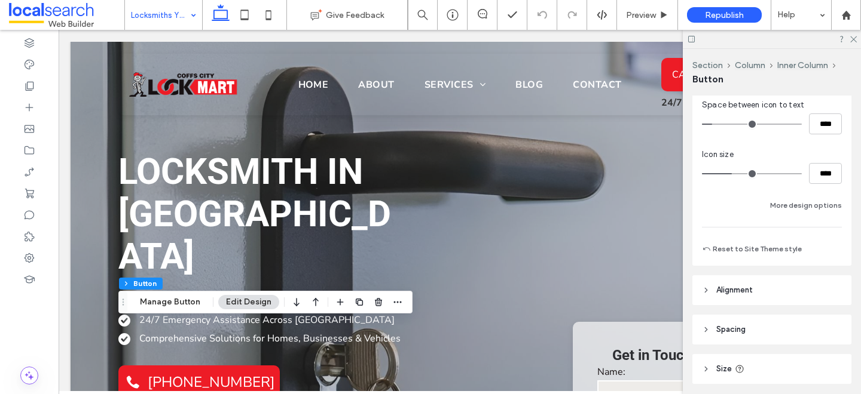
scroll to position [466, 0]
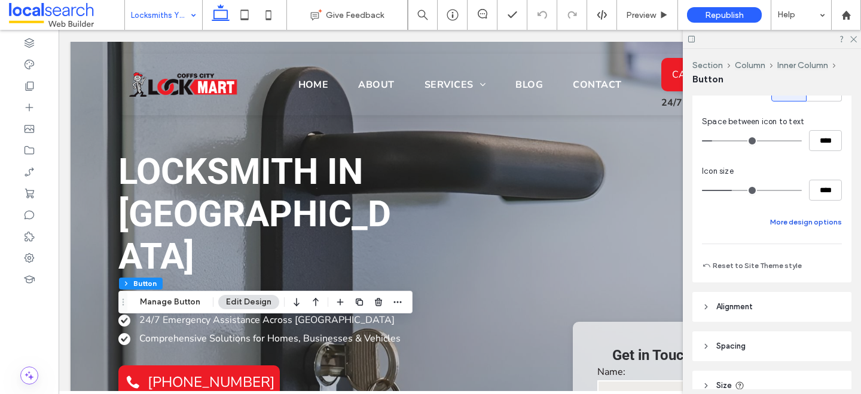
click at [803, 222] on button "More design options" at bounding box center [806, 222] width 72 height 14
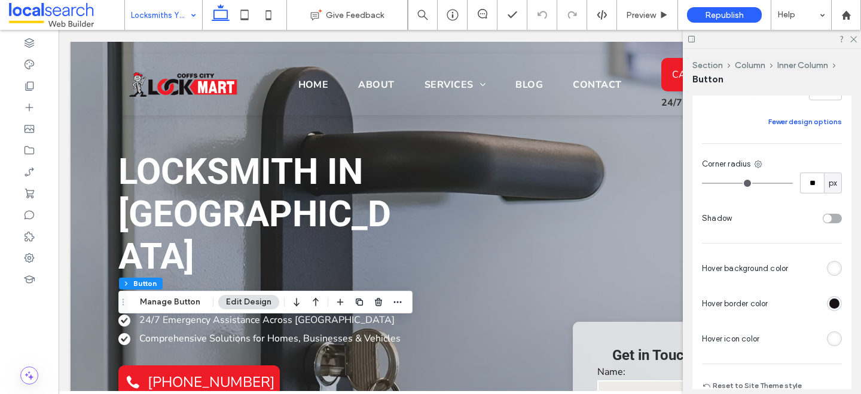
scroll to position [567, 0]
click at [833, 335] on div "rgb(255, 255, 255)" at bounding box center [834, 338] width 10 height 10
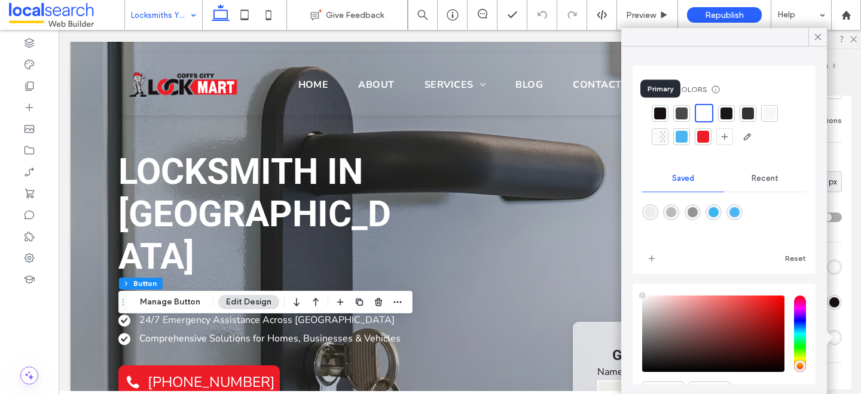
click at [660, 106] on div at bounding box center [659, 113] width 17 height 17
click at [813, 35] on icon at bounding box center [817, 37] width 11 height 11
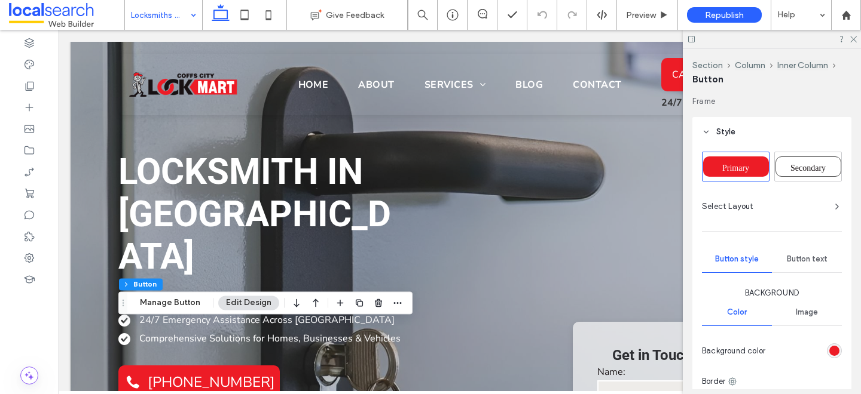
type input "**"
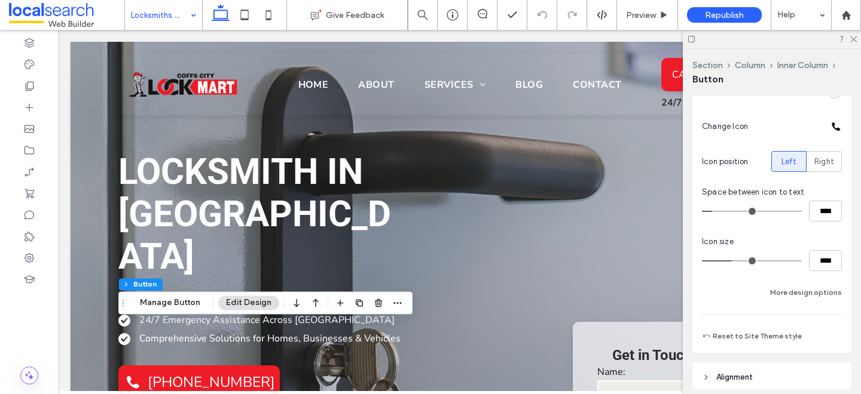
scroll to position [396, 0]
click at [796, 292] on button "More design options" at bounding box center [806, 292] width 72 height 14
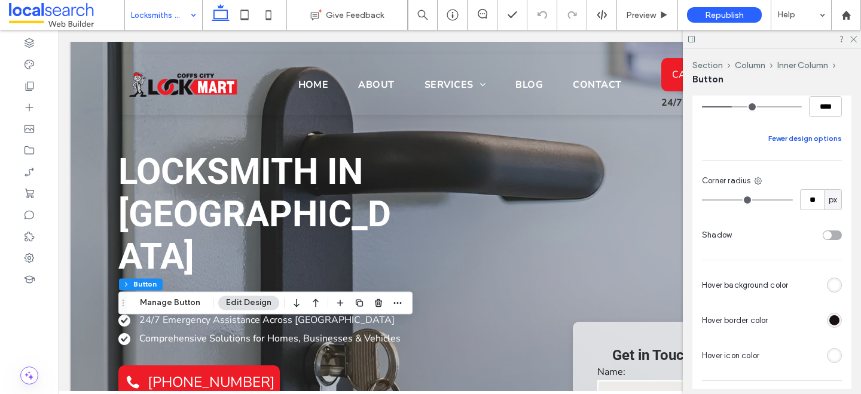
scroll to position [586, 0]
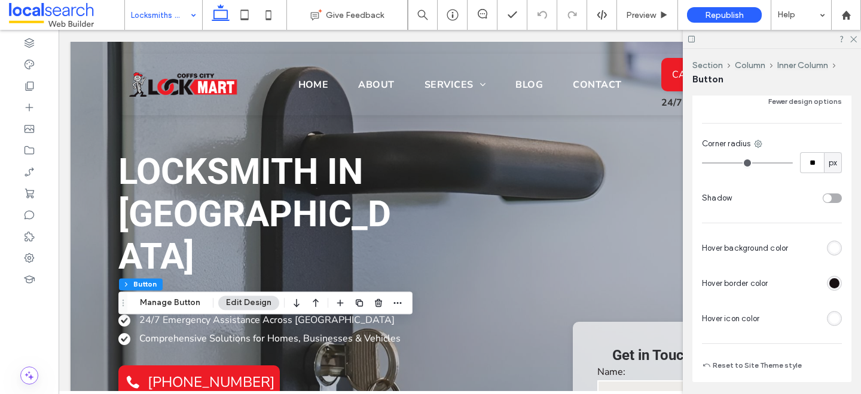
click at [835, 321] on div "rgb(255, 255, 255)" at bounding box center [834, 319] width 10 height 10
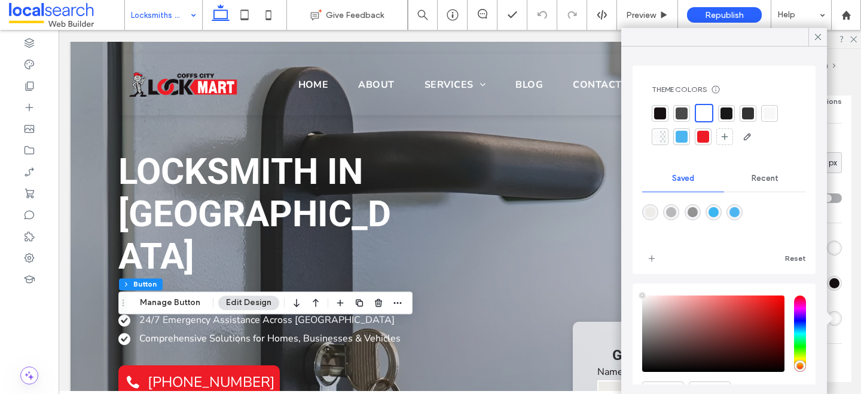
click at [657, 109] on div at bounding box center [660, 114] width 12 height 12
click at [816, 33] on icon at bounding box center [817, 37] width 11 height 11
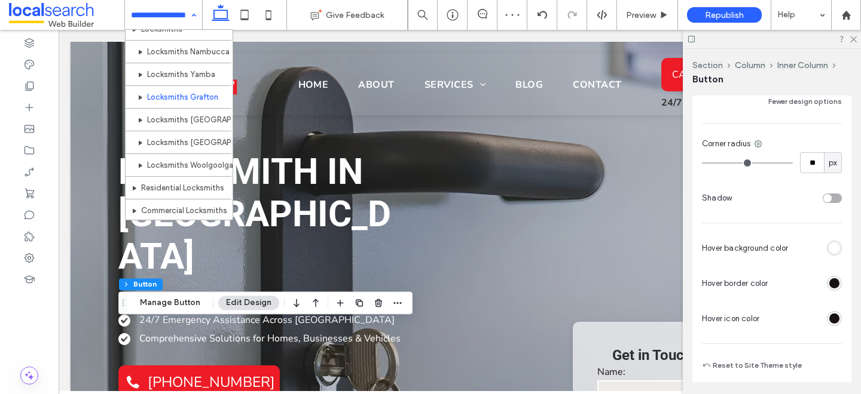
scroll to position [58, 0]
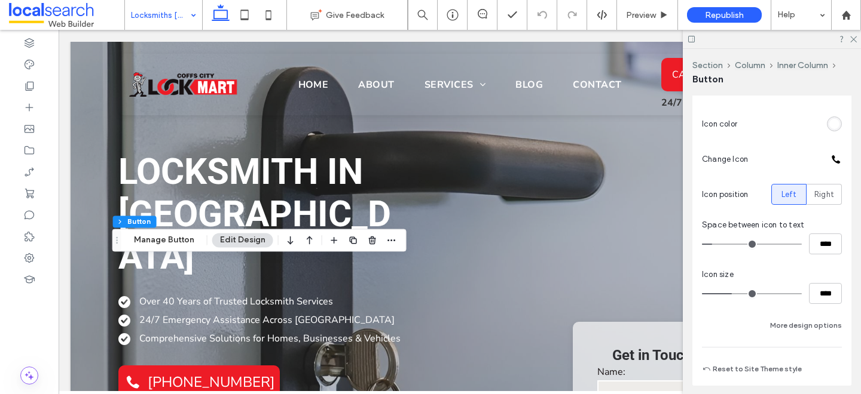
scroll to position [399, 0]
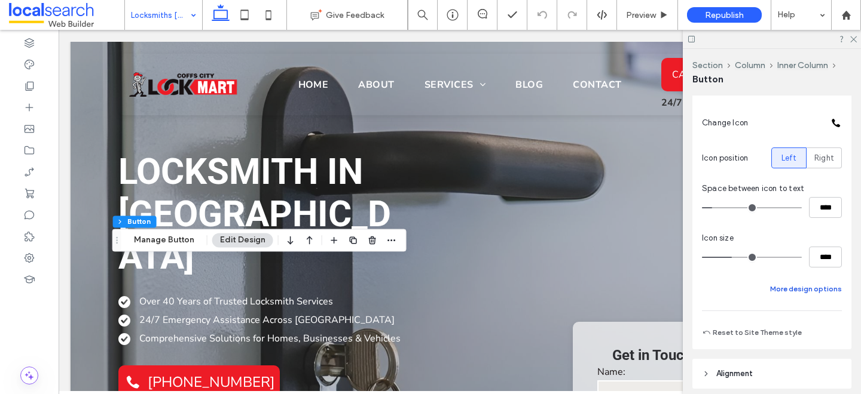
click at [798, 292] on button "More design options" at bounding box center [806, 289] width 72 height 14
click at [801, 292] on button "Fewer design options" at bounding box center [805, 289] width 74 height 14
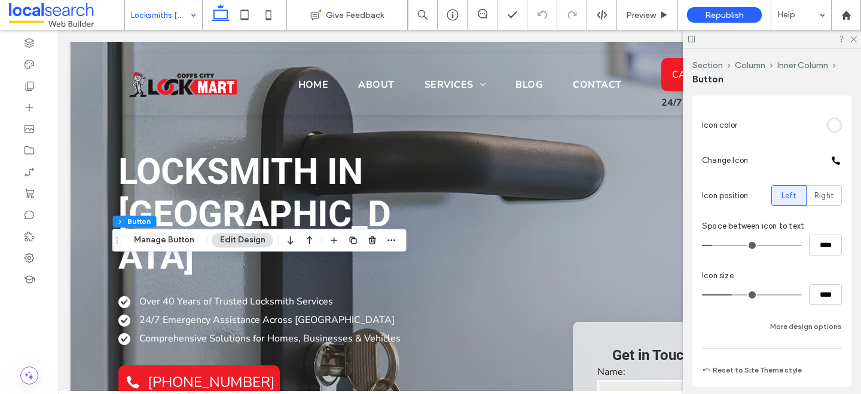
scroll to position [414, 0]
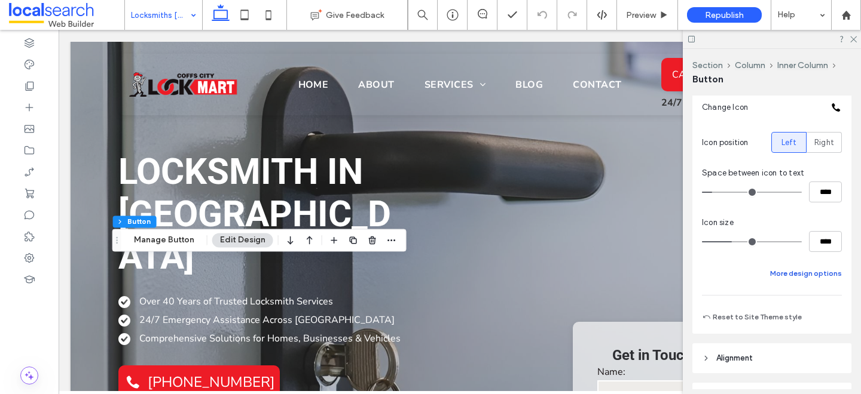
click at [797, 271] on button "More design options" at bounding box center [806, 274] width 72 height 14
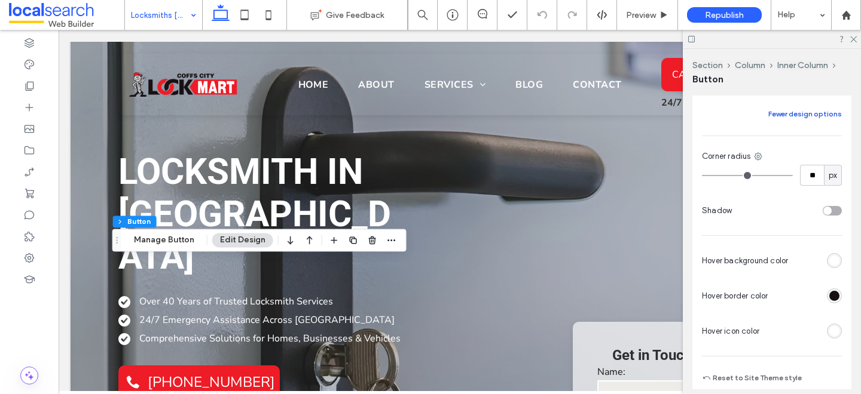
scroll to position [645, 0]
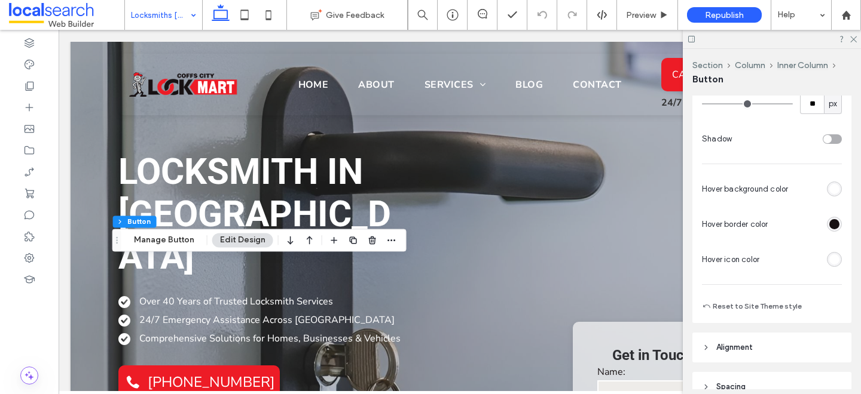
click at [835, 264] on div "rgb(255, 255, 255)" at bounding box center [834, 260] width 10 height 10
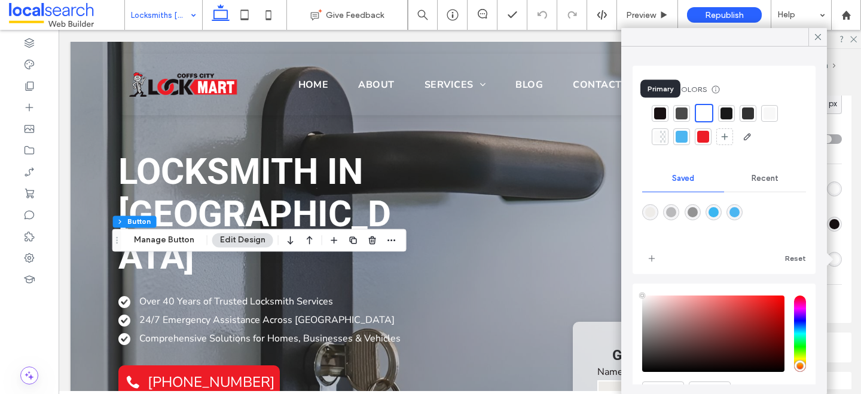
click at [659, 105] on div at bounding box center [659, 113] width 17 height 17
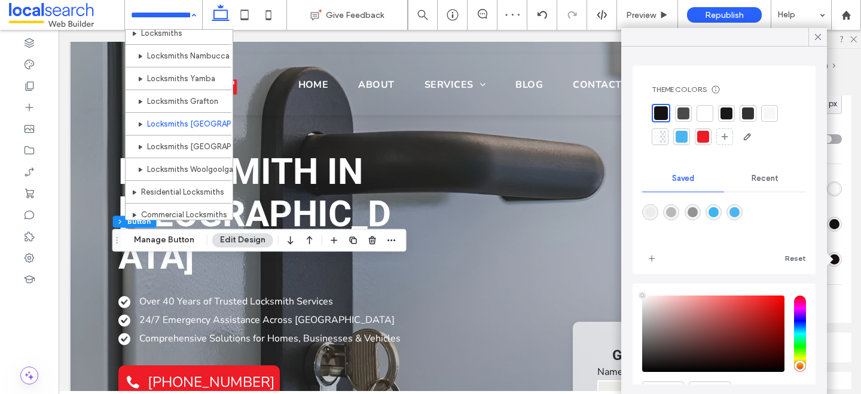
scroll to position [59, 0]
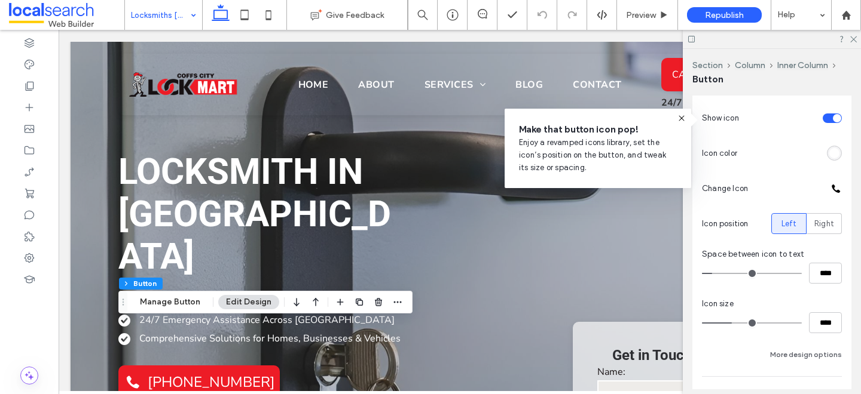
scroll to position [375, 0]
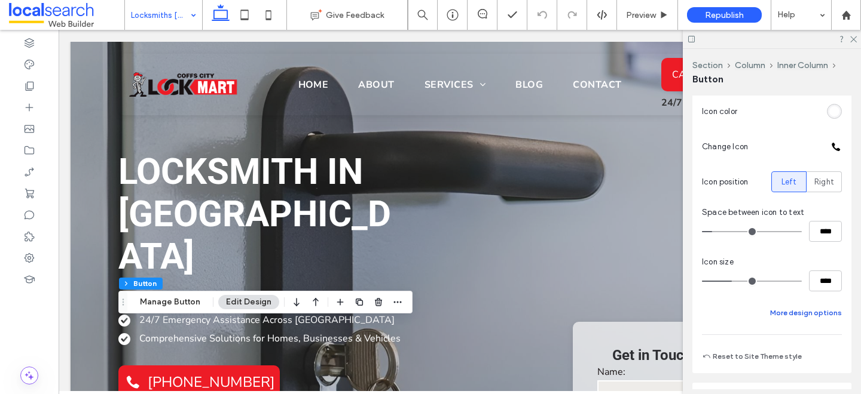
click at [801, 316] on button "More design options" at bounding box center [806, 313] width 72 height 14
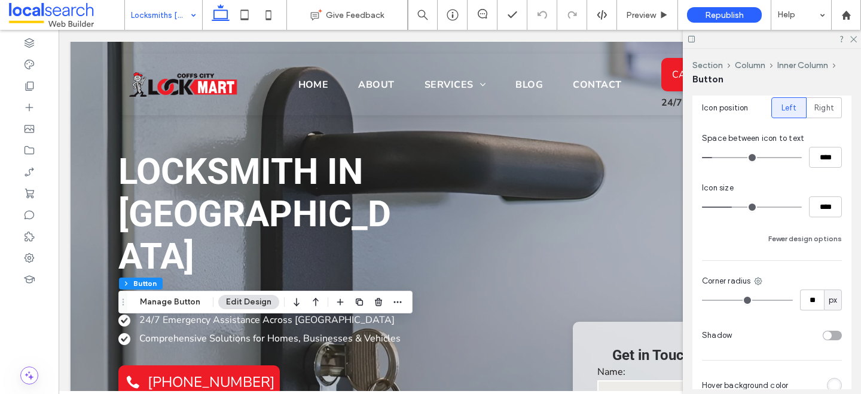
scroll to position [562, 0]
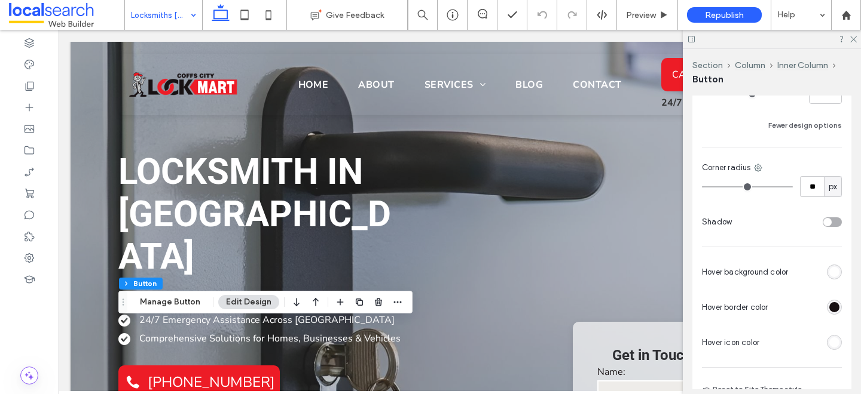
click at [837, 342] on div "rgb(255, 255, 255)" at bounding box center [834, 343] width 10 height 10
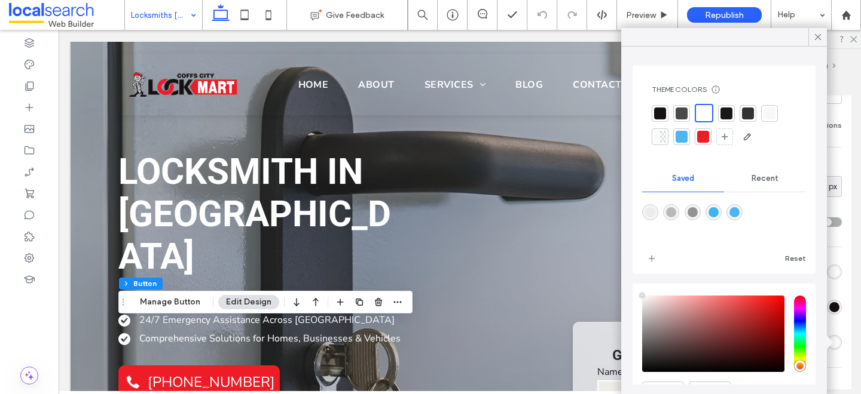
click at [666, 112] on div at bounding box center [659, 113] width 17 height 17
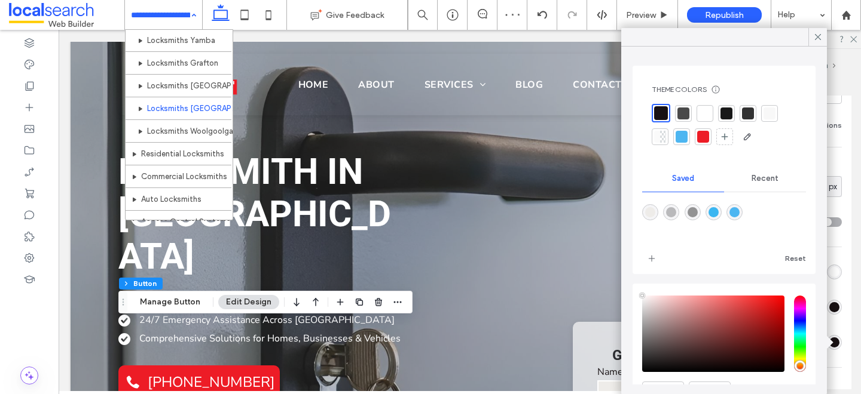
scroll to position [108, 0]
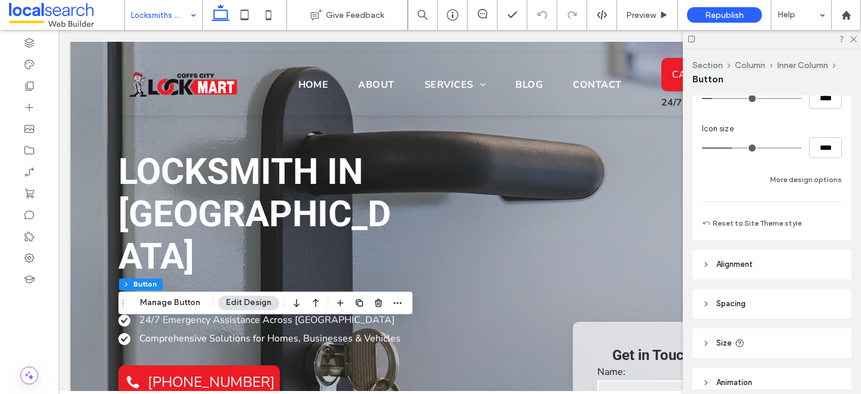
scroll to position [501, 0]
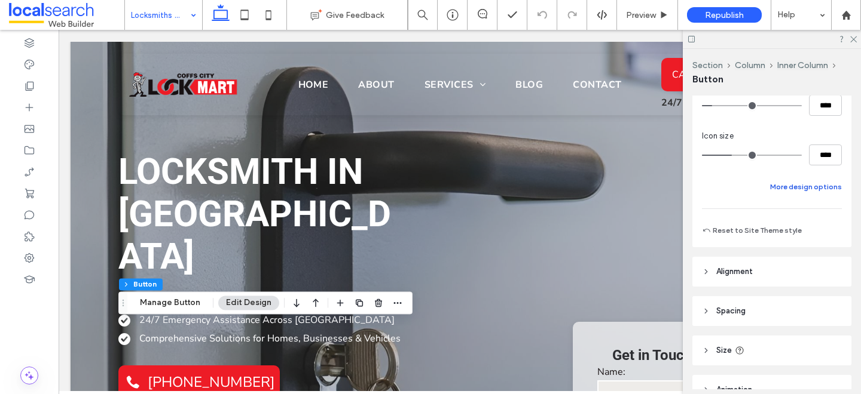
click at [798, 193] on button "More design options" at bounding box center [806, 187] width 72 height 14
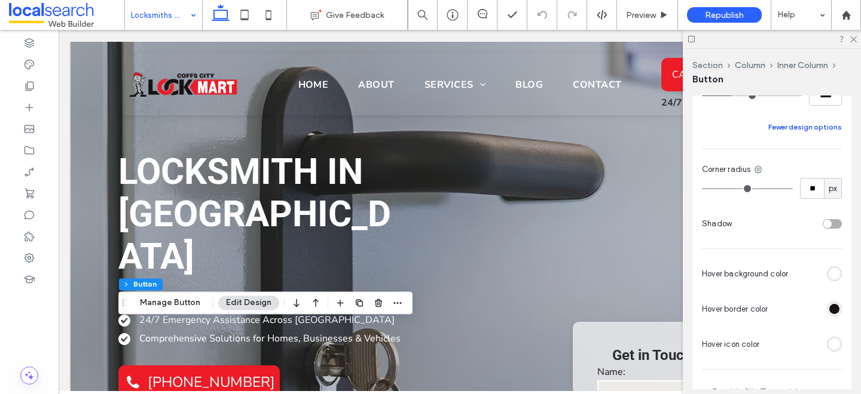
scroll to position [565, 0]
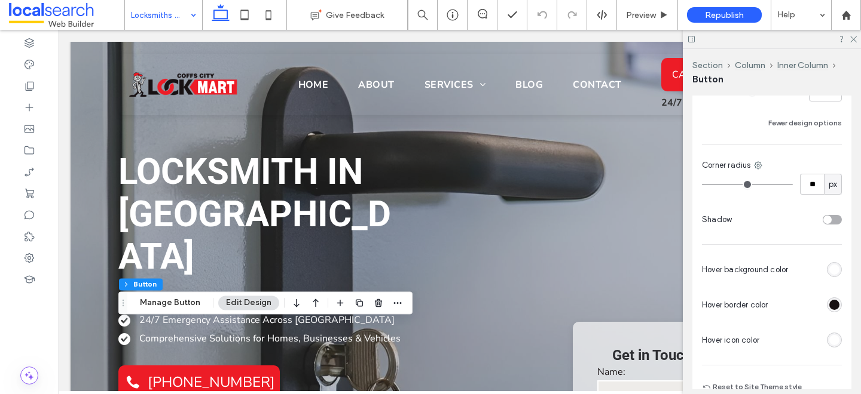
click at [834, 340] on div "rgb(255, 255, 255)" at bounding box center [834, 340] width 10 height 10
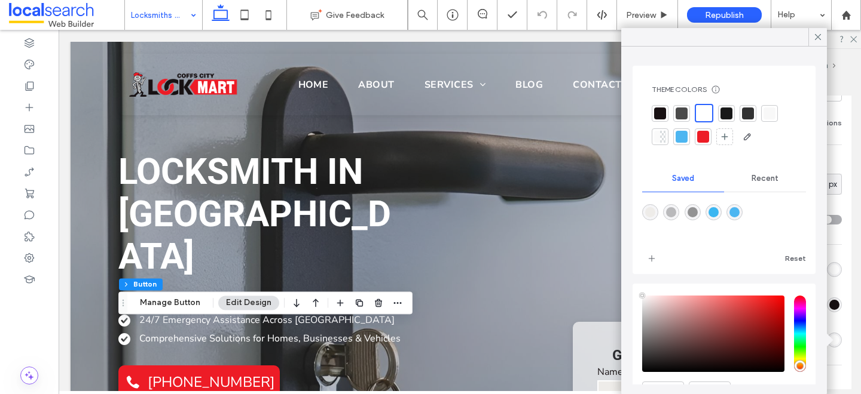
click at [657, 113] on div at bounding box center [660, 114] width 12 height 12
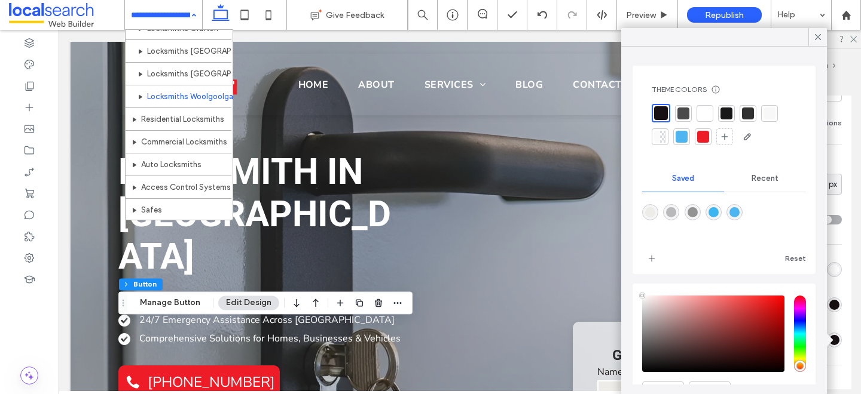
scroll to position [163, 0]
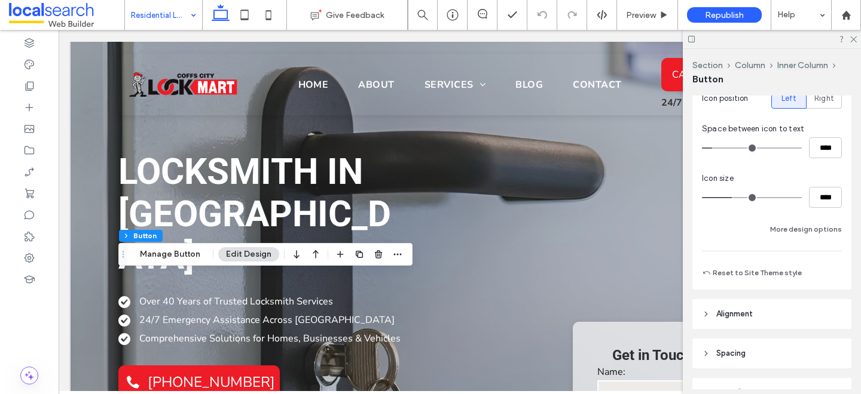
scroll to position [467, 0]
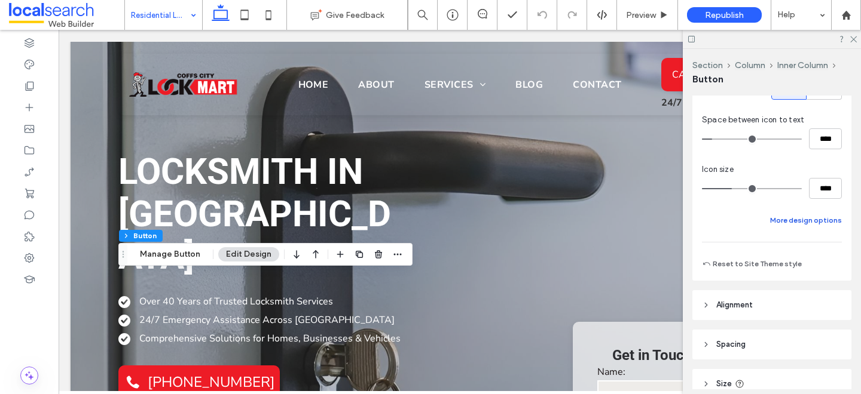
click at [807, 215] on button "More design options" at bounding box center [806, 220] width 72 height 14
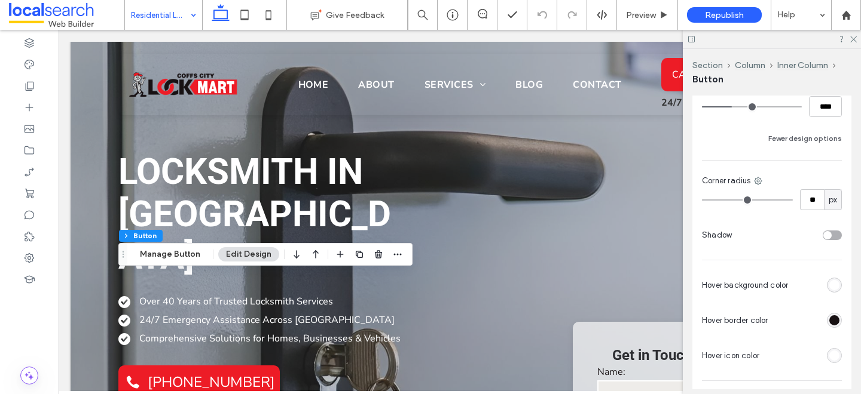
scroll to position [587, 0]
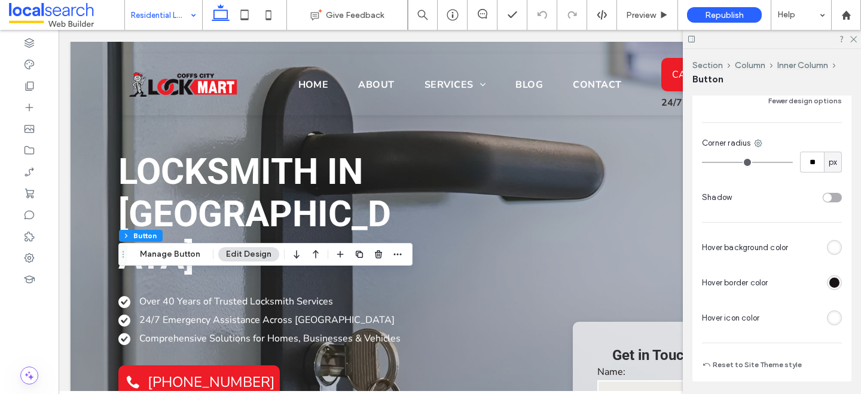
click at [834, 317] on div "rgb(255, 255, 255)" at bounding box center [834, 318] width 10 height 10
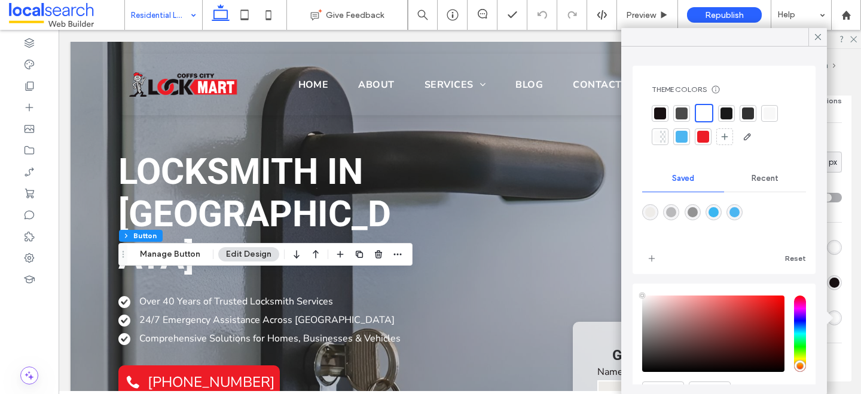
click at [659, 110] on div at bounding box center [660, 114] width 12 height 12
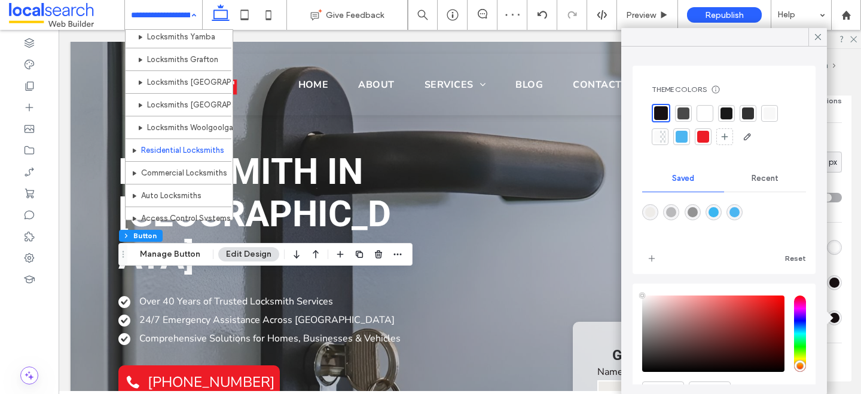
scroll to position [125, 0]
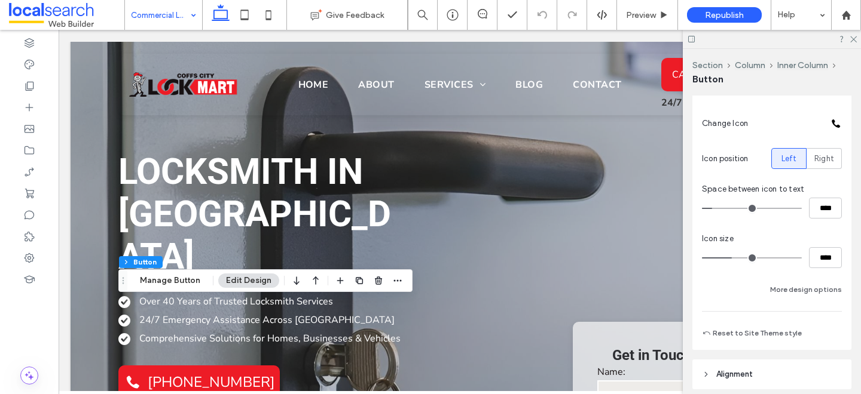
scroll to position [404, 0]
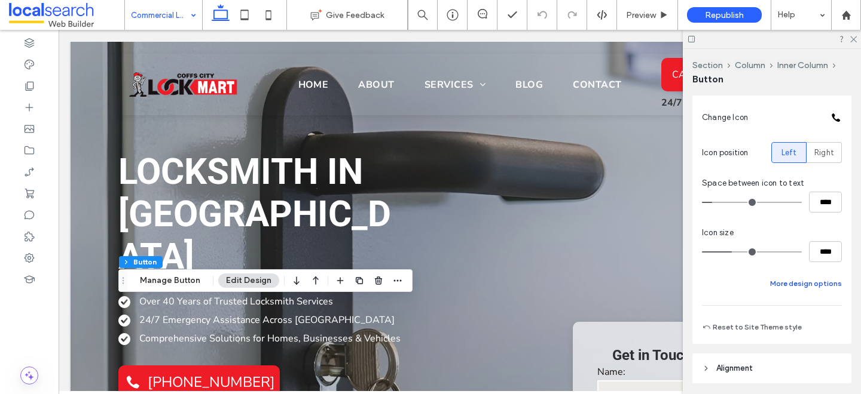
click at [807, 287] on button "More design options" at bounding box center [806, 284] width 72 height 14
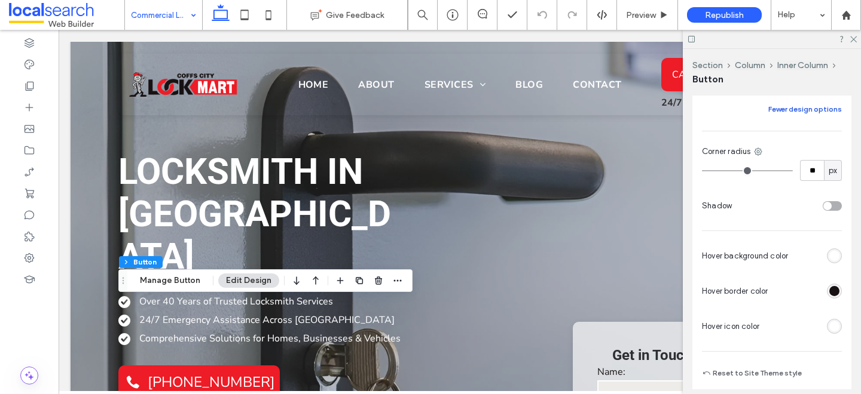
scroll to position [581, 0]
click at [832, 327] on div "rgb(255, 255, 255)" at bounding box center [834, 324] width 10 height 10
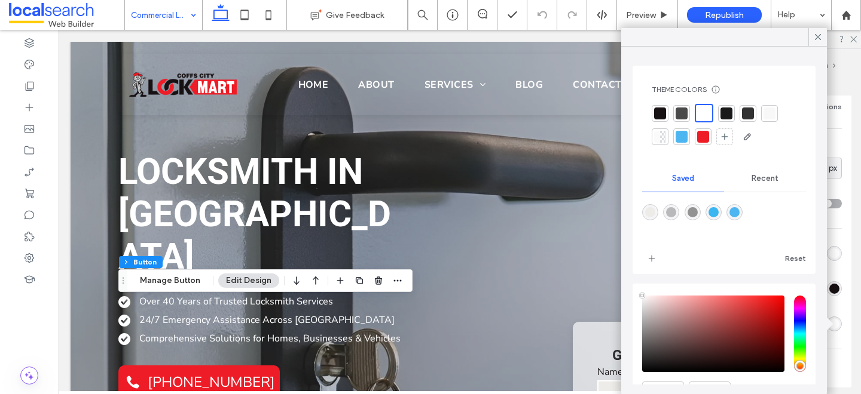
click at [660, 108] on div at bounding box center [660, 114] width 12 height 12
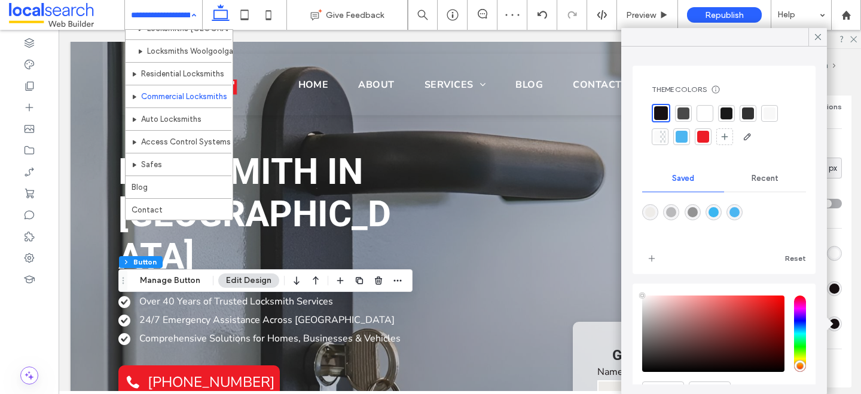
scroll to position [181, 0]
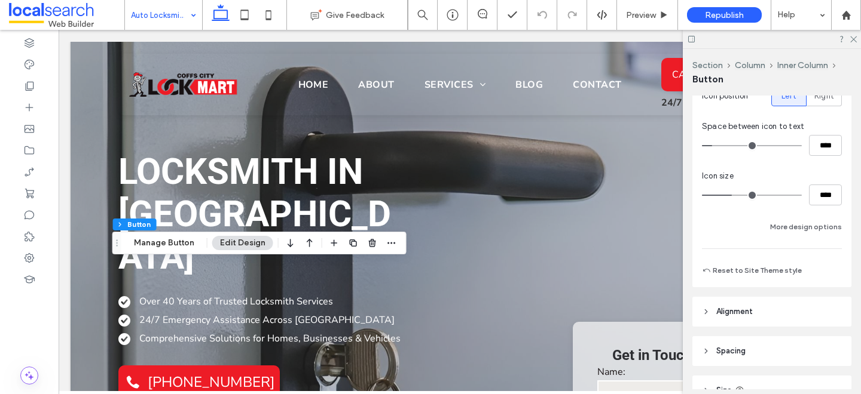
scroll to position [472, 0]
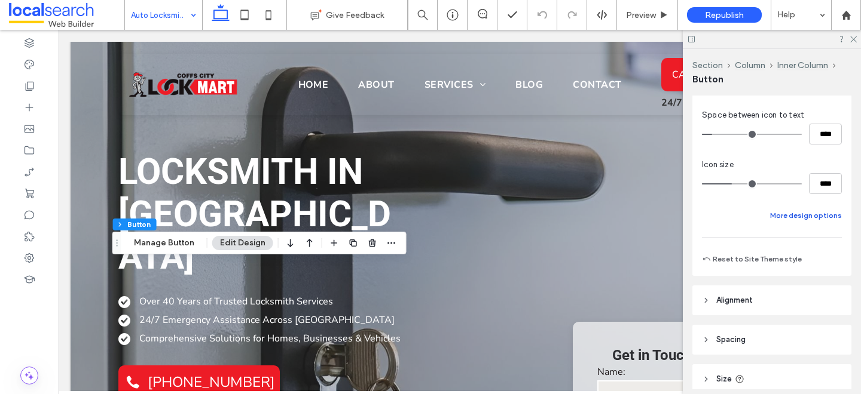
click at [801, 210] on button "More design options" at bounding box center [806, 216] width 72 height 14
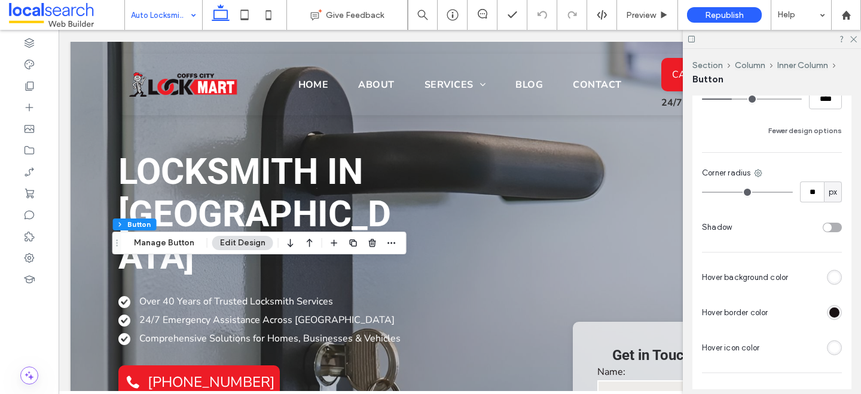
scroll to position [577, 0]
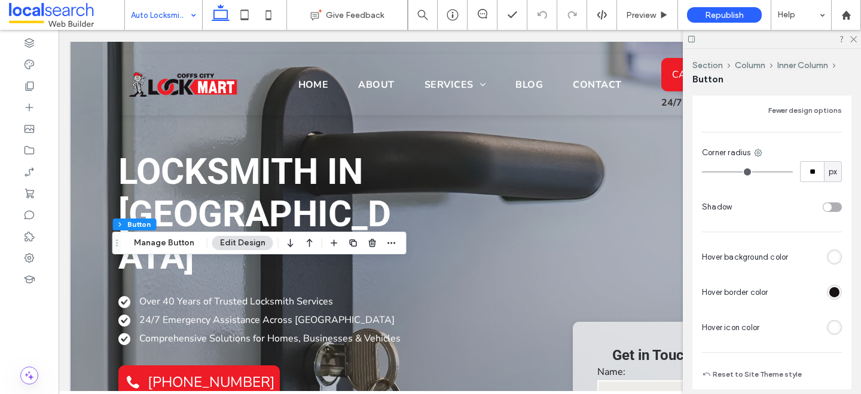
click at [834, 326] on div "rgb(255, 255, 255)" at bounding box center [834, 328] width 10 height 10
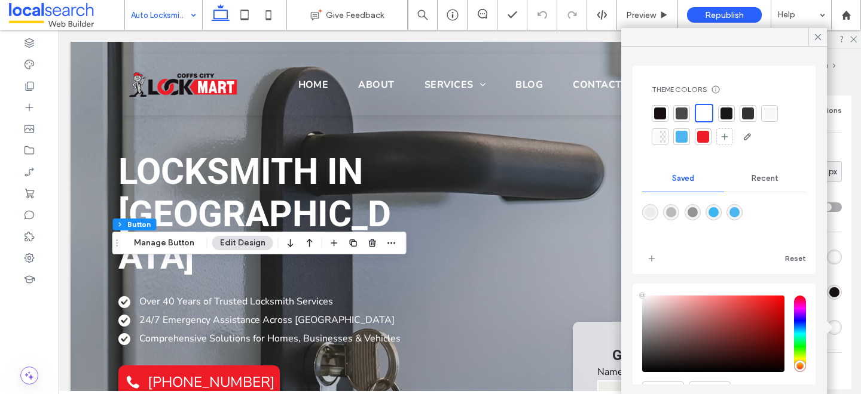
click at [656, 115] on div at bounding box center [660, 114] width 12 height 12
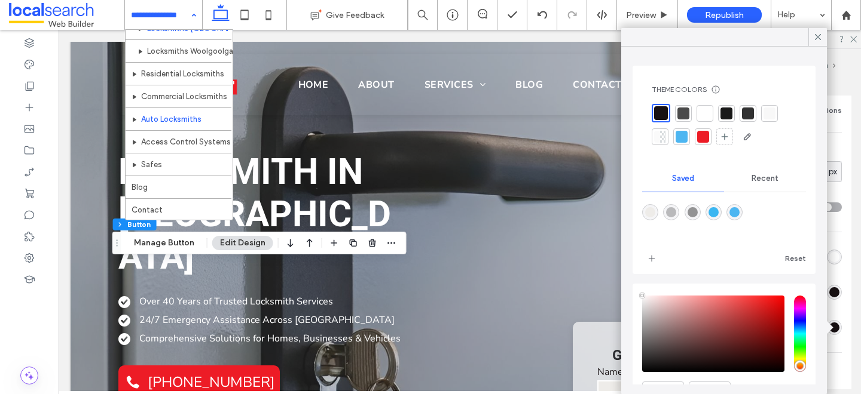
scroll to position [174, 0]
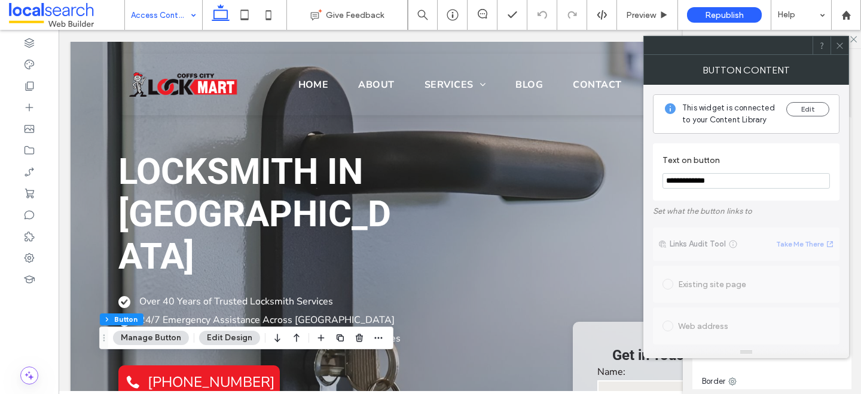
type input "**"
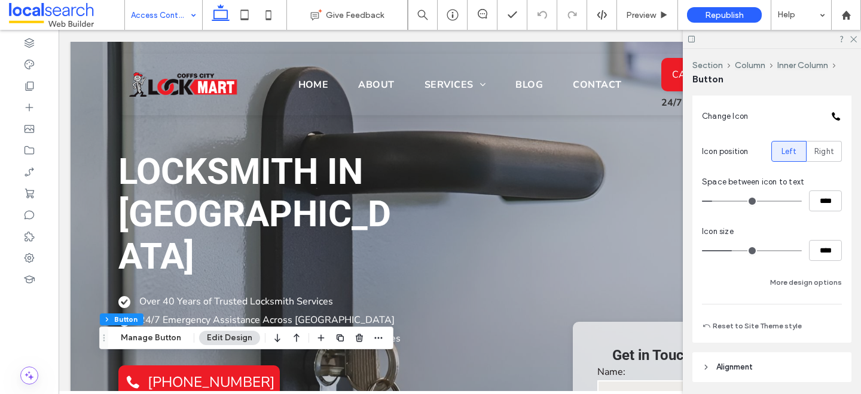
scroll to position [408, 0]
click at [789, 280] on button "More design options" at bounding box center [806, 280] width 72 height 14
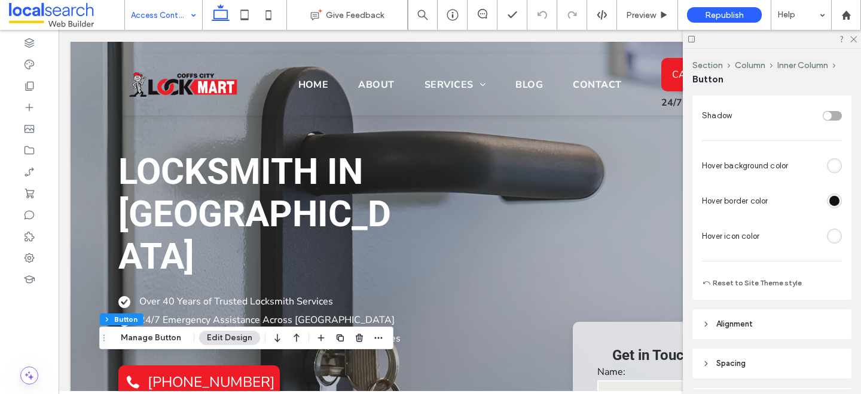
scroll to position [669, 0]
click at [829, 236] on div "rgb(255, 255, 255)" at bounding box center [834, 236] width 10 height 10
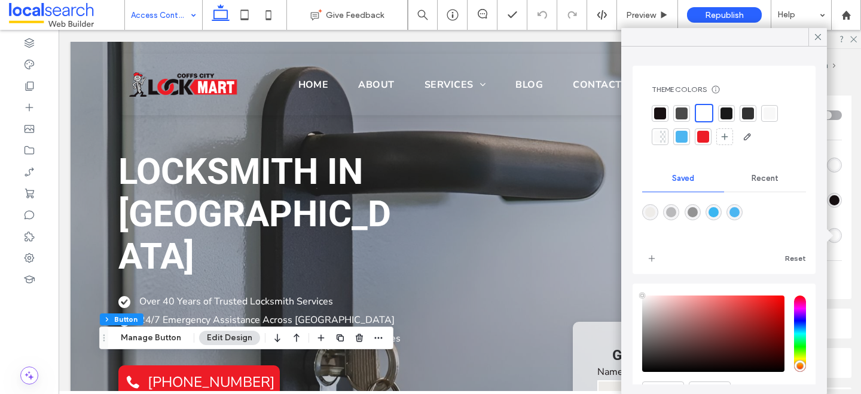
click at [659, 114] on div at bounding box center [660, 114] width 12 height 12
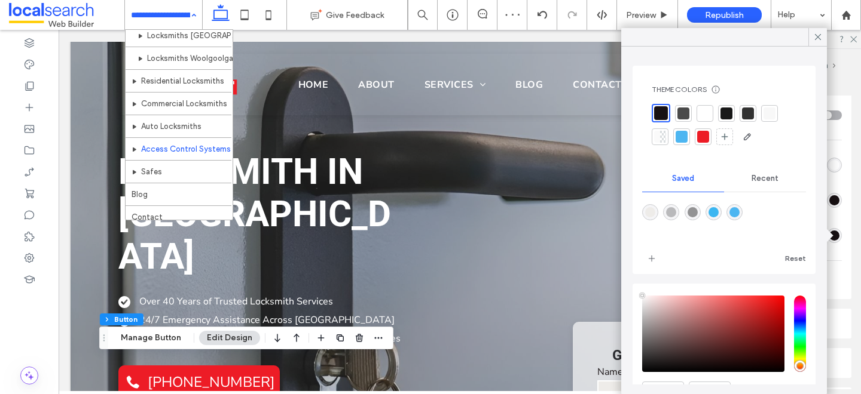
scroll to position [181, 0]
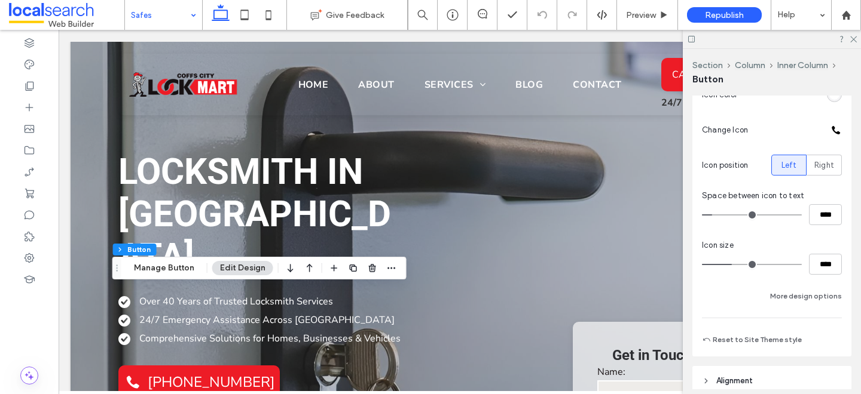
scroll to position [397, 0]
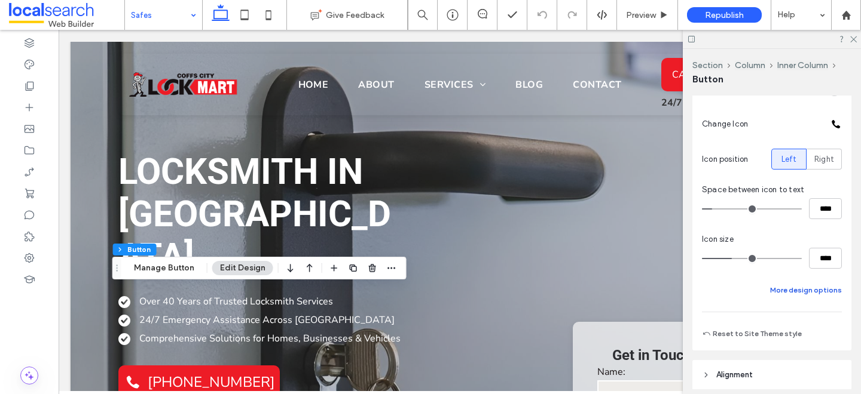
click at [804, 291] on button "More design options" at bounding box center [806, 290] width 72 height 14
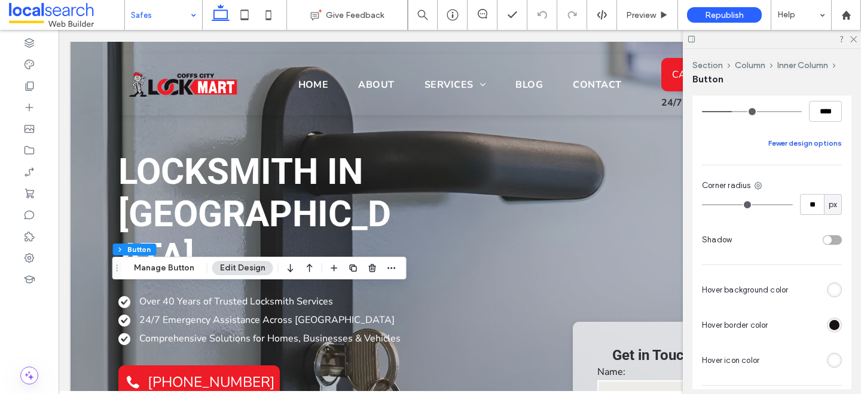
scroll to position [552, 0]
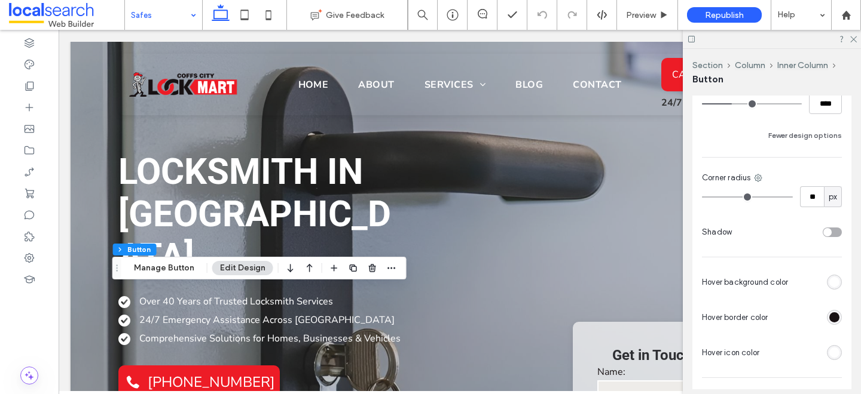
click at [835, 356] on div "rgb(255, 255, 255)" at bounding box center [834, 353] width 10 height 10
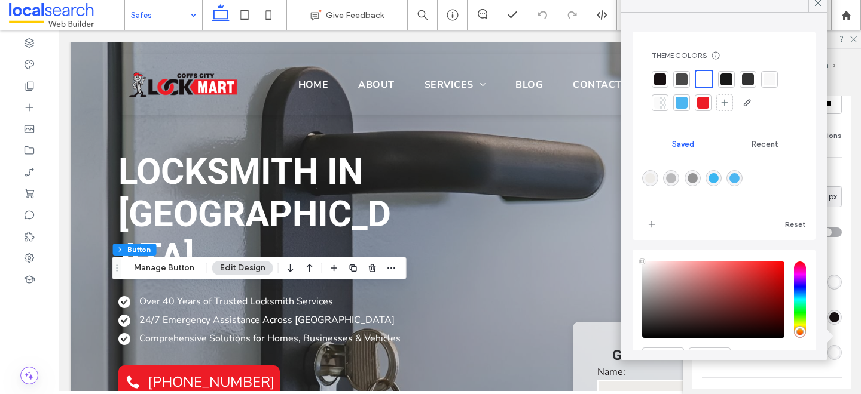
click at [661, 79] on div at bounding box center [660, 80] width 12 height 12
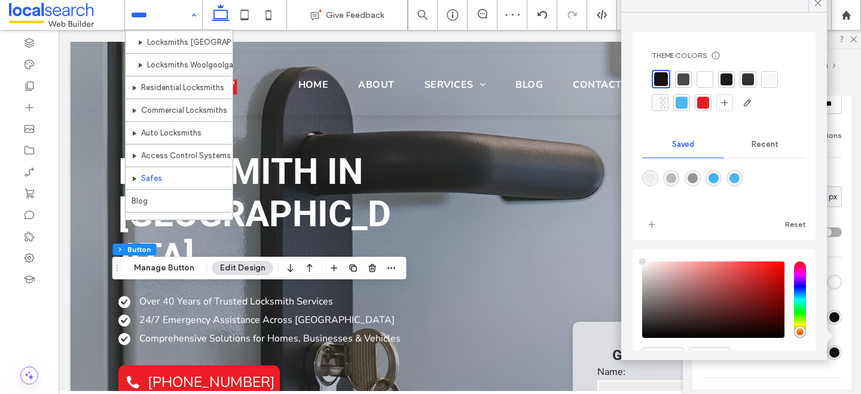
scroll to position [181, 0]
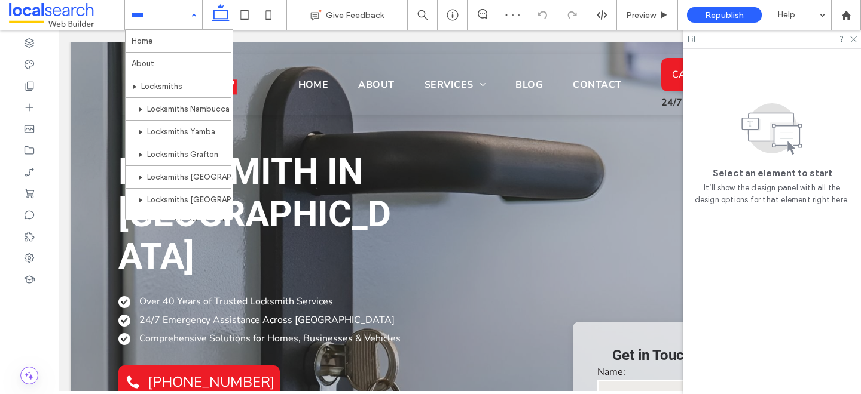
click at [158, 14] on input at bounding box center [160, 15] width 59 height 30
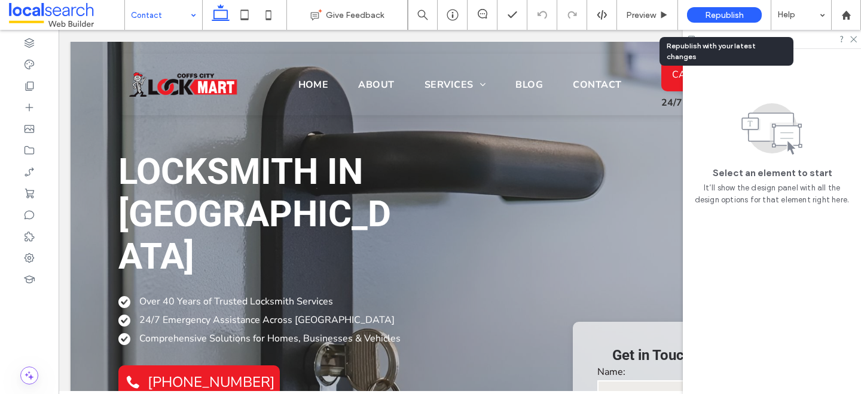
click at [730, 8] on div "Republish" at bounding box center [724, 15] width 75 height 16
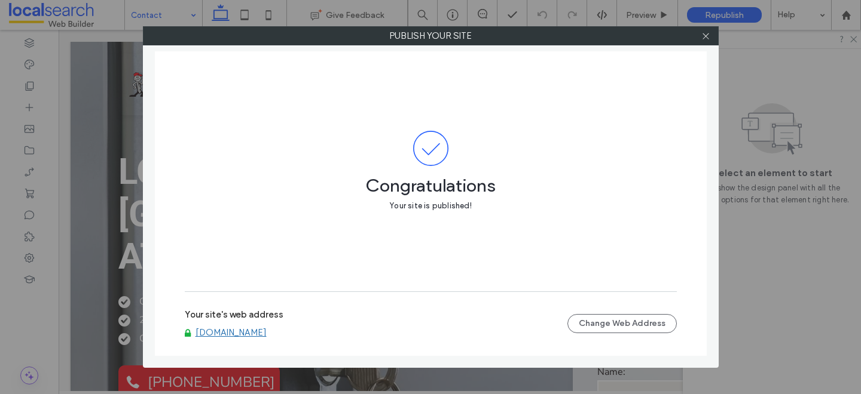
click at [710, 36] on div at bounding box center [706, 36] width 18 height 18
click at [707, 38] on icon at bounding box center [705, 36] width 9 height 9
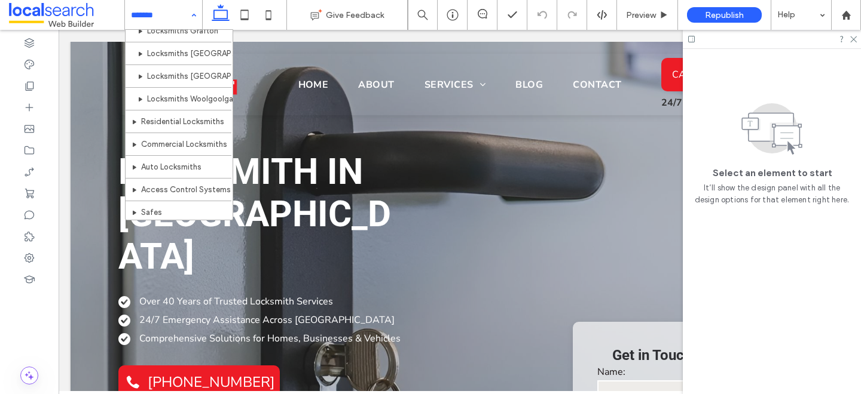
scroll to position [181, 0]
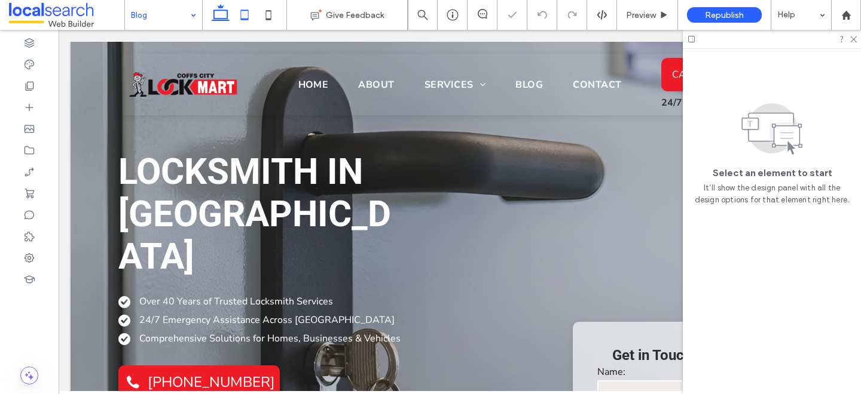
click at [239, 13] on icon at bounding box center [244, 15] width 24 height 24
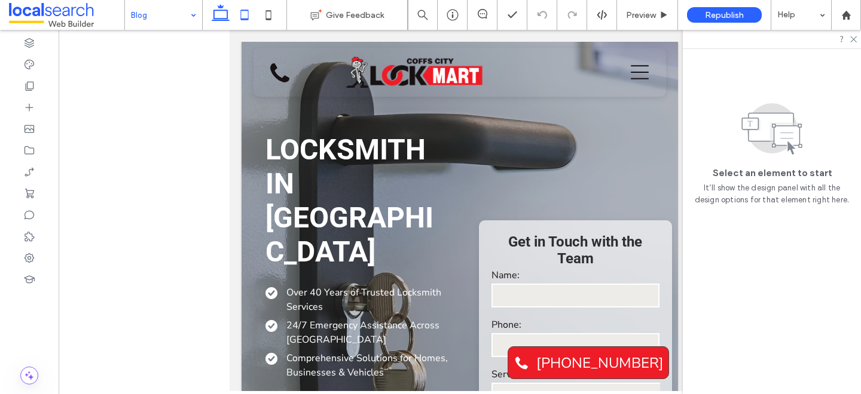
click at [222, 15] on icon at bounding box center [221, 15] width 24 height 24
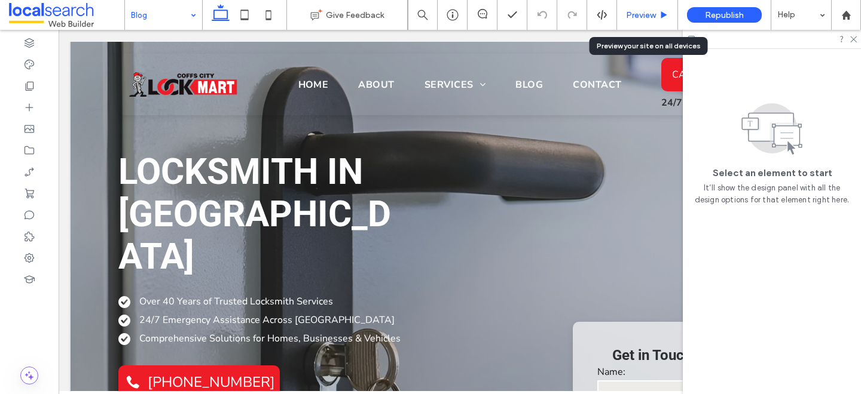
click at [656, 14] on div "Preview" at bounding box center [647, 15] width 60 height 10
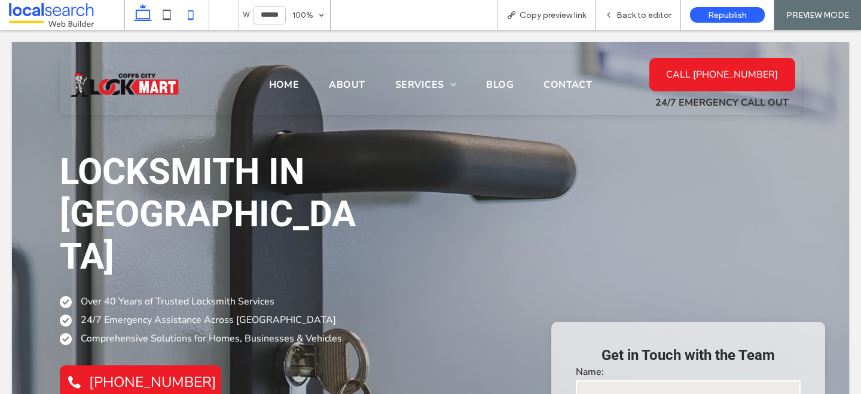
click at [194, 19] on icon at bounding box center [191, 15] width 24 height 24
type input "*****"
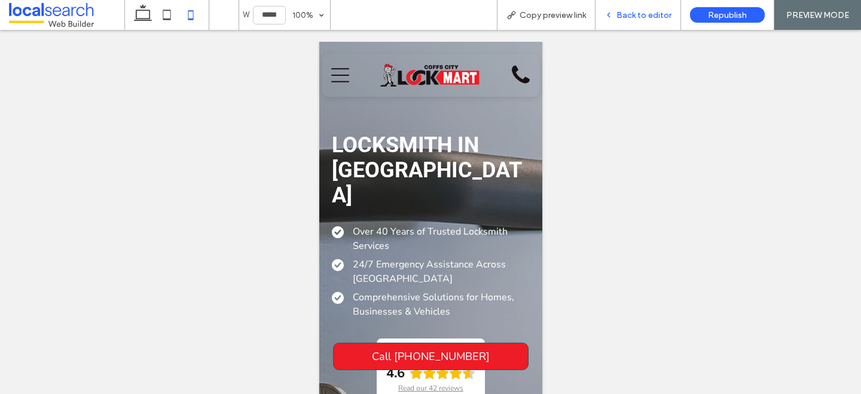
click at [628, 22] on div "Back to editor" at bounding box center [637, 15] width 85 height 30
click at [646, 9] on div "Back to editor" at bounding box center [637, 15] width 85 height 30
click at [632, 10] on span "Back to editor" at bounding box center [643, 15] width 55 height 10
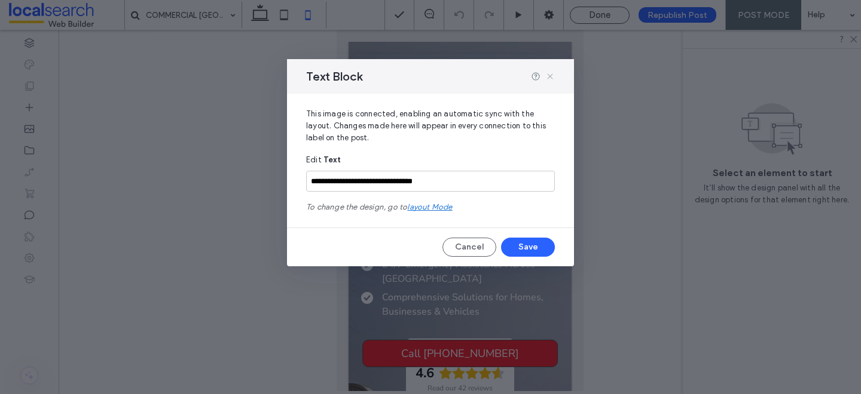
click at [549, 78] on icon at bounding box center [550, 77] width 10 height 10
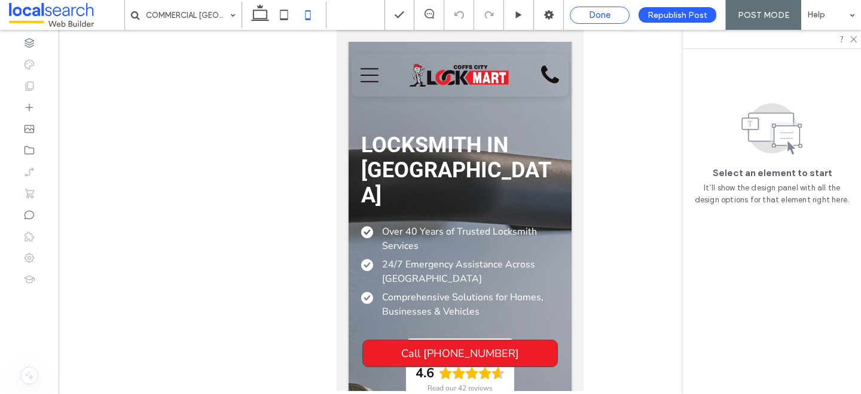
click at [610, 15] on span "Done" at bounding box center [600, 15] width 22 height 11
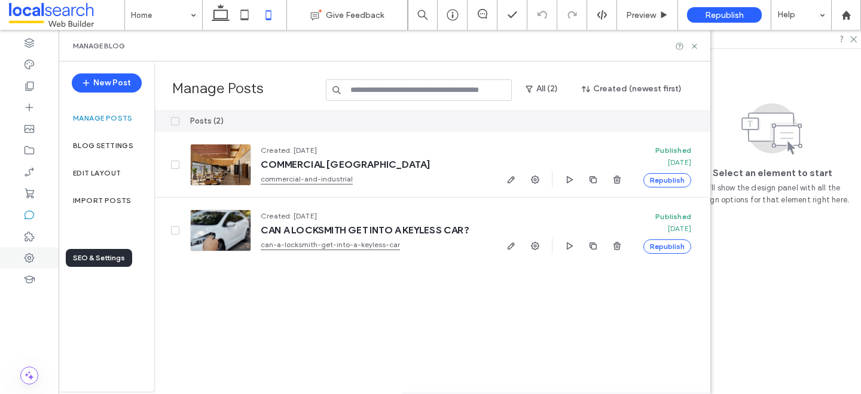
click at [35, 251] on div at bounding box center [29, 258] width 59 height 22
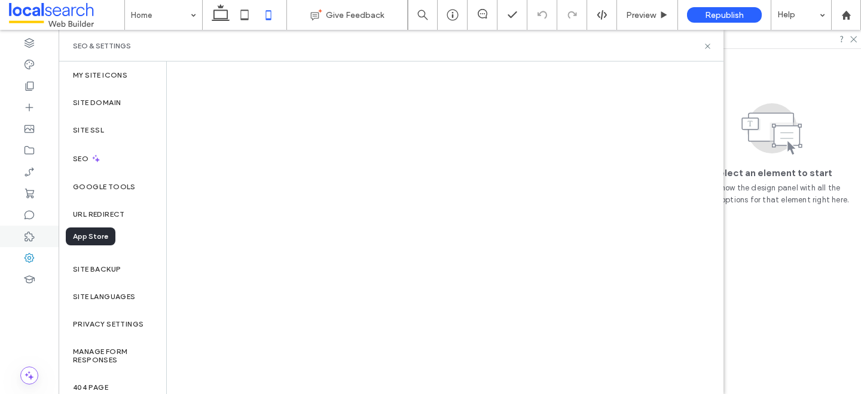
click at [36, 232] on div at bounding box center [29, 237] width 59 height 22
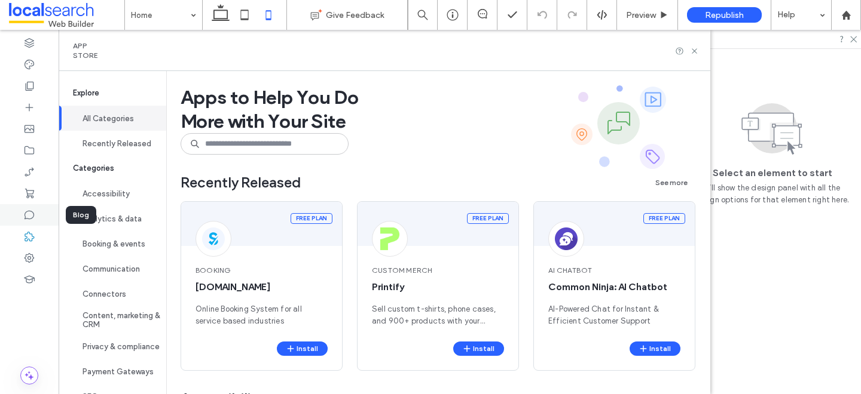
click at [30, 217] on icon at bounding box center [29, 215] width 12 height 12
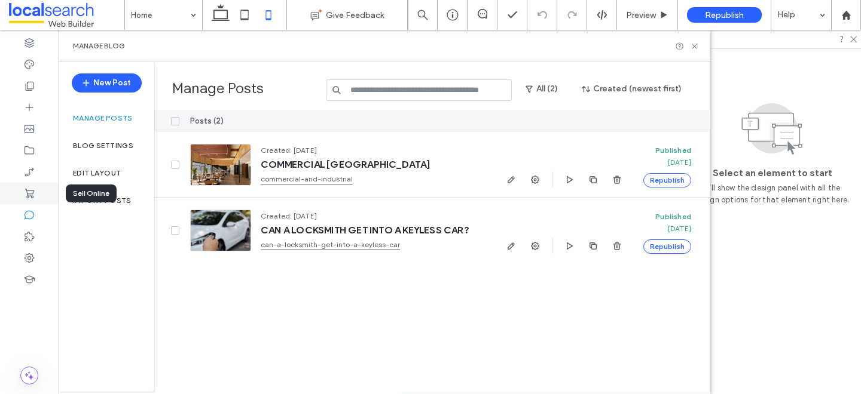
click at [27, 192] on use at bounding box center [29, 194] width 9 height 10
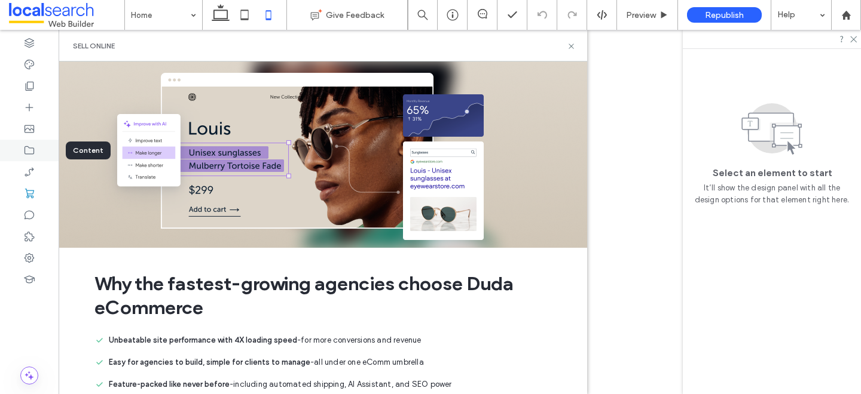
click at [23, 154] on div at bounding box center [29, 151] width 59 height 22
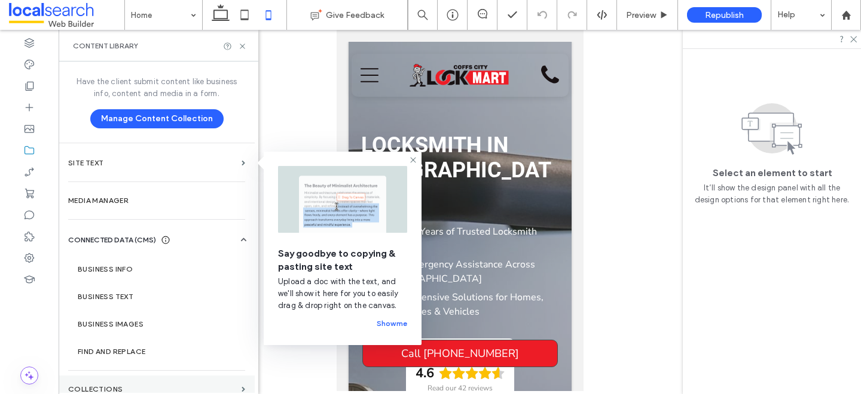
click at [142, 380] on section "Collections" at bounding box center [157, 389] width 196 height 27
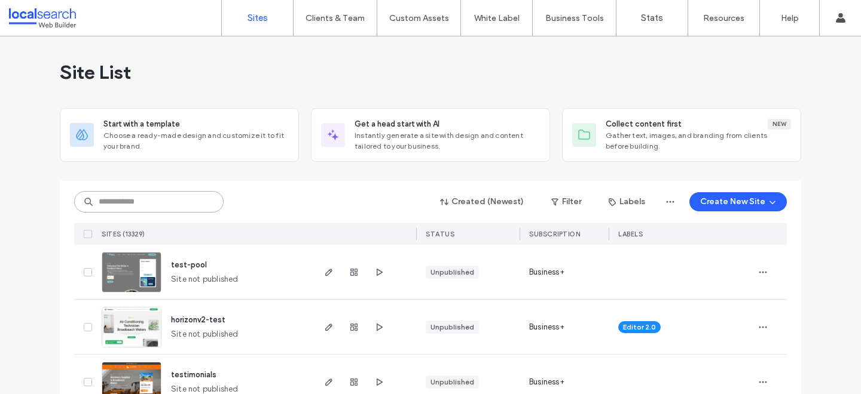
click at [121, 206] on input at bounding box center [148, 202] width 149 height 22
paste input "********"
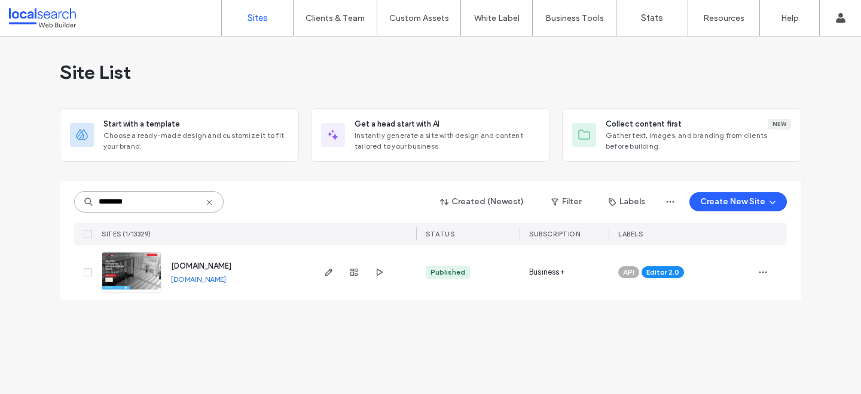
type input "********"
click at [773, 270] on div at bounding box center [769, 272] width 33 height 55
click at [759, 274] on icon "button" at bounding box center [763, 273] width 10 height 10
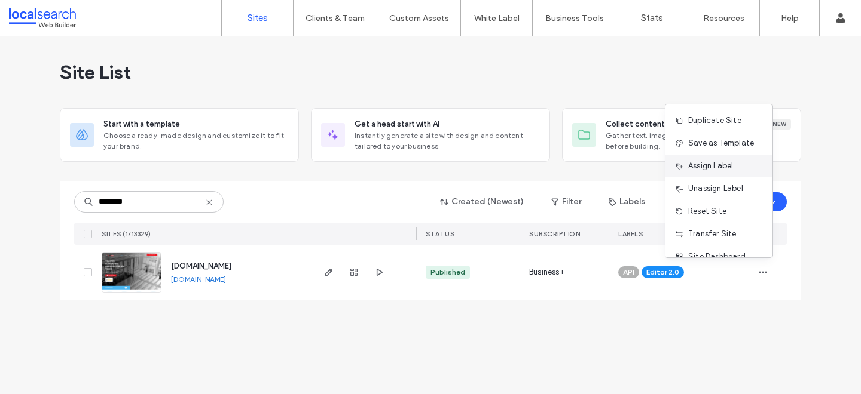
click at [722, 173] on div "Assign Label" at bounding box center [718, 166] width 106 height 23
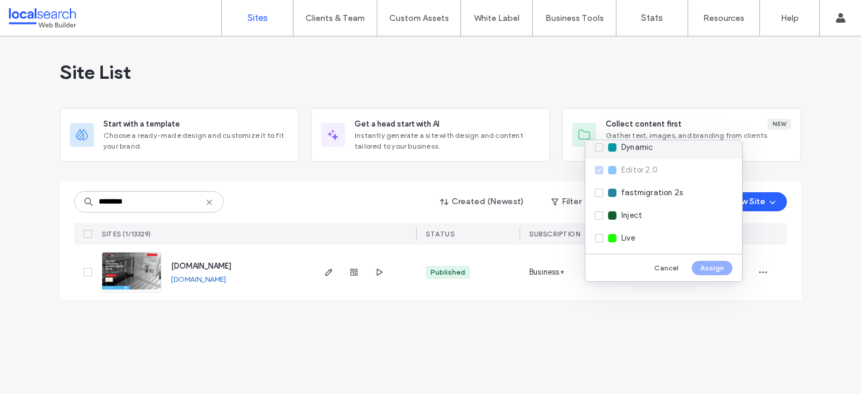
scroll to position [146, 0]
click at [634, 232] on span "Live" at bounding box center [628, 238] width 14 height 12
click at [706, 265] on button "Assign" at bounding box center [711, 268] width 41 height 14
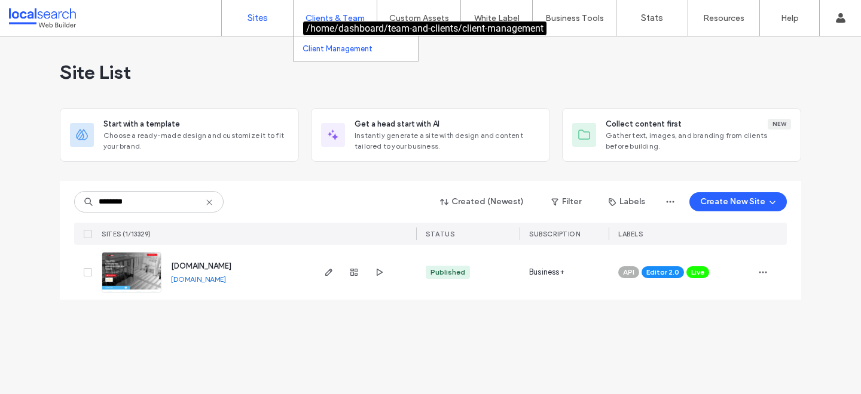
click at [328, 56] on link "Client Management" at bounding box center [359, 48] width 115 height 25
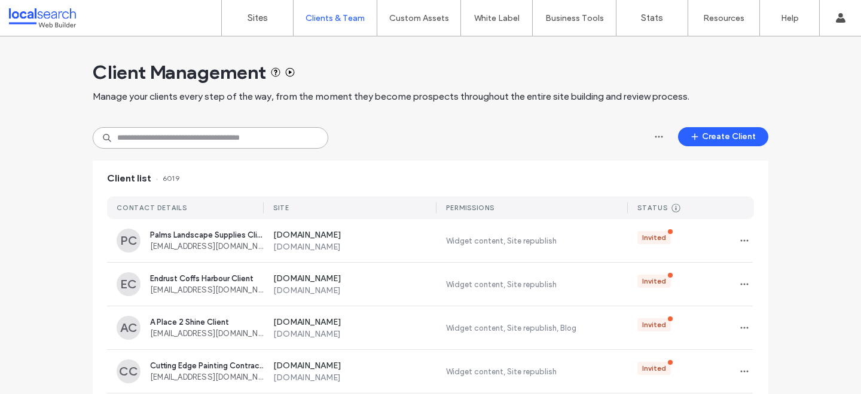
click at [264, 140] on input at bounding box center [210, 138] width 235 height 22
paste input "**********"
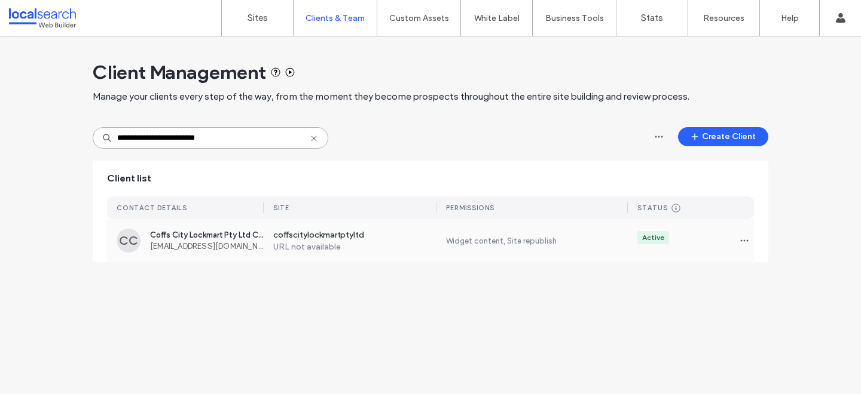
type input "**********"
click at [356, 238] on label "coffscitylockmartptyltd" at bounding box center [355, 236] width 164 height 12
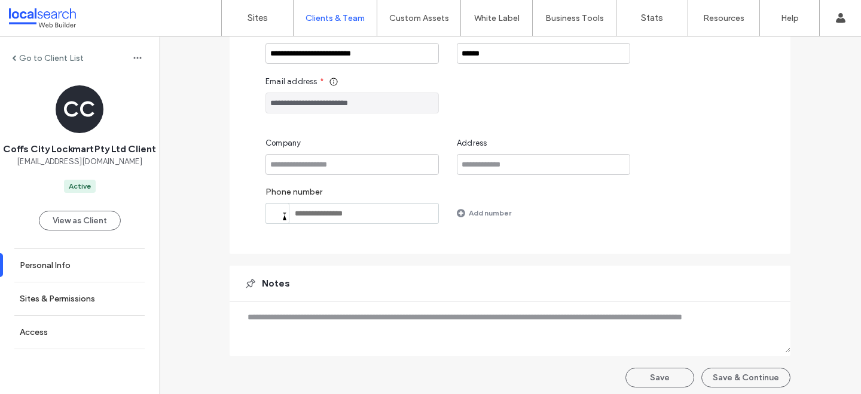
scroll to position [162, 0]
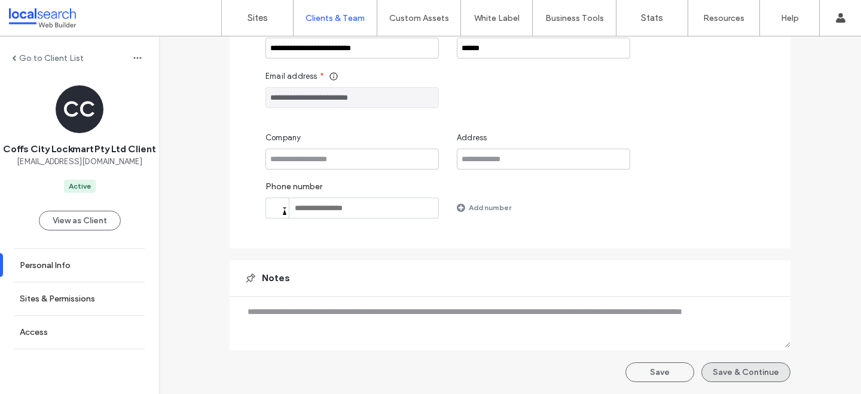
click at [725, 378] on button "Save & Continue" at bounding box center [745, 373] width 89 height 20
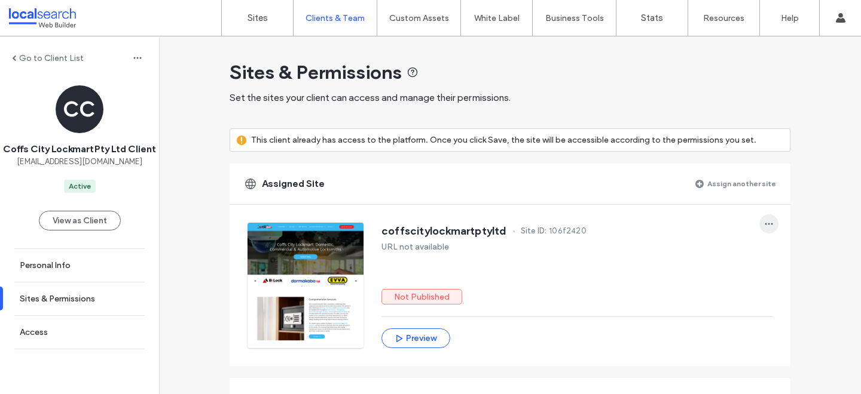
click at [764, 221] on icon "button" at bounding box center [769, 224] width 10 height 10
click at [728, 252] on span "Unassign site" at bounding box center [715, 255] width 49 height 12
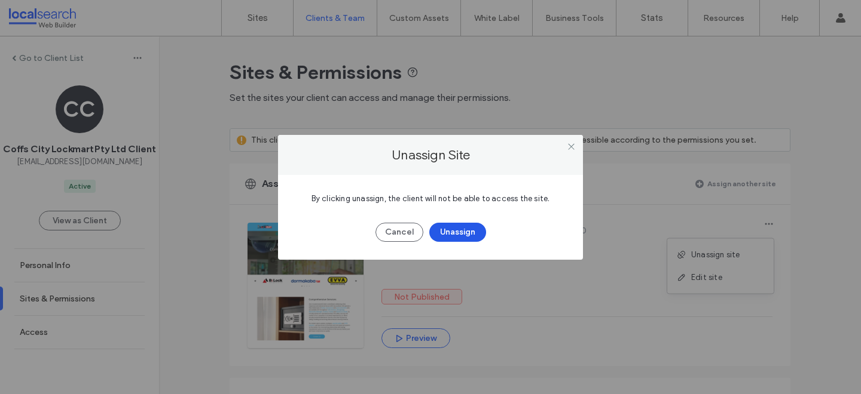
click at [454, 237] on button "Unassign" at bounding box center [457, 232] width 57 height 19
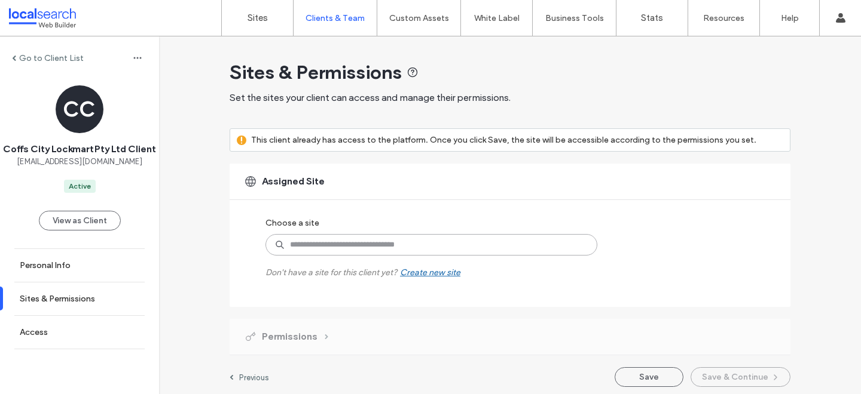
click at [329, 249] on input at bounding box center [431, 245] width 332 height 22
paste input "********"
type input "********"
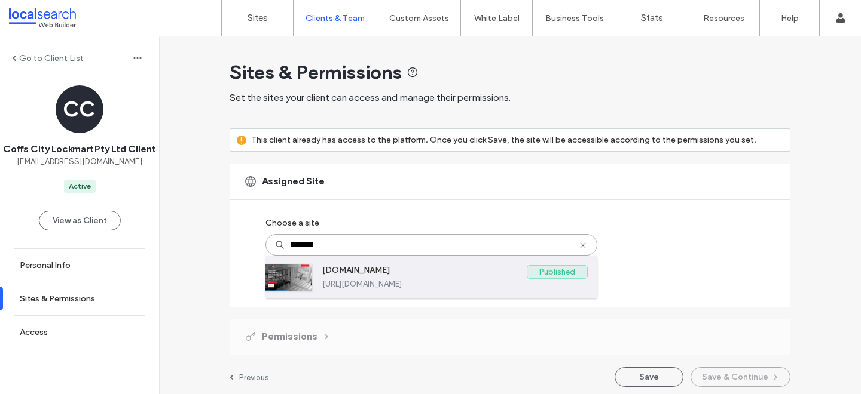
click at [379, 270] on label "[DOMAIN_NAME]" at bounding box center [424, 272] width 204 height 14
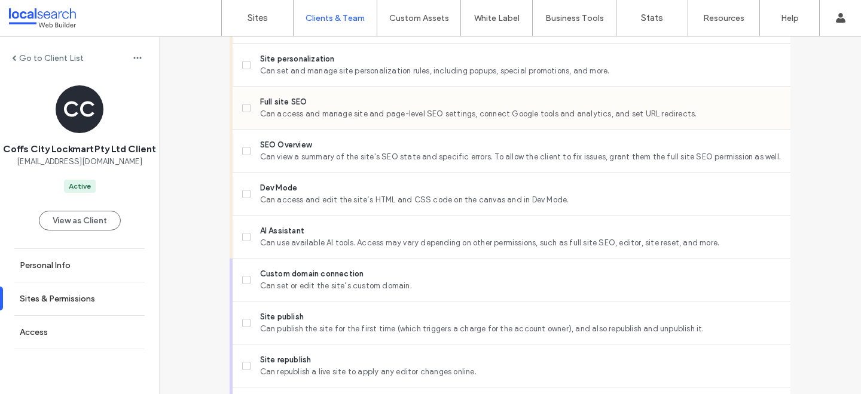
scroll to position [1040, 0]
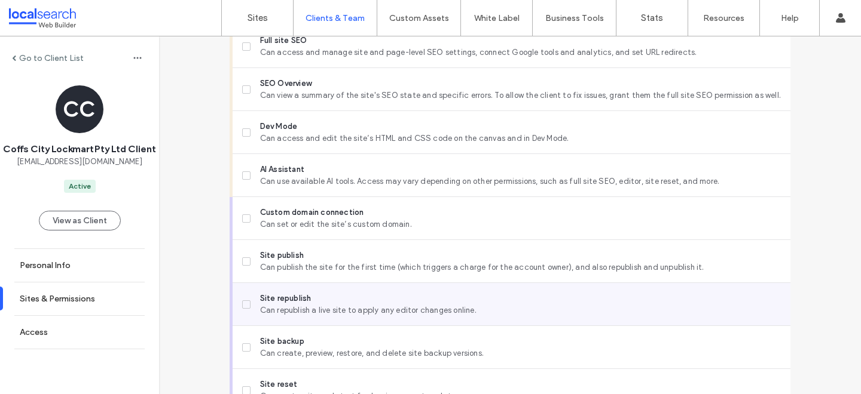
click at [304, 308] on span "Can republish a live site to apply any editor changes online." at bounding box center [520, 311] width 521 height 12
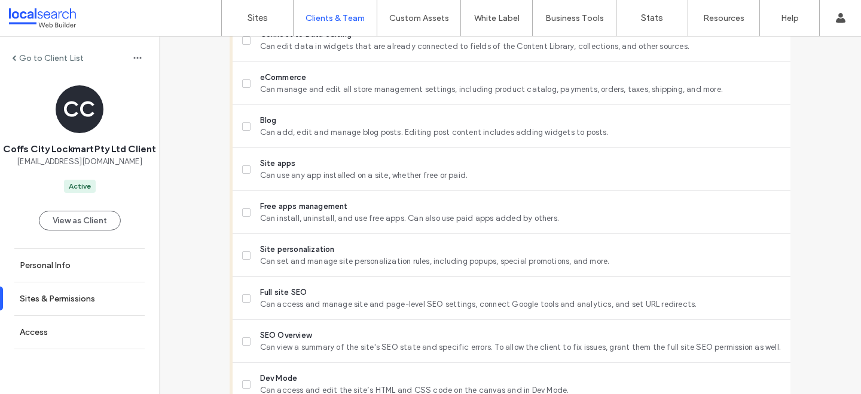
scroll to position [785, 0]
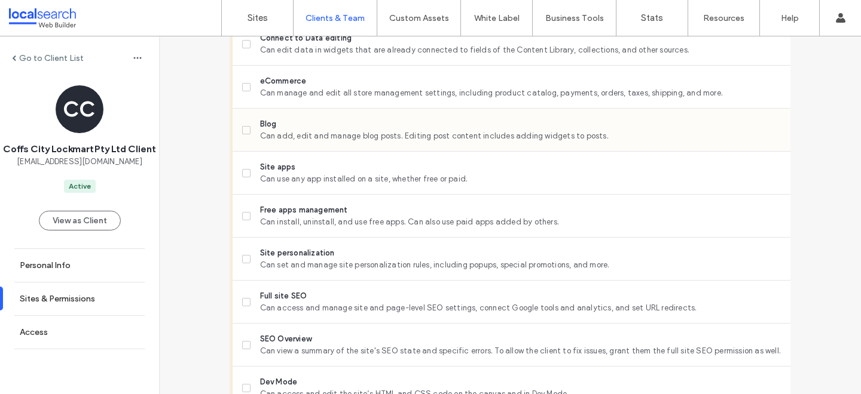
click at [353, 120] on span "Blog" at bounding box center [520, 124] width 521 height 12
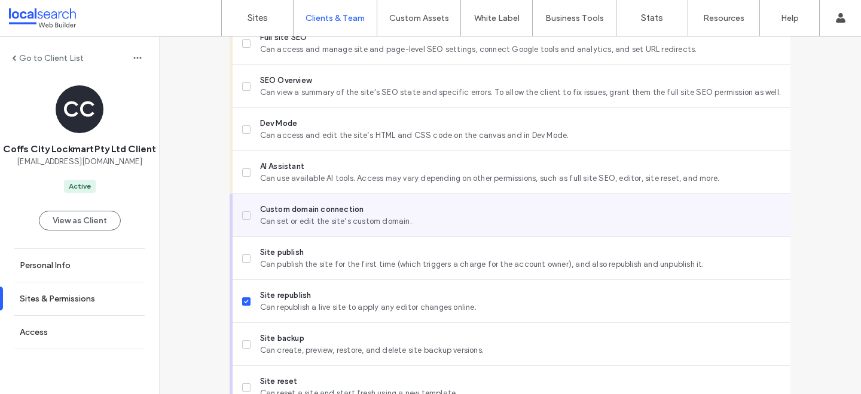
scroll to position [1101, 0]
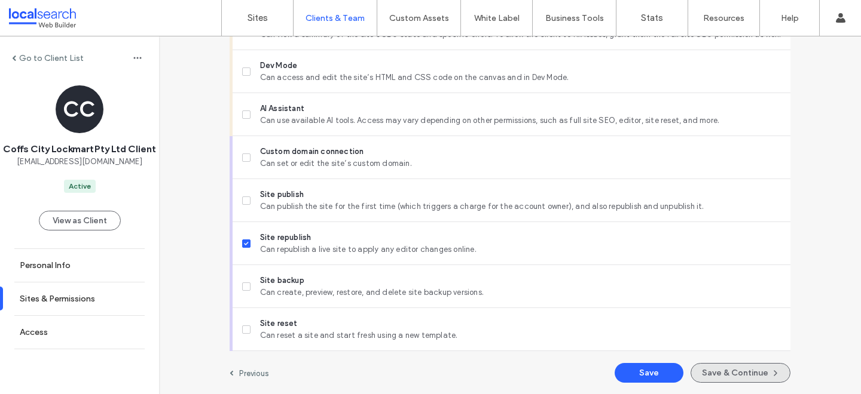
click at [727, 377] on button "Save & Continue" at bounding box center [740, 373] width 100 height 20
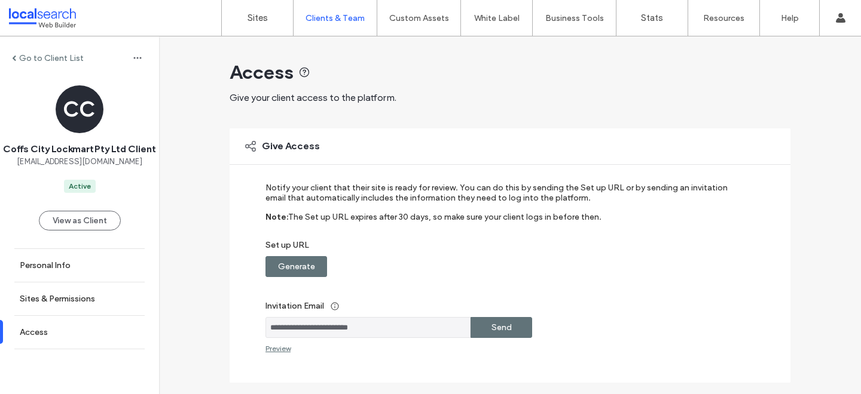
click at [300, 263] on label "Generate" at bounding box center [296, 267] width 37 height 22
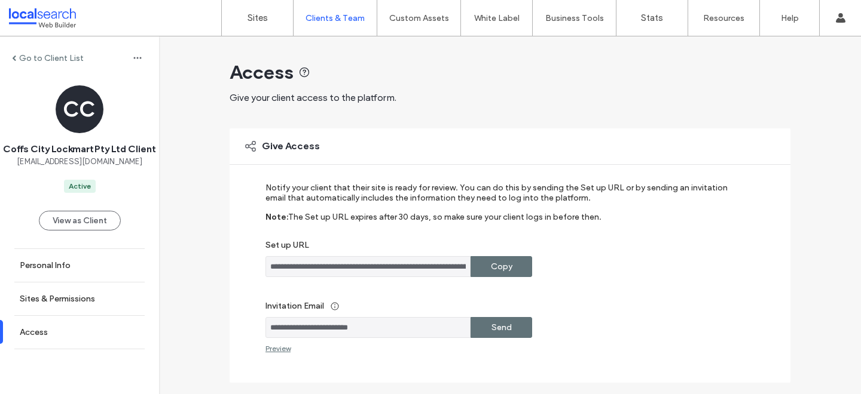
click at [483, 270] on div "Copy" at bounding box center [501, 266] width 62 height 21
drag, startPoint x: 382, startPoint y: 331, endPoint x: 278, endPoint y: 320, distance: 104.0
click at [278, 320] on input "**********" at bounding box center [367, 327] width 205 height 21
click at [265, 22] on label "Sites" at bounding box center [257, 18] width 20 height 11
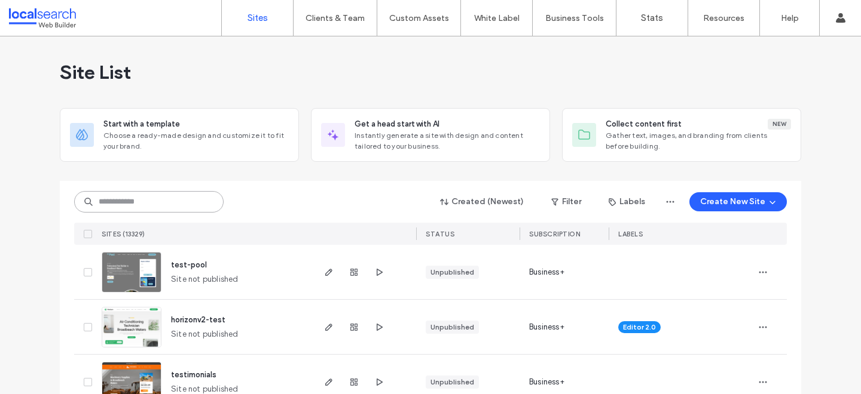
click at [162, 209] on input at bounding box center [148, 202] width 149 height 22
paste input "********"
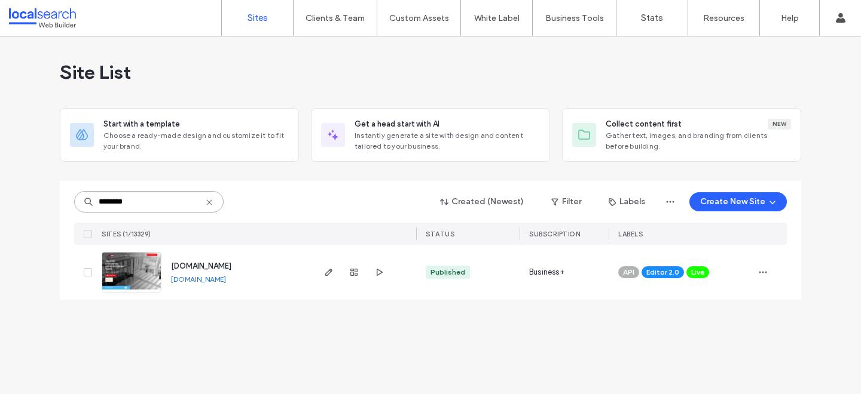
type input "********"
click at [231, 262] on span "www.coffscitylockmart.com.au" at bounding box center [201, 266] width 60 height 9
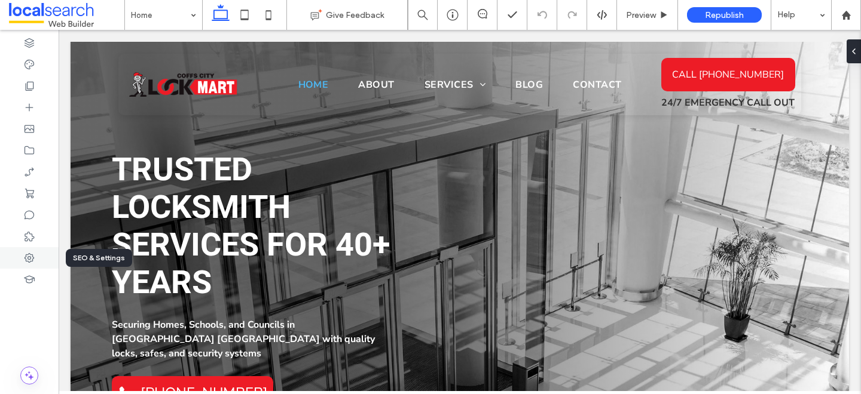
click at [39, 262] on div at bounding box center [29, 258] width 59 height 22
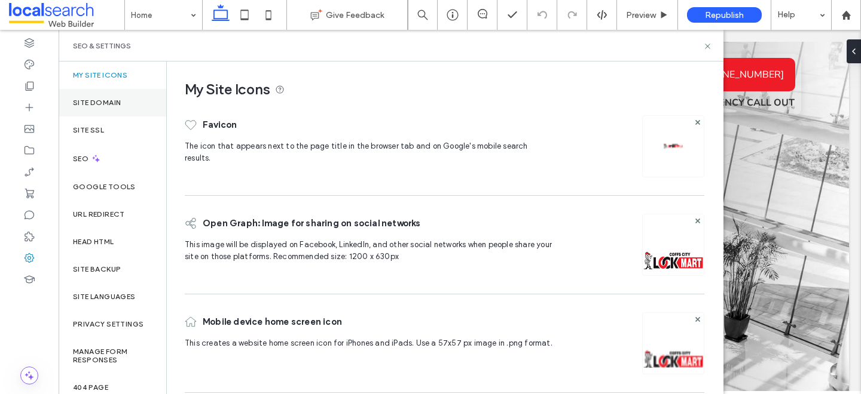
click at [82, 108] on div "Site Domain" at bounding box center [113, 102] width 108 height 27
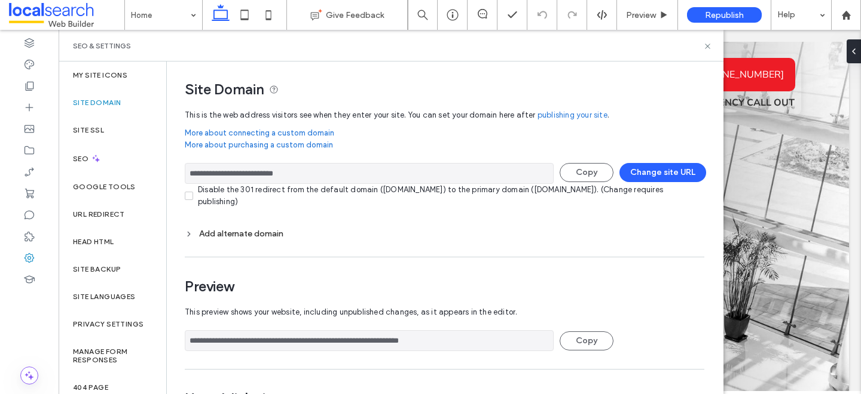
click at [212, 238] on div "Add alternate domain" at bounding box center [444, 234] width 519 height 10
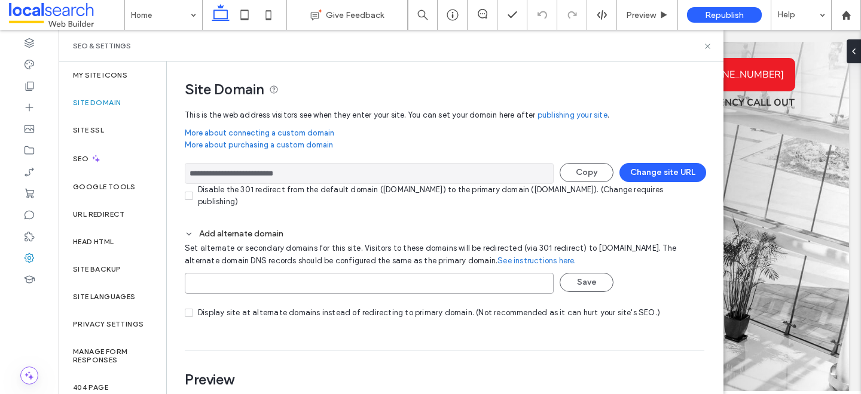
click at [250, 290] on input at bounding box center [369, 283] width 369 height 21
paste input "**********"
type input "**********"
click at [586, 292] on button "Save" at bounding box center [586, 282] width 54 height 19
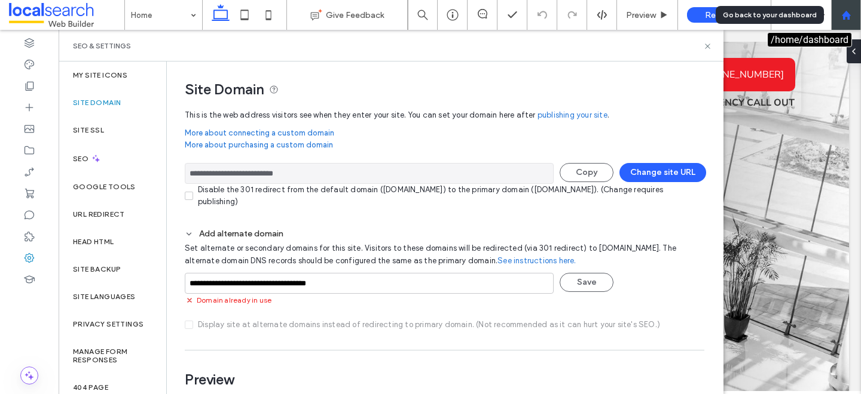
click at [842, 20] on icon at bounding box center [846, 15] width 10 height 10
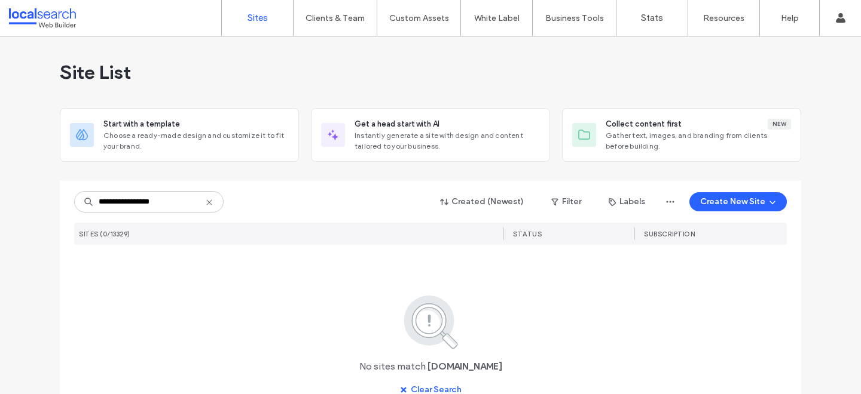
type input "**********"
click at [206, 199] on icon at bounding box center [209, 203] width 10 height 10
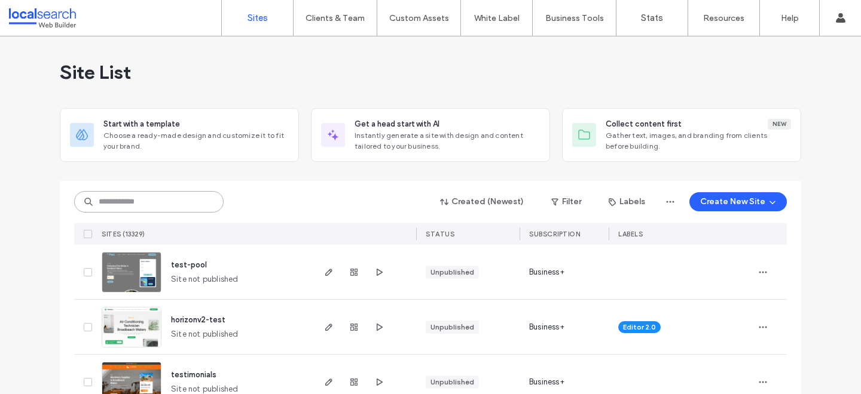
paste input "********"
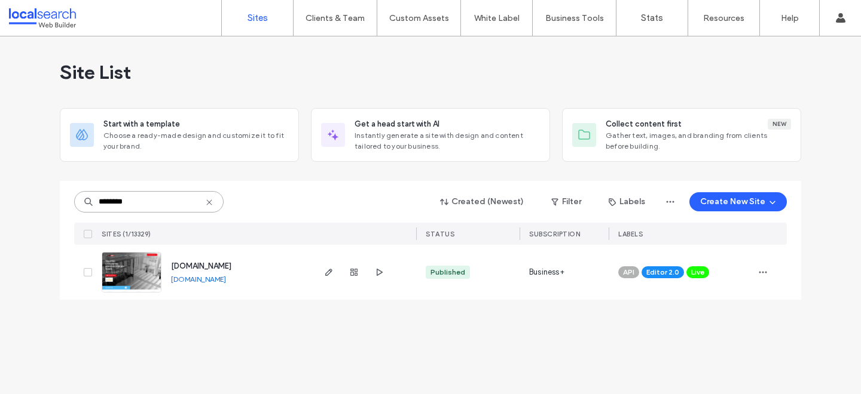
type input "********"
click at [231, 262] on span "www.coffscitylockmart.com.au" at bounding box center [201, 266] width 60 height 9
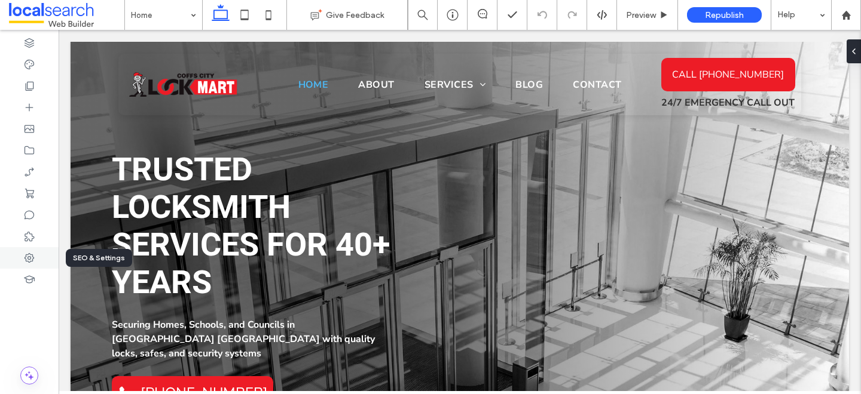
click at [35, 253] on icon at bounding box center [29, 258] width 12 height 12
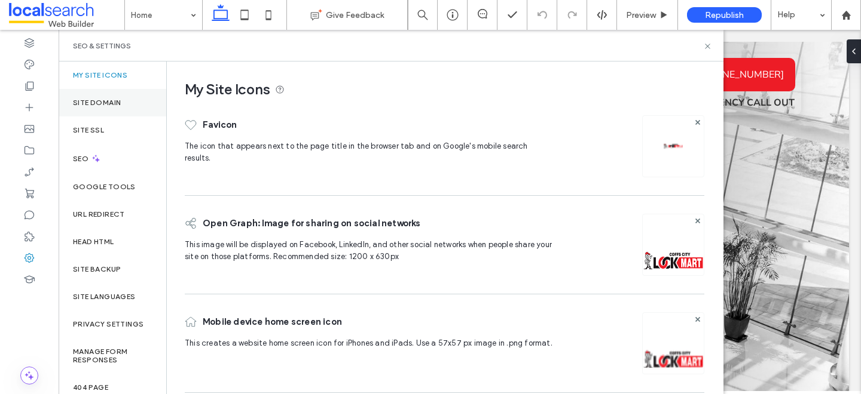
click at [105, 93] on div "Site Domain" at bounding box center [113, 102] width 108 height 27
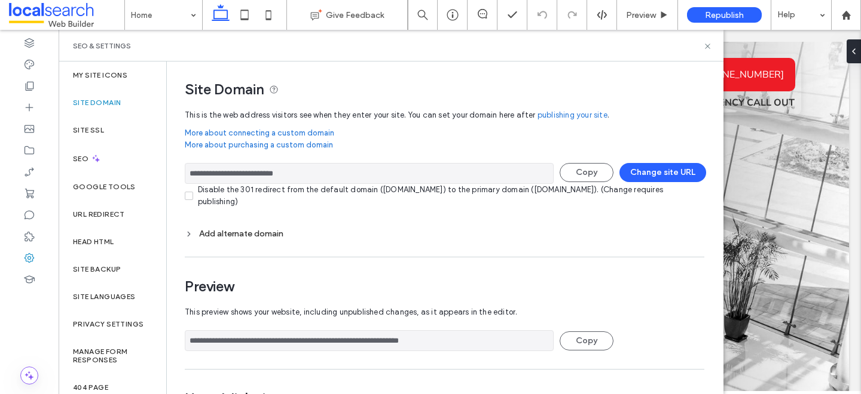
click at [235, 234] on div "Add alternate domain" at bounding box center [444, 234] width 519 height 10
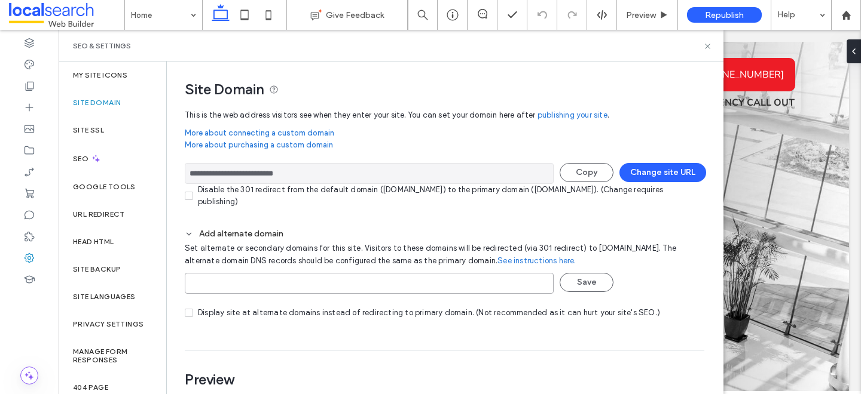
click at [232, 292] on input at bounding box center [369, 283] width 369 height 21
paste input "**********"
type input "**********"
click at [574, 292] on button "Save" at bounding box center [586, 282] width 54 height 19
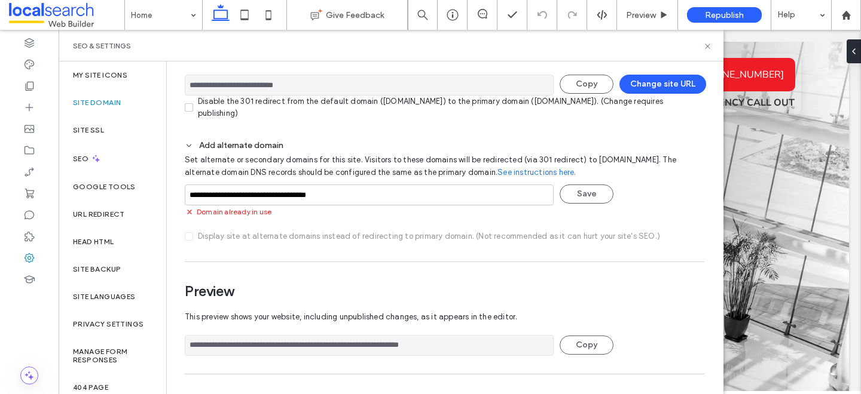
scroll to position [90, 0]
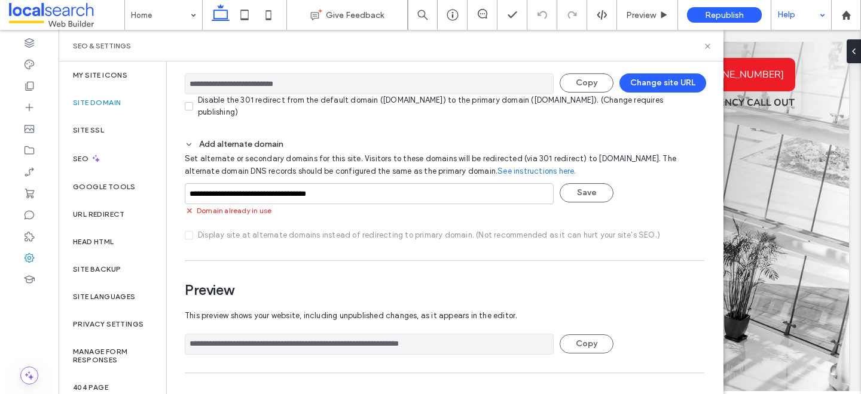
click at [793, 13] on div "Help" at bounding box center [801, 15] width 60 height 30
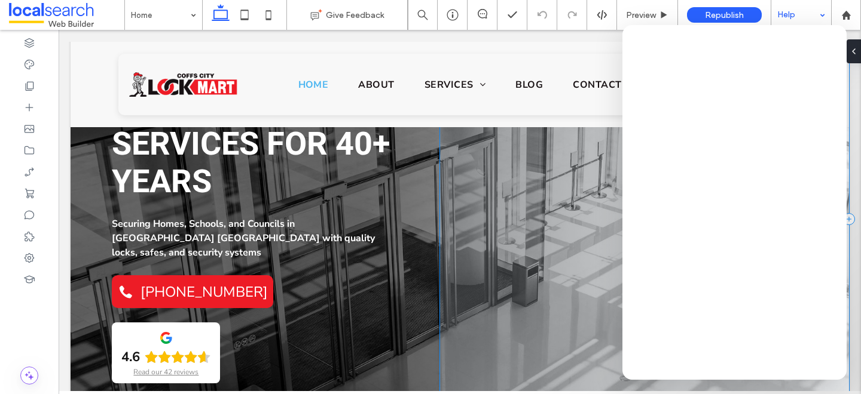
scroll to position [102, 0]
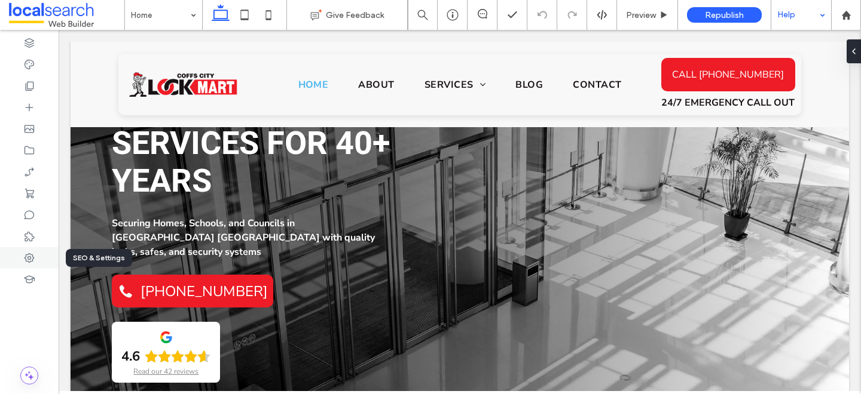
click at [45, 262] on div at bounding box center [29, 258] width 59 height 22
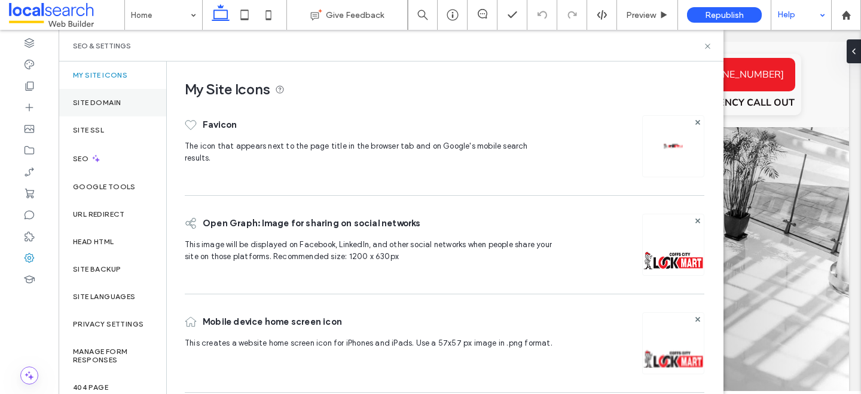
click at [97, 102] on label "Site Domain" at bounding box center [97, 103] width 48 height 8
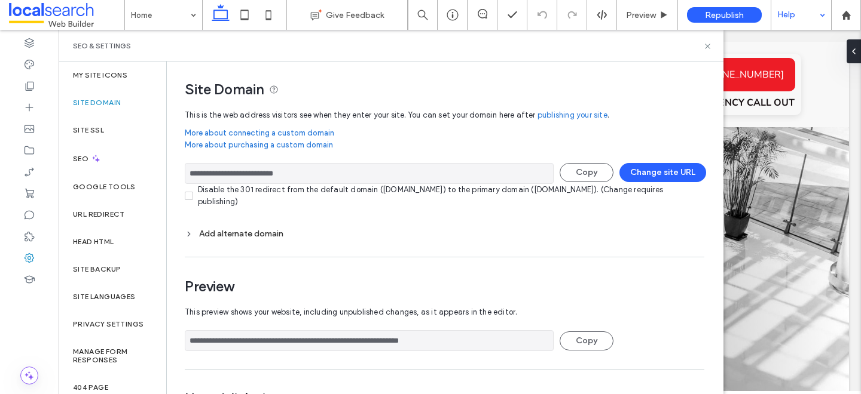
scroll to position [58, 0]
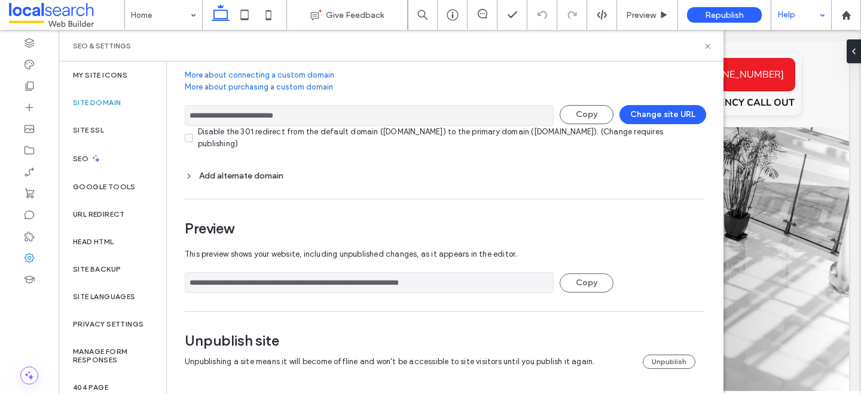
click at [212, 173] on div "Add alternate domain" at bounding box center [444, 176] width 519 height 10
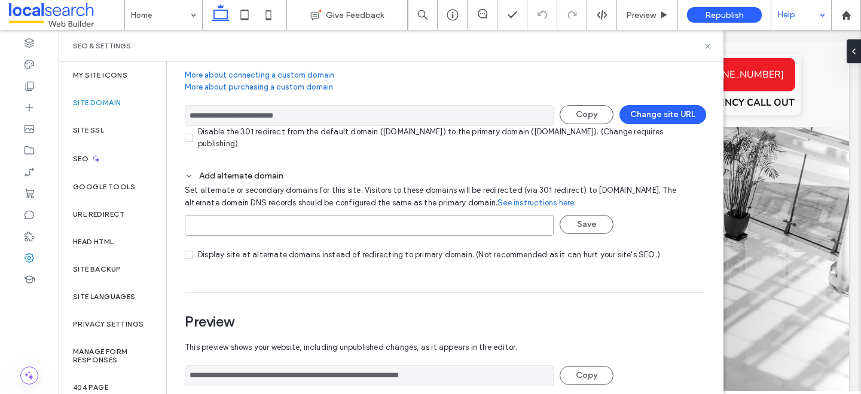
click at [241, 236] on input at bounding box center [369, 225] width 369 height 21
paste input "**********"
type input "**********"
click at [585, 232] on button "Save" at bounding box center [586, 224] width 54 height 19
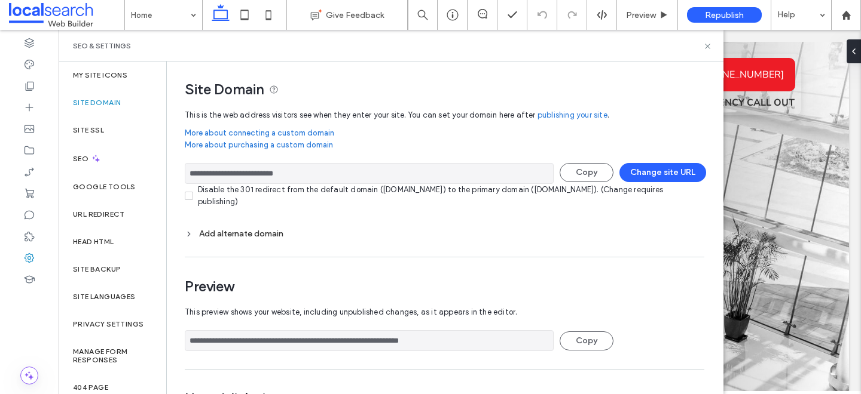
click at [202, 237] on div "Add alternate domain" at bounding box center [444, 234] width 519 height 10
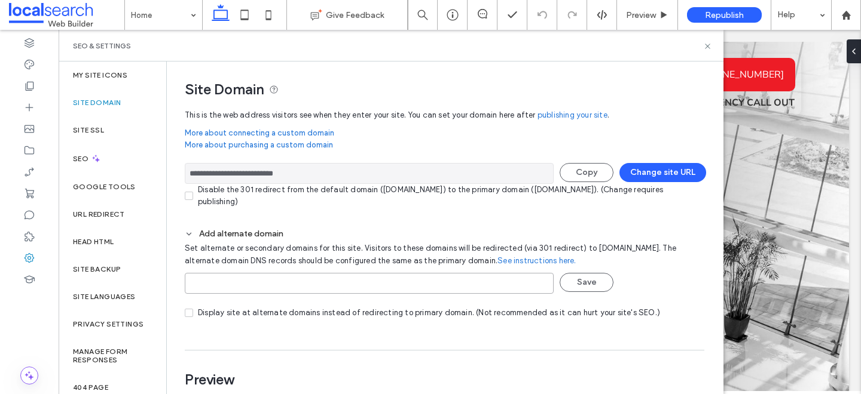
click at [234, 294] on input at bounding box center [369, 283] width 369 height 21
paste input "**********"
type input "**********"
click at [589, 292] on button "Save" at bounding box center [586, 282] width 54 height 19
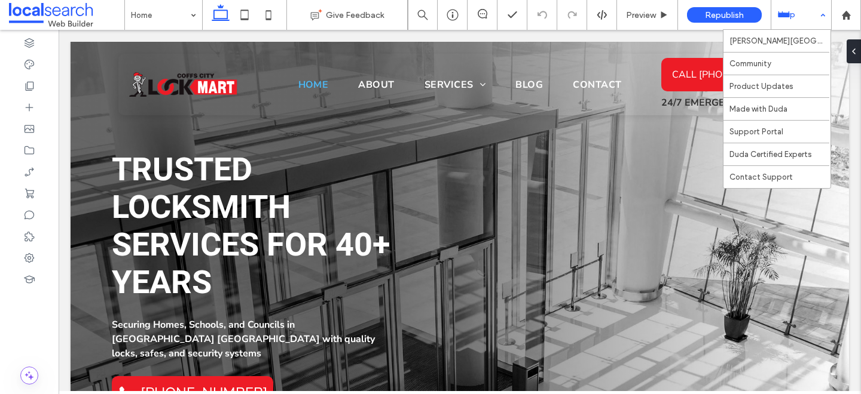
click at [789, 13] on div "Help" at bounding box center [801, 15] width 60 height 30
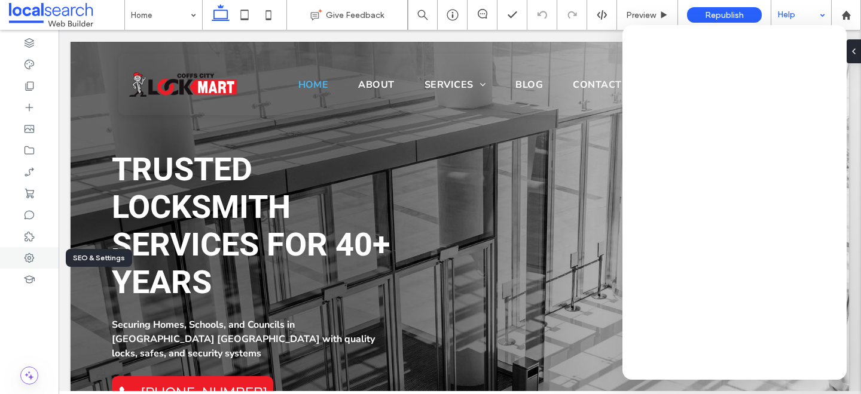
click at [28, 261] on use at bounding box center [30, 258] width 10 height 10
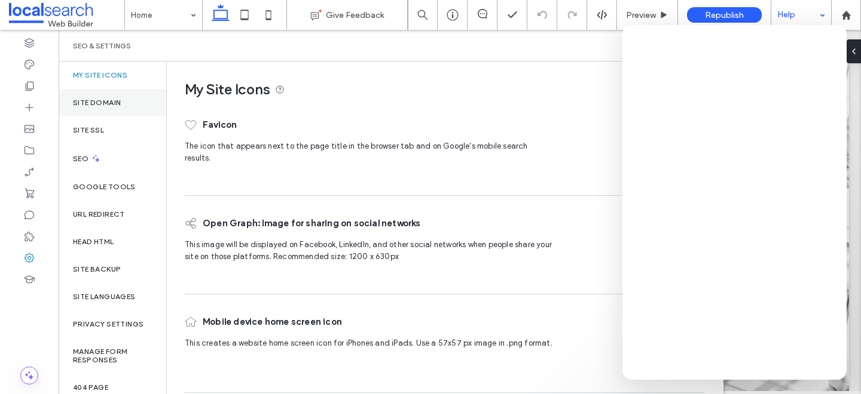
click at [95, 99] on label "Site Domain" at bounding box center [97, 103] width 48 height 8
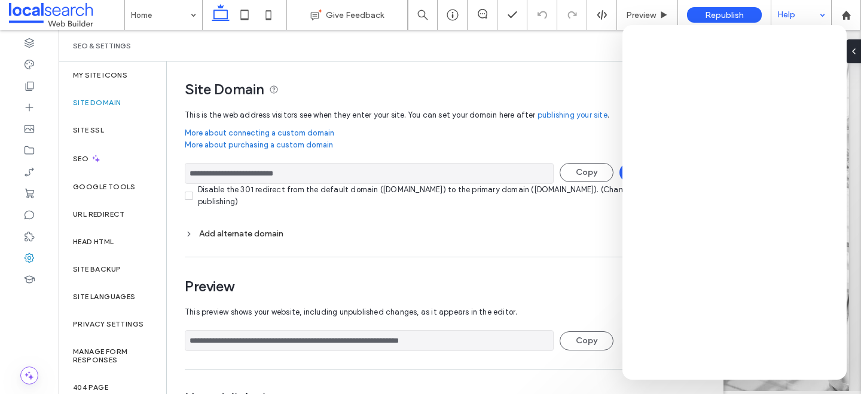
click at [201, 231] on div "Add alternate domain" at bounding box center [444, 234] width 519 height 10
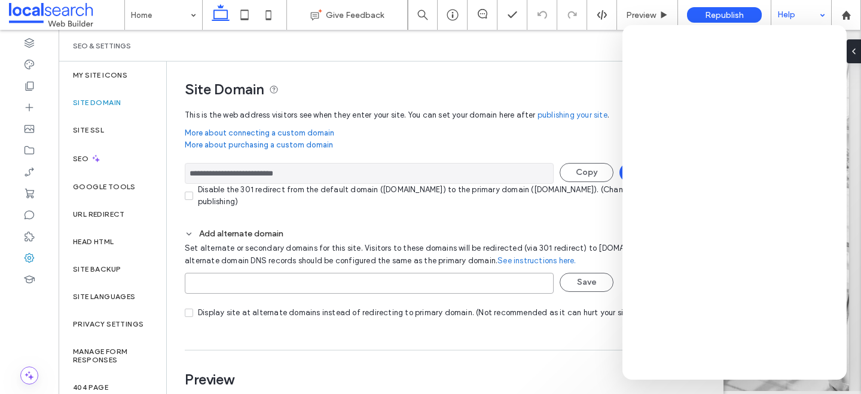
click at [232, 293] on input at bounding box center [369, 283] width 369 height 21
paste input "**********"
type input "**********"
click at [599, 292] on button "Save" at bounding box center [586, 282] width 54 height 19
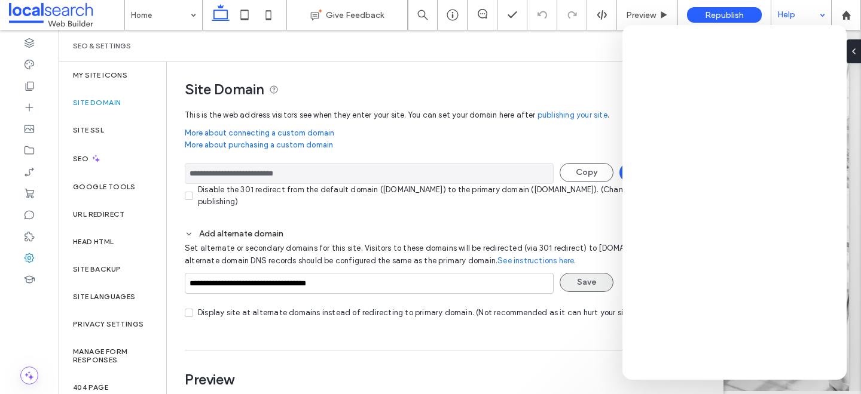
click at [586, 292] on button "Save" at bounding box center [586, 282] width 54 height 19
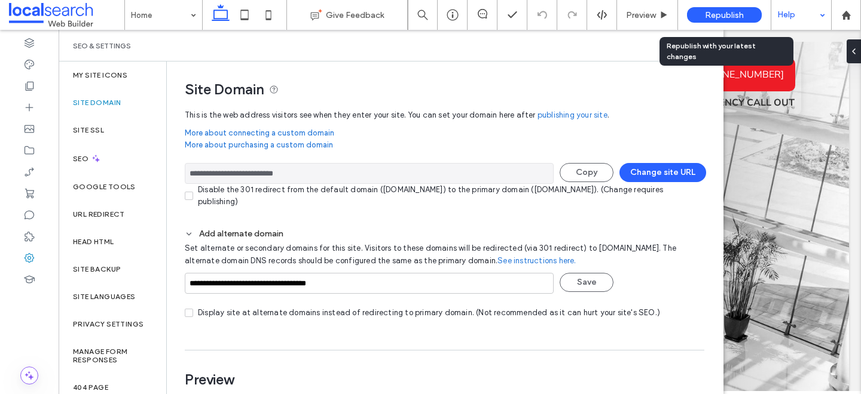
click at [728, 11] on span "Republish" at bounding box center [724, 15] width 39 height 10
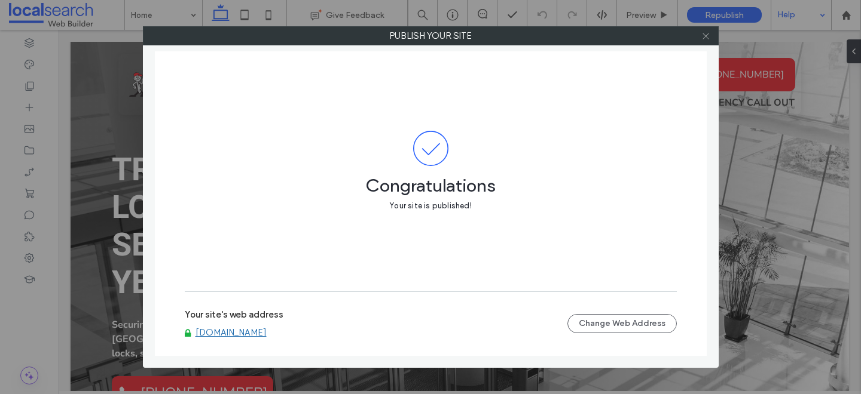
click at [702, 35] on icon at bounding box center [705, 36] width 9 height 9
